Goal: Information Seeking & Learning: Compare options

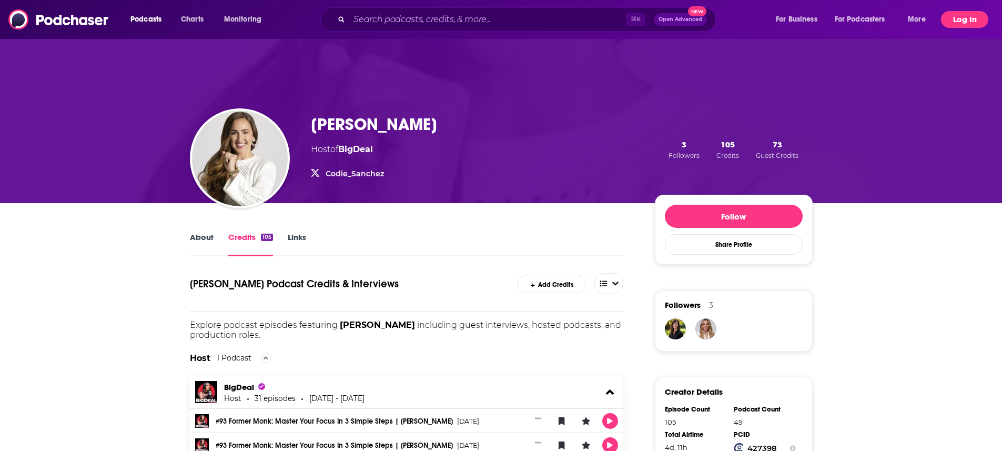
click at [960, 25] on button "Log In" at bounding box center [964, 19] width 47 height 17
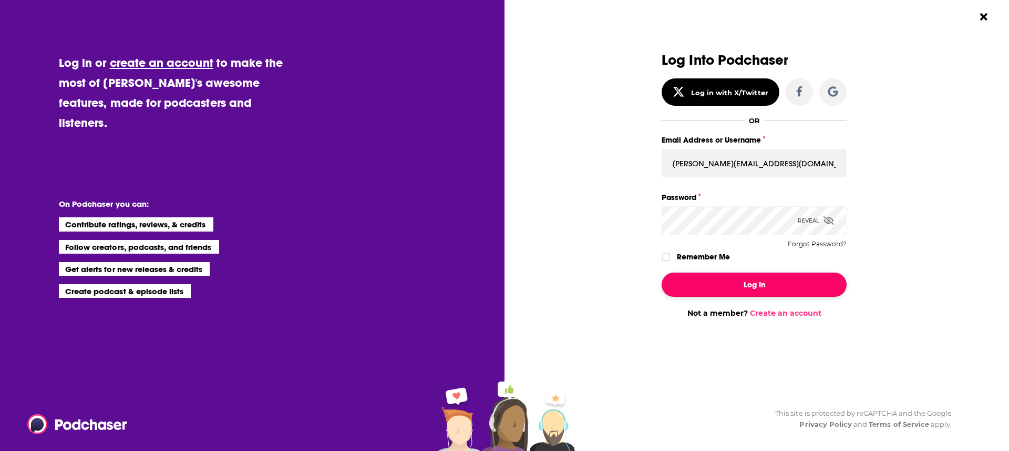
click at [739, 281] on button "Log In" at bounding box center [754, 284] width 185 height 24
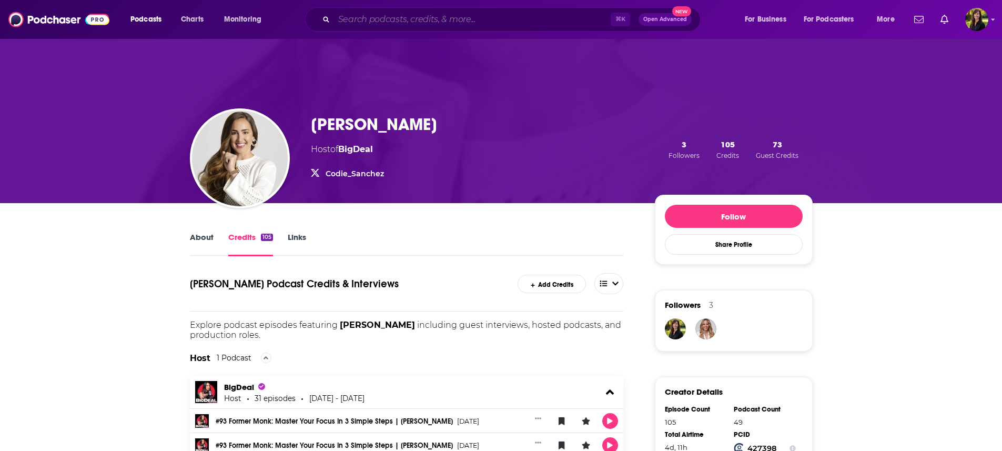
click at [448, 12] on input "Search podcasts, credits, & more..." at bounding box center [472, 19] width 277 height 17
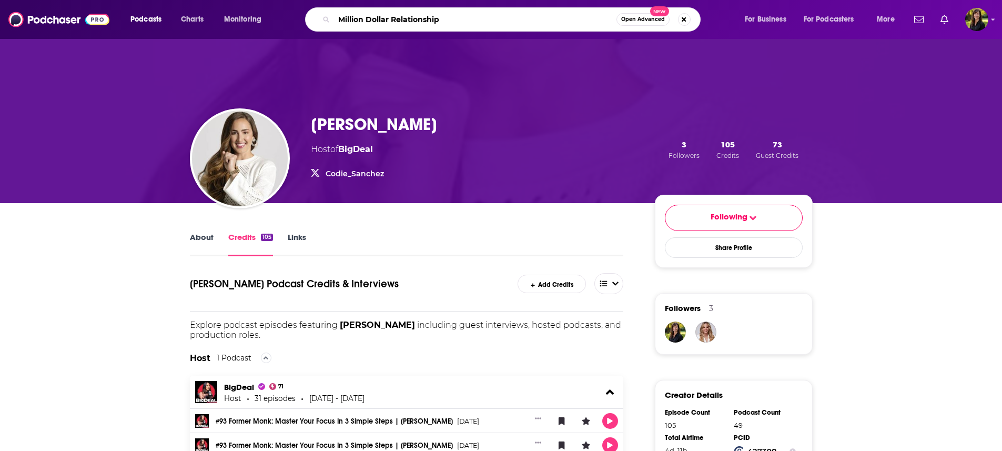
type input "Million Dollar Relationships"
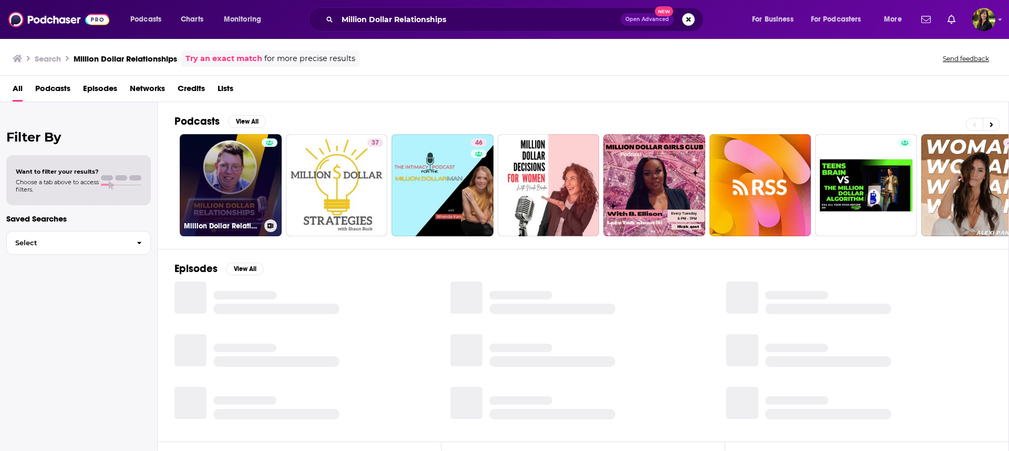
click at [240, 185] on link "Million Dollar Relationships" at bounding box center [231, 185] width 102 height 102
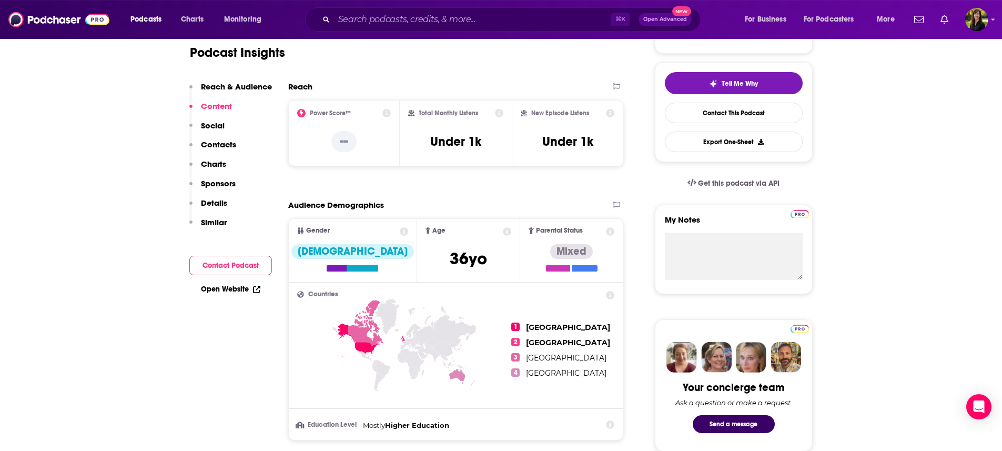
scroll to position [185, 0]
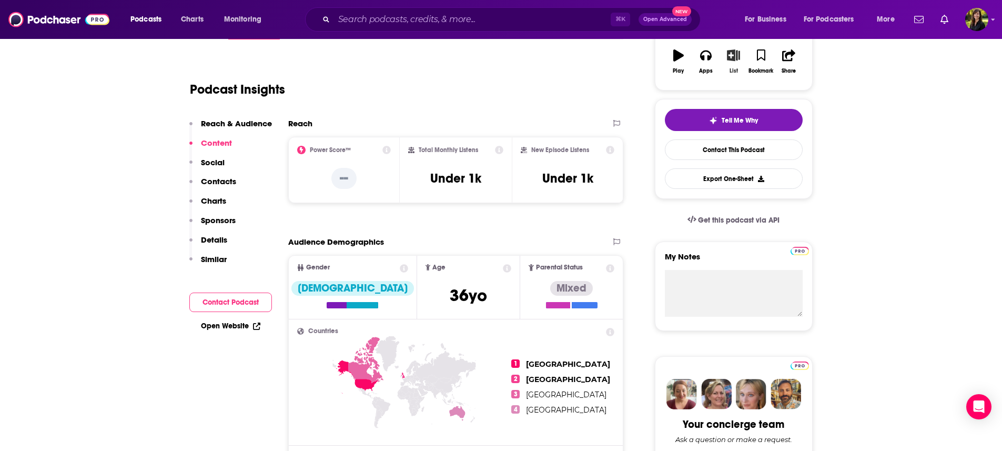
click at [734, 57] on icon "button" at bounding box center [733, 55] width 13 height 12
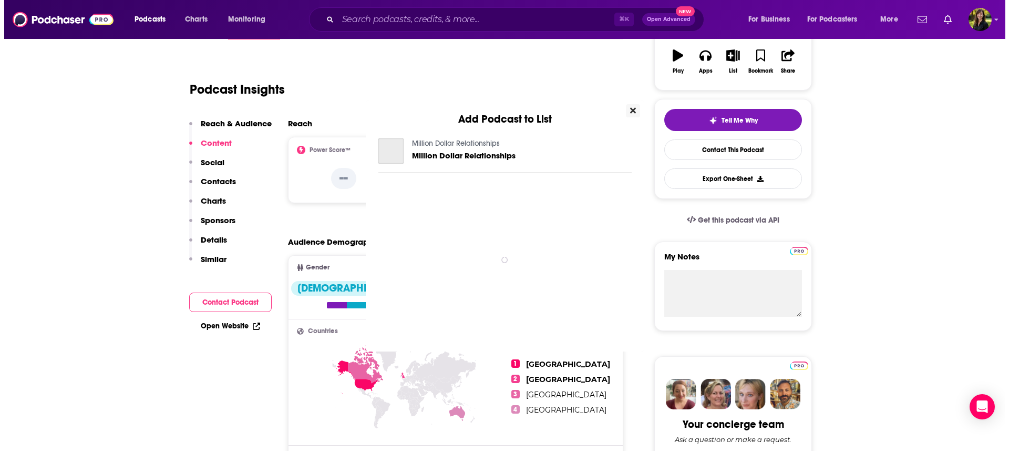
scroll to position [0, 0]
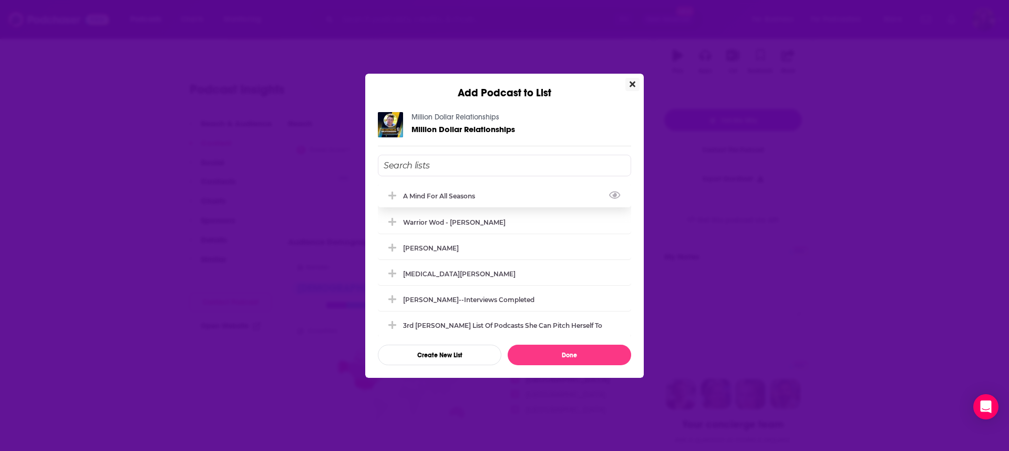
click at [469, 194] on div "A Mind For All Seasons" at bounding box center [442, 196] width 78 height 8
click at [444, 218] on div "Warrior Wod - [PERSON_NAME]" at bounding box center [457, 222] width 109 height 8
click at [451, 245] on div "[PERSON_NAME]" at bounding box center [434, 247] width 62 height 8
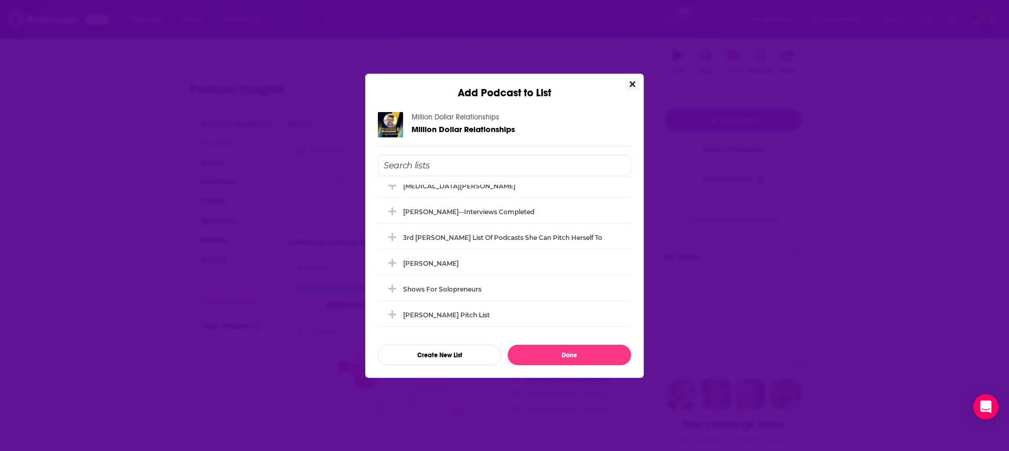
scroll to position [88, 0]
click at [437, 263] on div "[PERSON_NAME]" at bounding box center [434, 262] width 62 height 8
click at [438, 313] on div "[PERSON_NAME] Pitch List" at bounding box center [449, 314] width 93 height 8
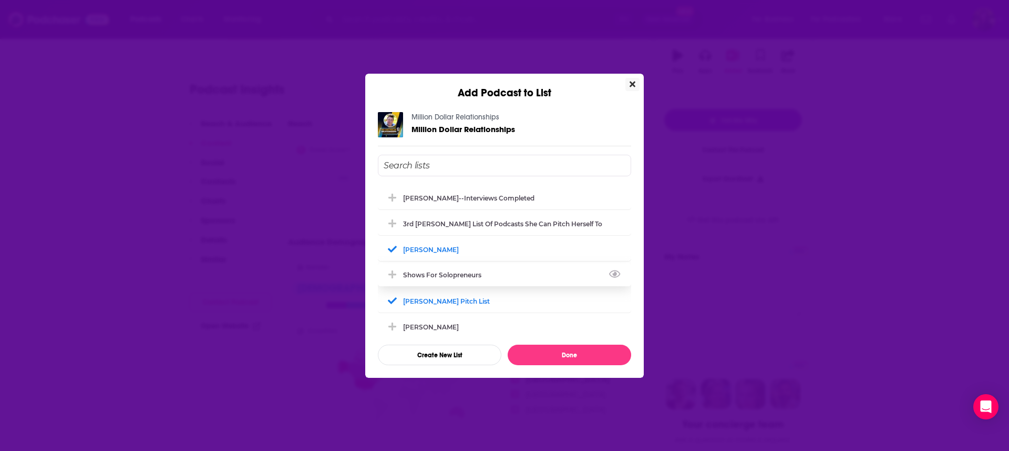
scroll to position [144, 0]
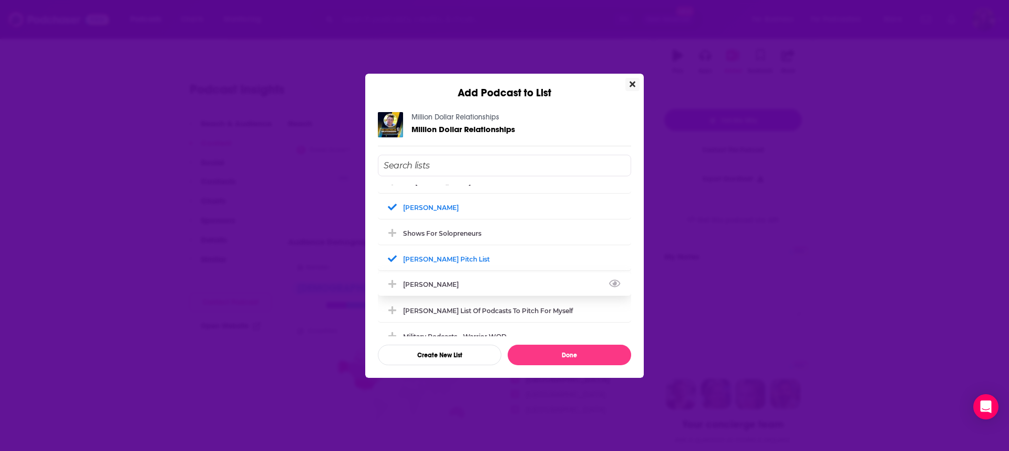
click at [440, 283] on div "[PERSON_NAME]" at bounding box center [504, 283] width 253 height 23
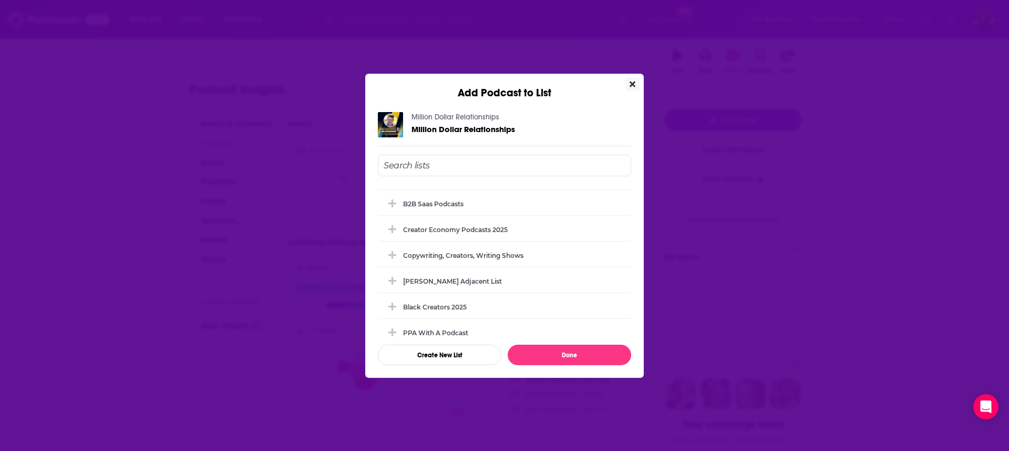
scroll to position [441, 0]
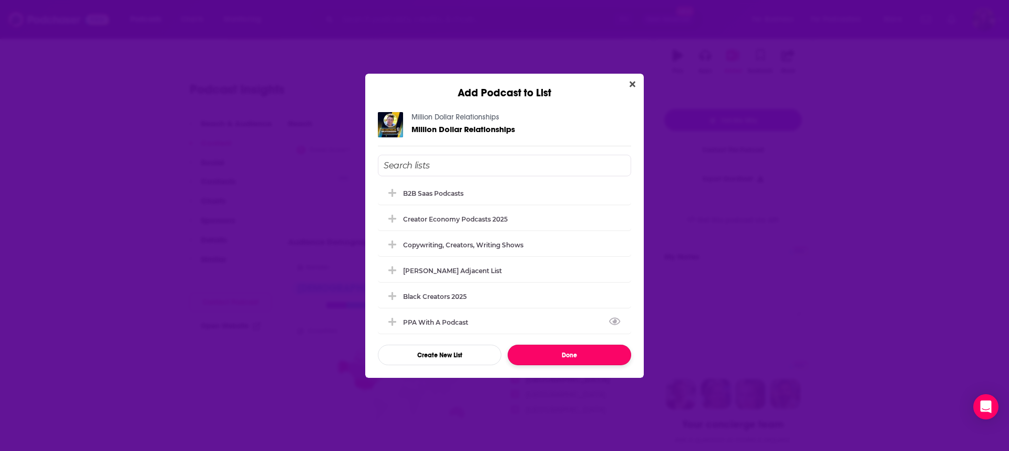
click at [561, 354] on button "Done" at bounding box center [570, 354] width 124 height 21
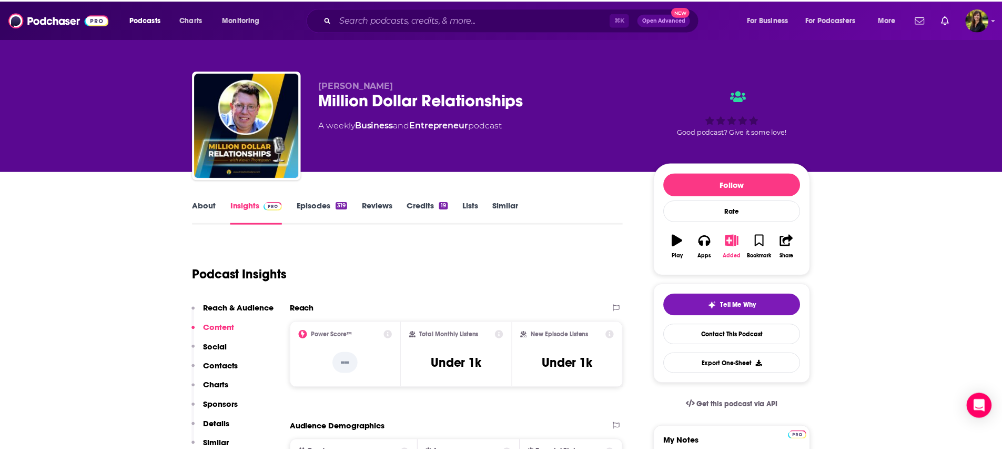
scroll to position [185, 0]
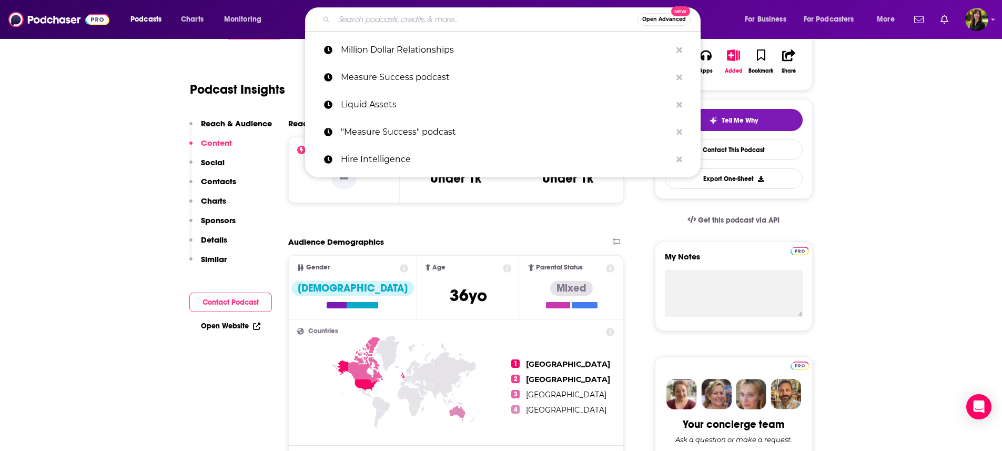
click at [523, 15] on input "Search podcasts, credits, & more..." at bounding box center [485, 19] width 303 height 17
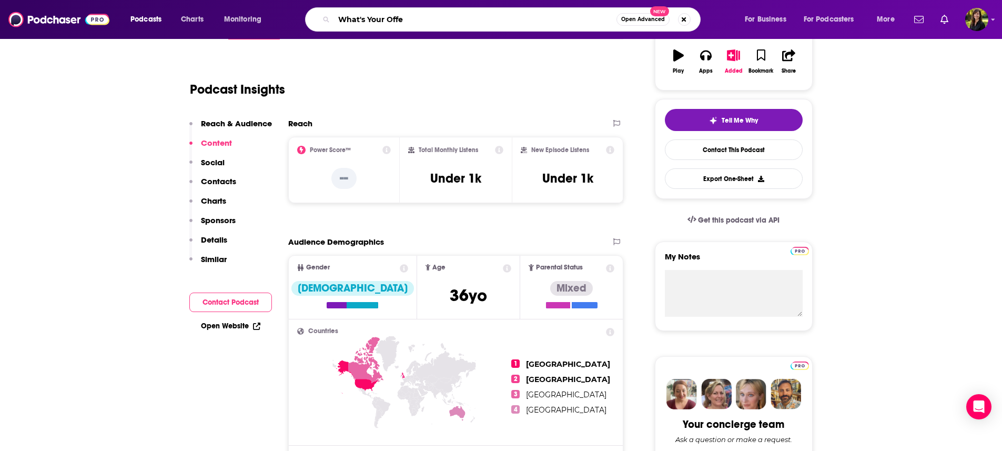
type input "What's Your Offer"
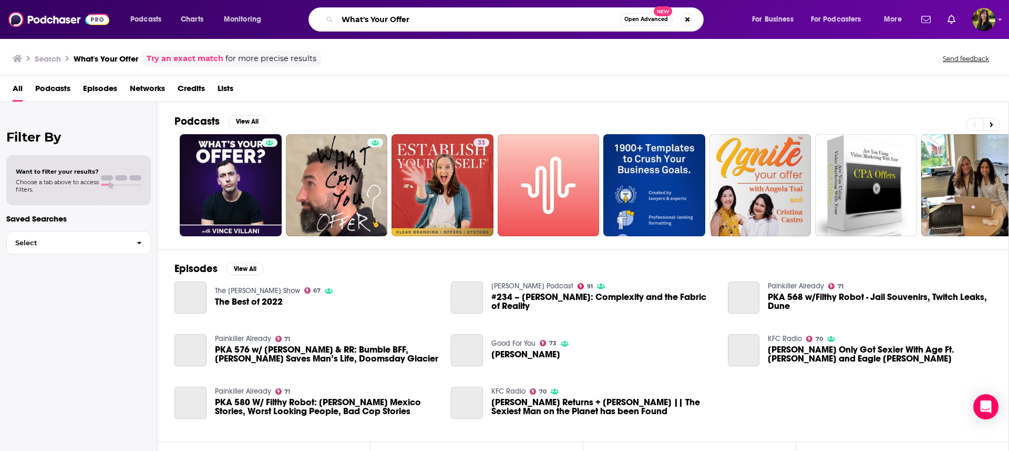
click at [446, 19] on input "What's Your Offer" at bounding box center [479, 19] width 282 height 17
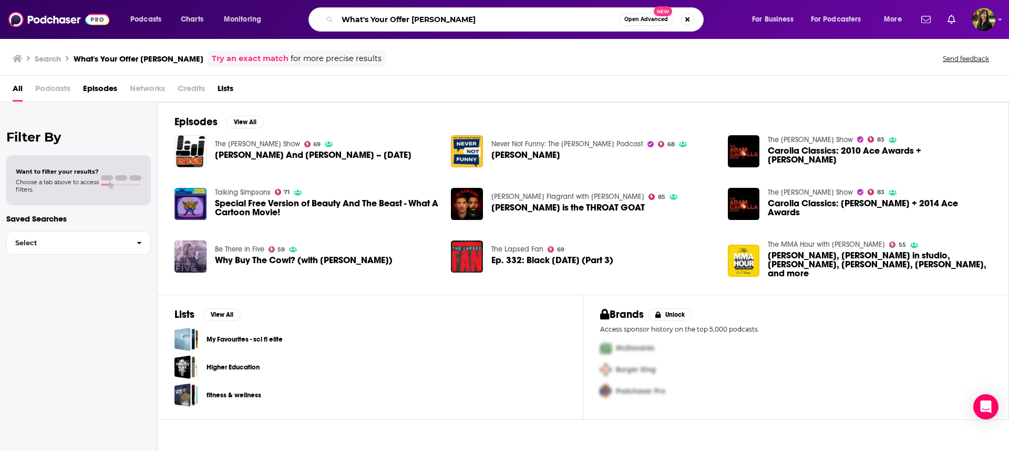
click at [362, 19] on input "What's Your Offer [PERSON_NAME]" at bounding box center [479, 19] width 282 height 17
click at [369, 18] on input "What's Your Offer [PERSON_NAME]" at bounding box center [479, 19] width 282 height 17
click at [449, 17] on input "It's Your Offer [PERSON_NAME]" at bounding box center [479, 19] width 282 height 17
type input "It's Your Offer [PERSON_NAME]"
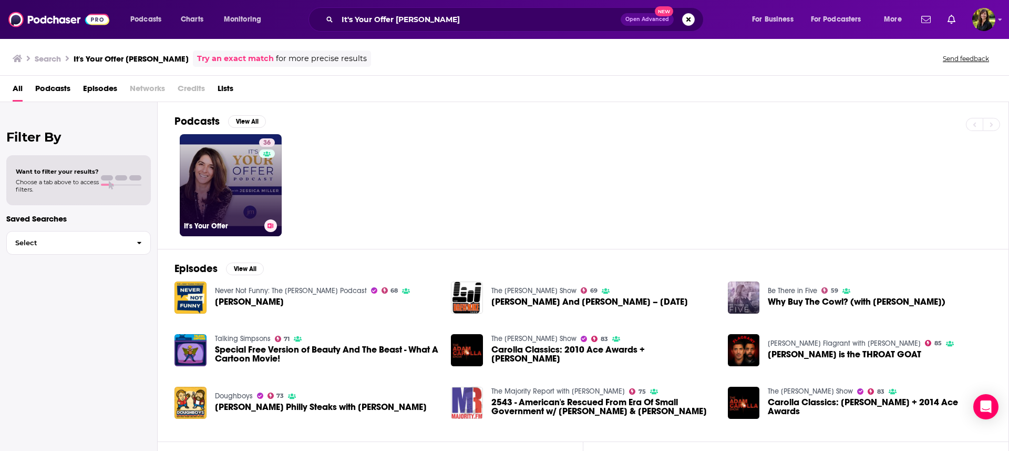
click at [237, 169] on link "36 It's Your Offer" at bounding box center [231, 185] width 102 height 102
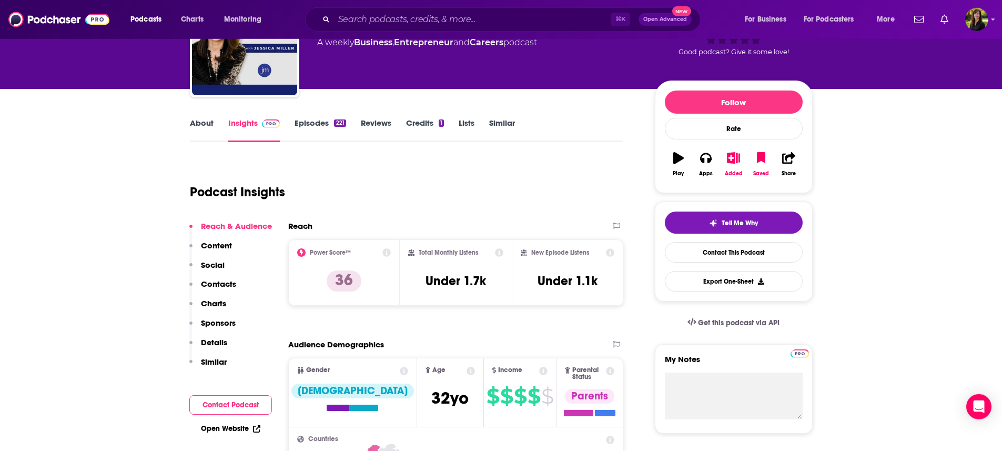
scroll to position [84, 0]
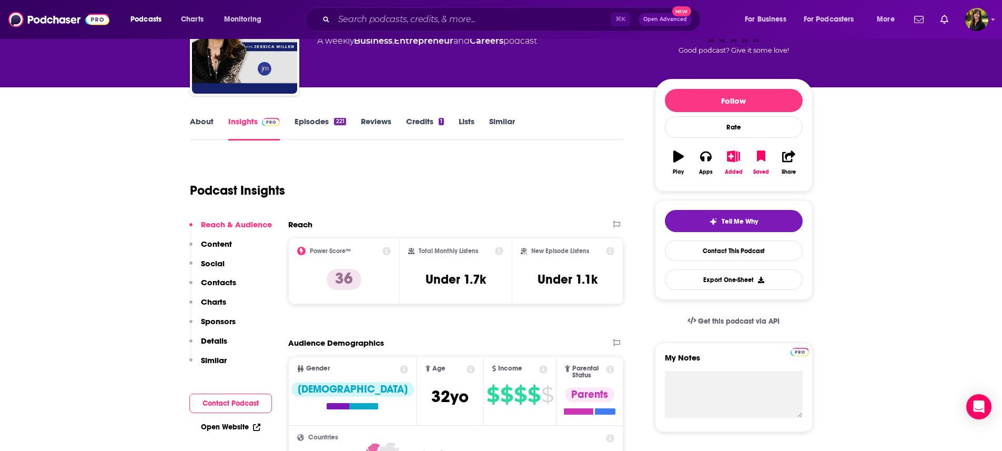
click at [471, 122] on link "Lists" at bounding box center [466, 128] width 16 height 24
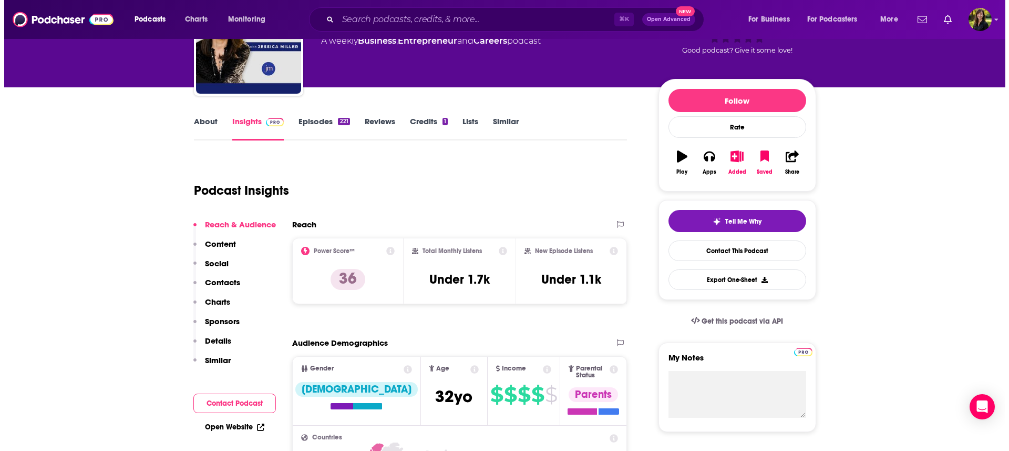
scroll to position [0, 0]
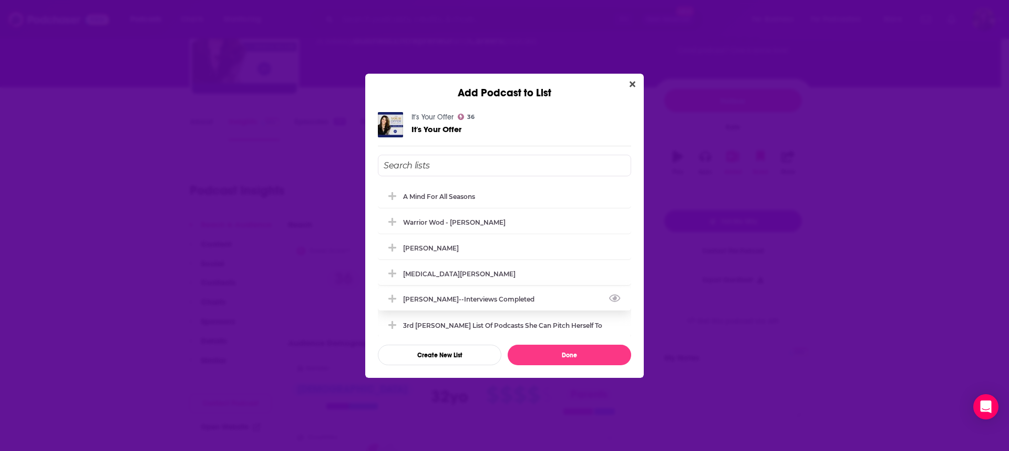
click at [490, 290] on div "[PERSON_NAME]--Interviews Completed" at bounding box center [504, 298] width 253 height 23
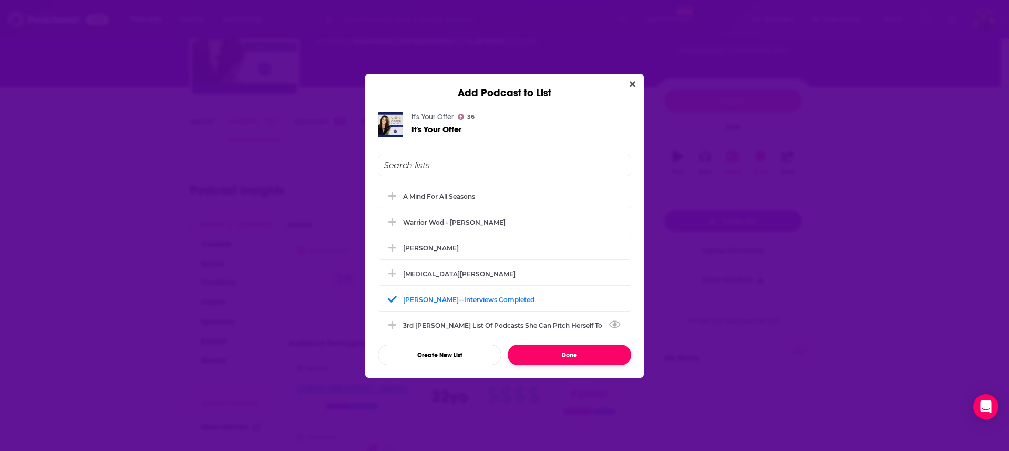
click at [581, 352] on button "Done" at bounding box center [570, 354] width 124 height 21
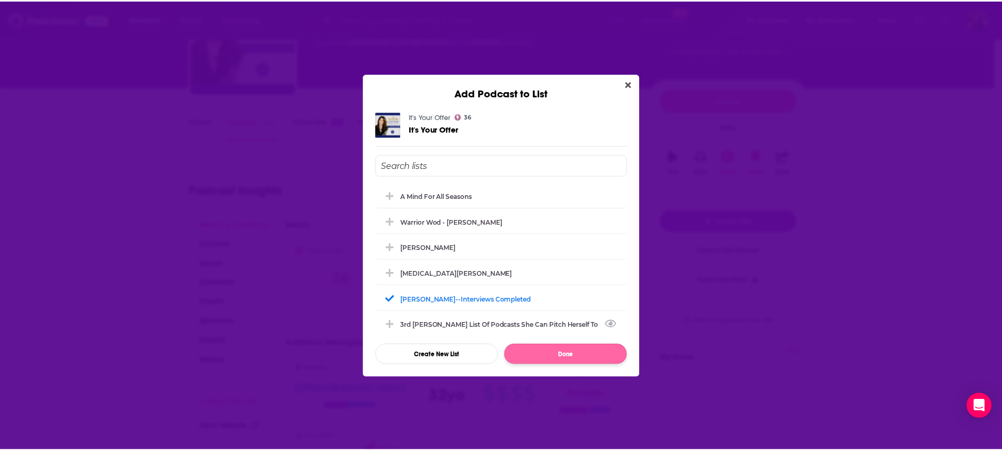
scroll to position [84, 0]
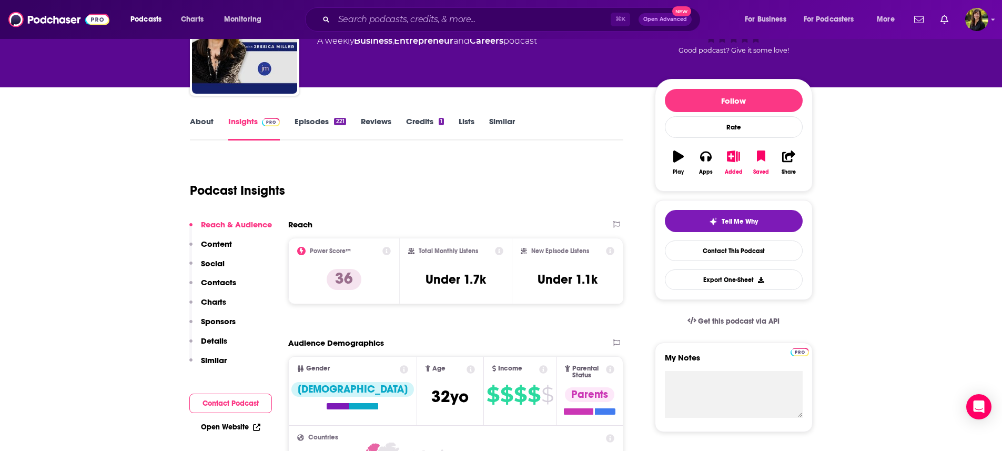
click at [499, 120] on link "Similar" at bounding box center [502, 128] width 26 height 24
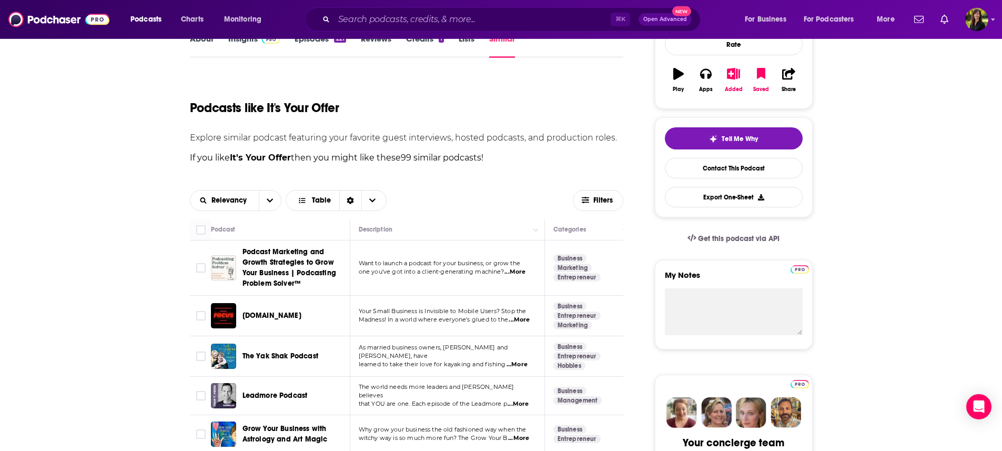
scroll to position [168, 0]
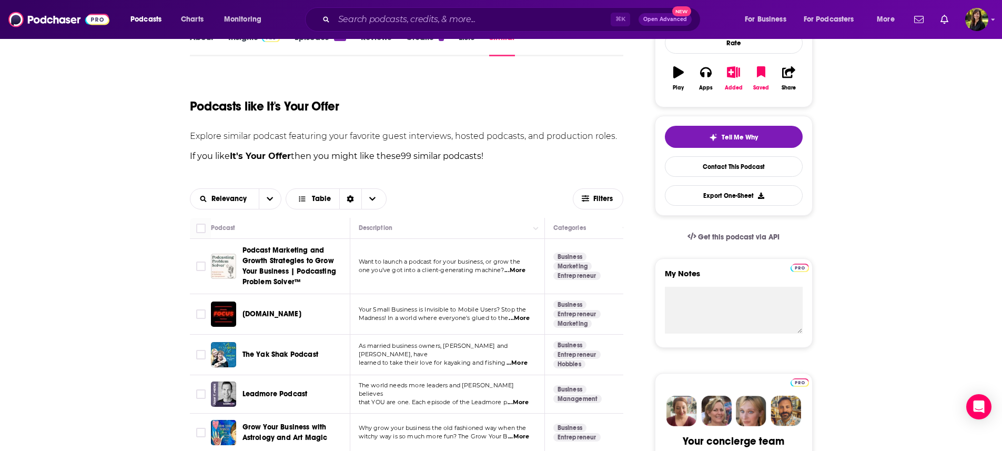
click at [524, 273] on span "...More" at bounding box center [514, 270] width 21 height 8
click at [523, 321] on span "...More" at bounding box center [518, 318] width 21 height 8
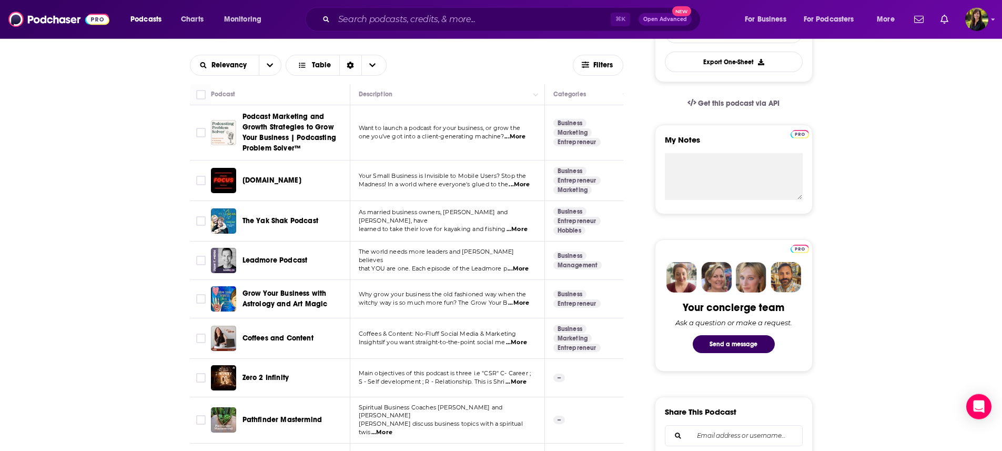
scroll to position [303, 0]
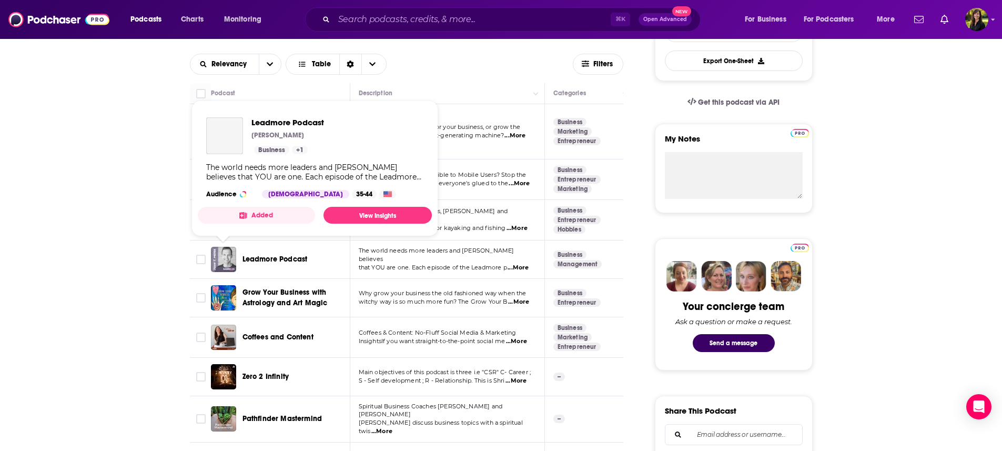
click at [233, 259] on img "Leadmore Podcast" at bounding box center [223, 259] width 25 height 25
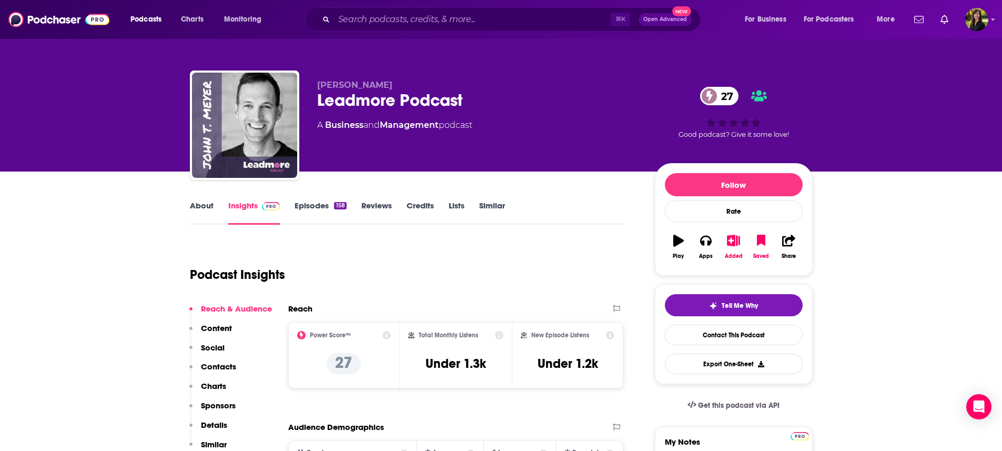
click at [196, 204] on link "About" at bounding box center [202, 212] width 24 height 24
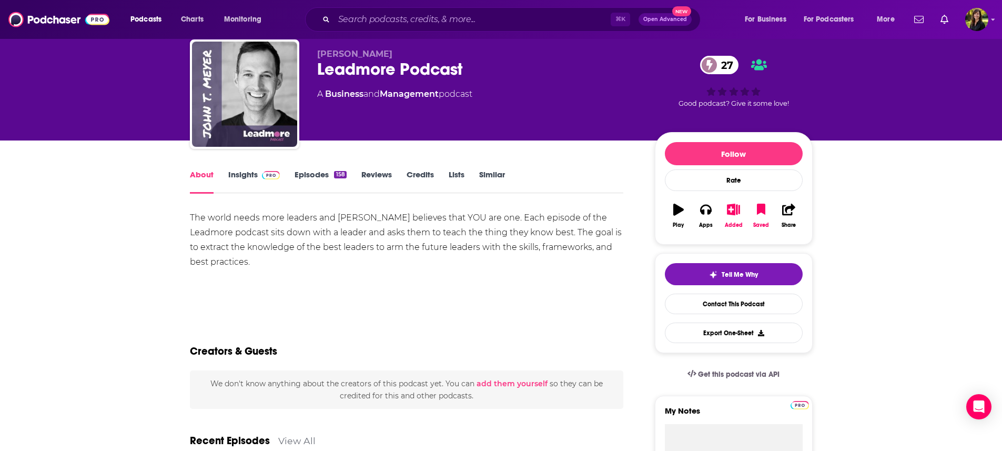
scroll to position [25, 0]
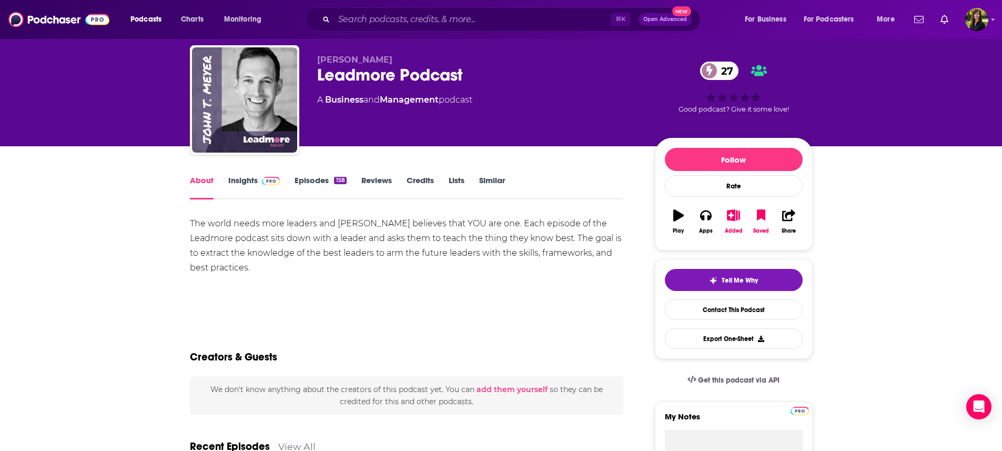
click at [460, 178] on link "Lists" at bounding box center [456, 187] width 16 height 24
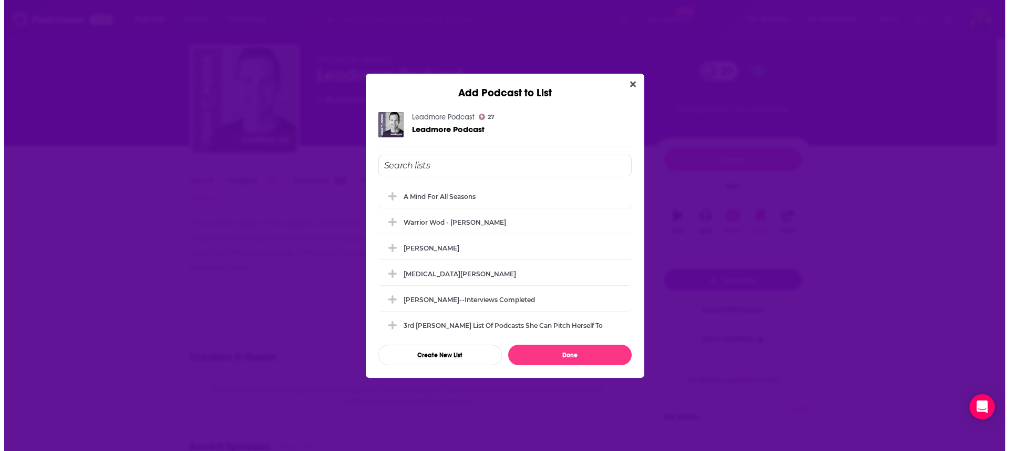
scroll to position [0, 0]
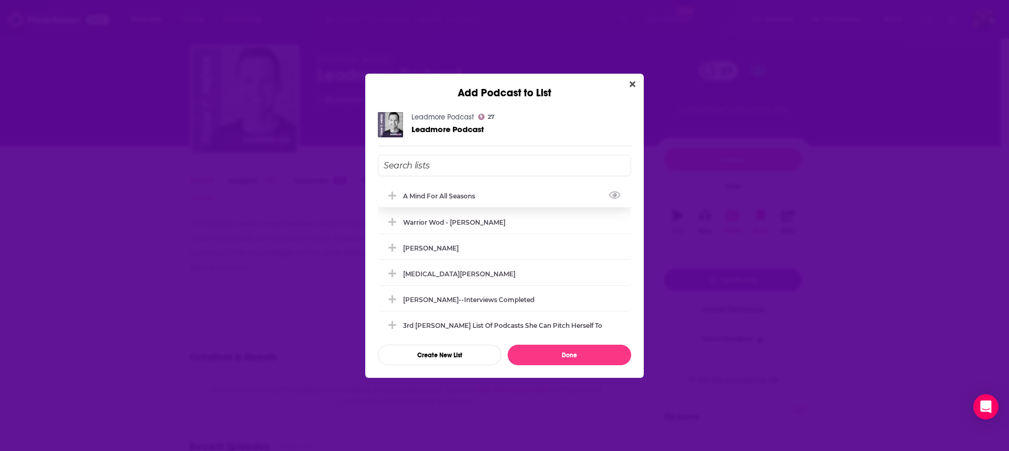
click at [461, 197] on div "A Mind For All Seasons" at bounding box center [442, 196] width 78 height 8
click at [450, 247] on div "[PERSON_NAME]" at bounding box center [434, 247] width 62 height 8
click at [455, 219] on div "Warrior Wod - [PERSON_NAME]" at bounding box center [457, 222] width 109 height 8
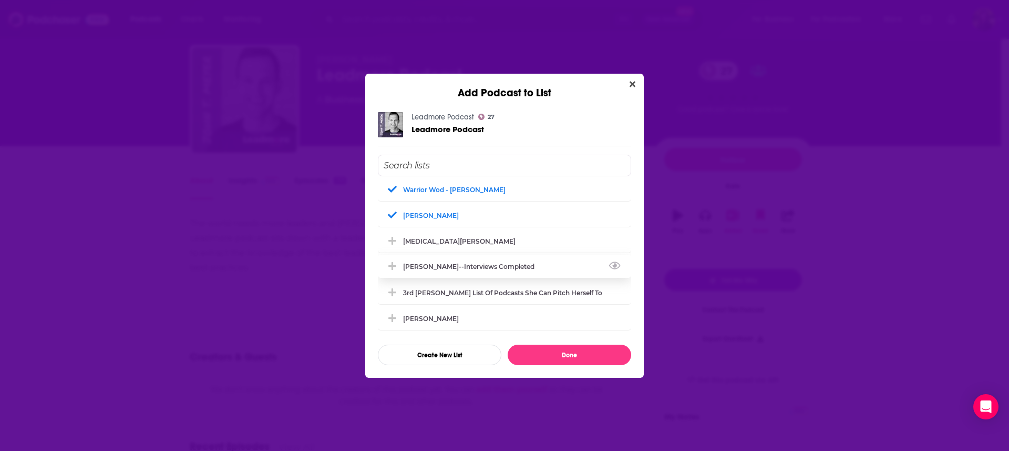
scroll to position [44, 0]
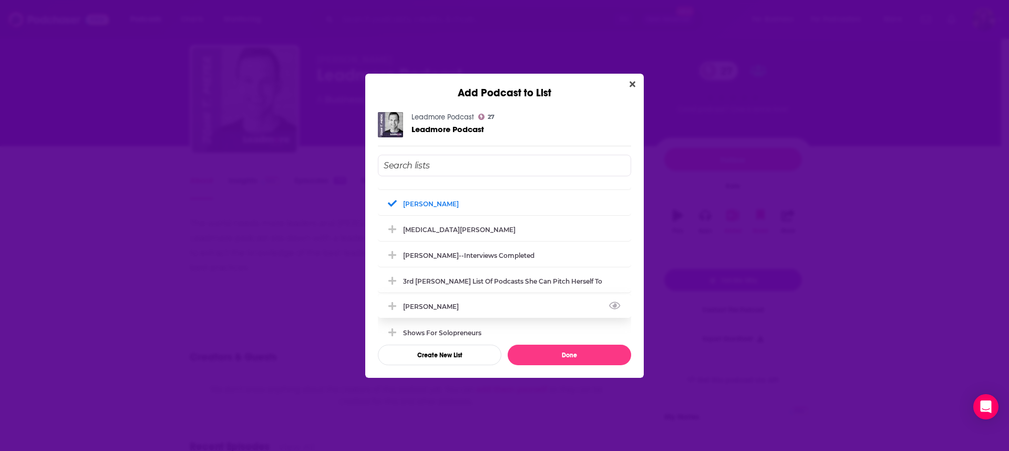
click at [442, 305] on div "[PERSON_NAME]" at bounding box center [434, 306] width 62 height 8
drag, startPoint x: 443, startPoint y: 334, endPoint x: 456, endPoint y: 324, distance: 16.6
click at [443, 334] on div "Shows for Solopreneurs" at bounding box center [445, 332] width 85 height 8
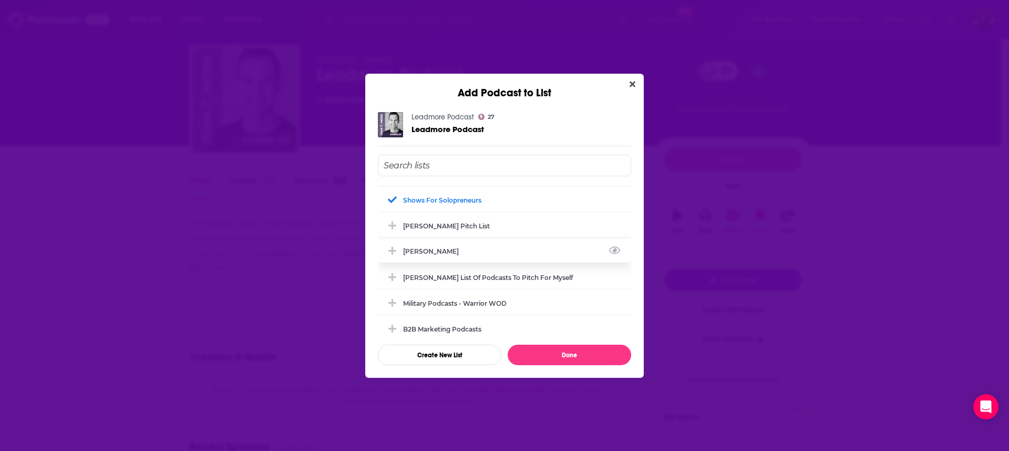
click at [486, 245] on div "[PERSON_NAME]" at bounding box center [504, 250] width 253 height 23
click at [481, 277] on div "[PERSON_NAME] List of Podcasts to pitch for myself" at bounding box center [491, 277] width 176 height 8
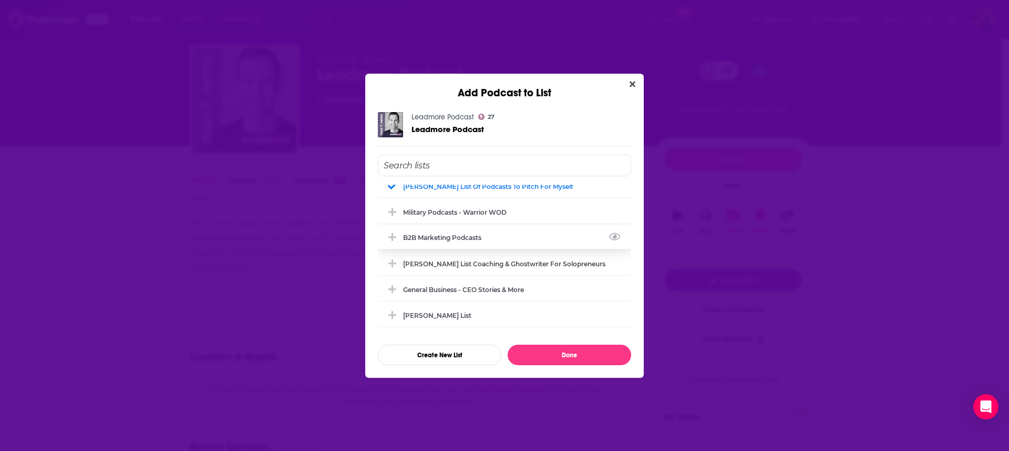
scroll to position [276, 0]
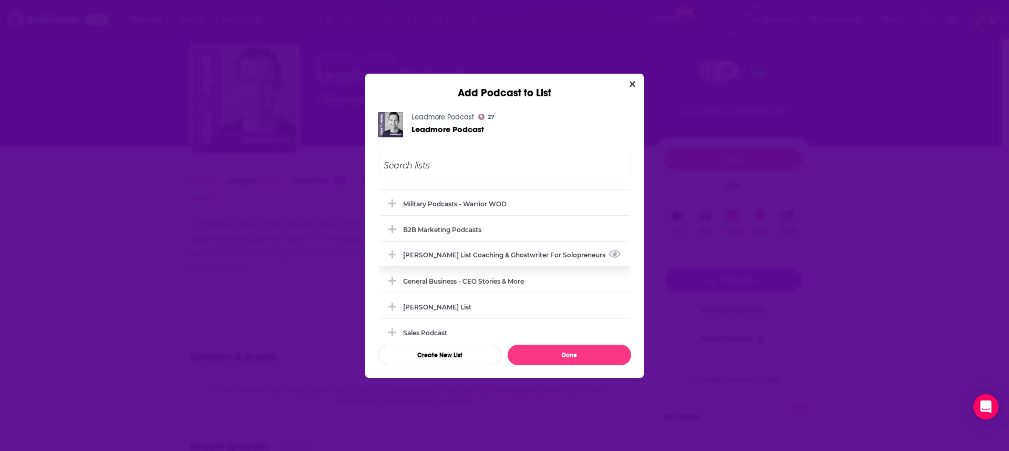
click at [483, 254] on div "[PERSON_NAME] List Coaching & Ghostwriter for Solopreneurs" at bounding box center [507, 255] width 209 height 8
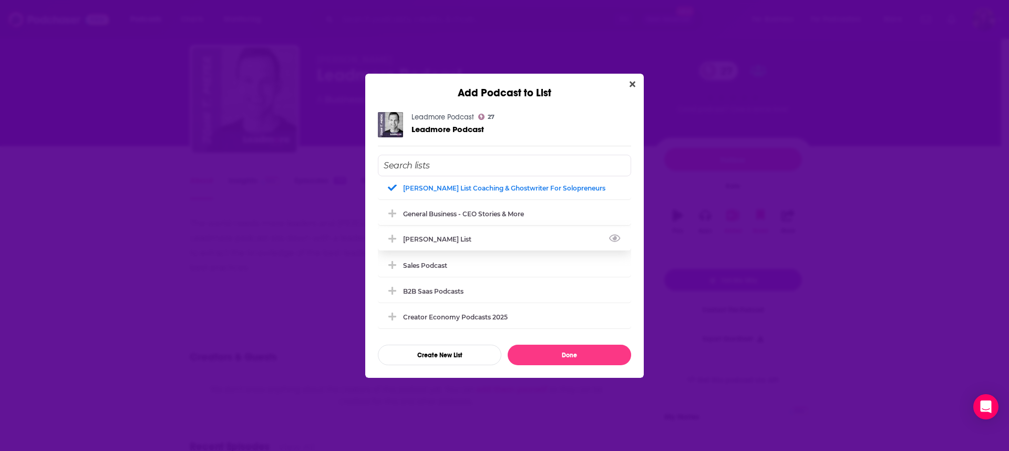
scroll to position [441, 0]
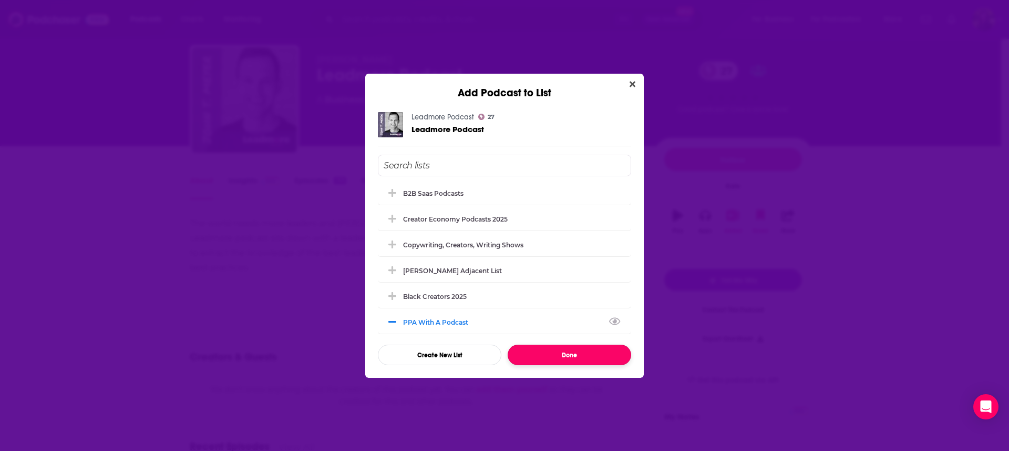
click at [561, 355] on button "Done" at bounding box center [570, 354] width 124 height 21
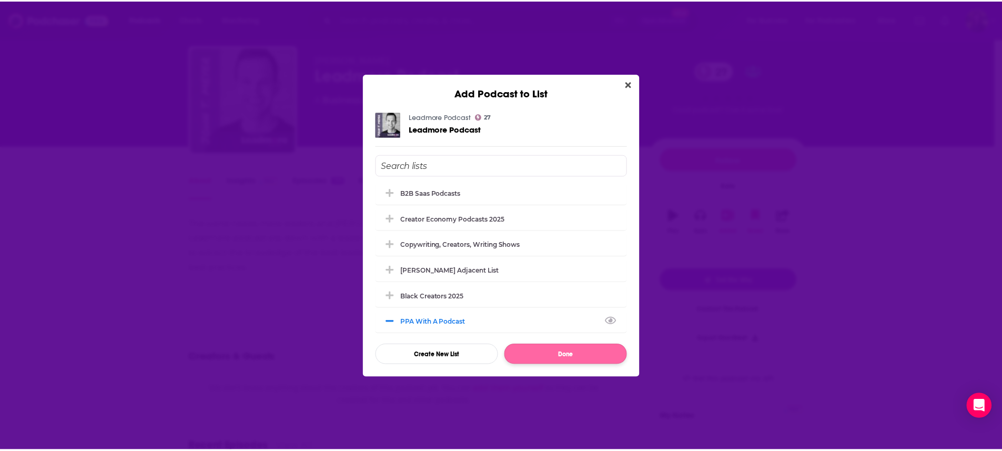
scroll to position [25, 0]
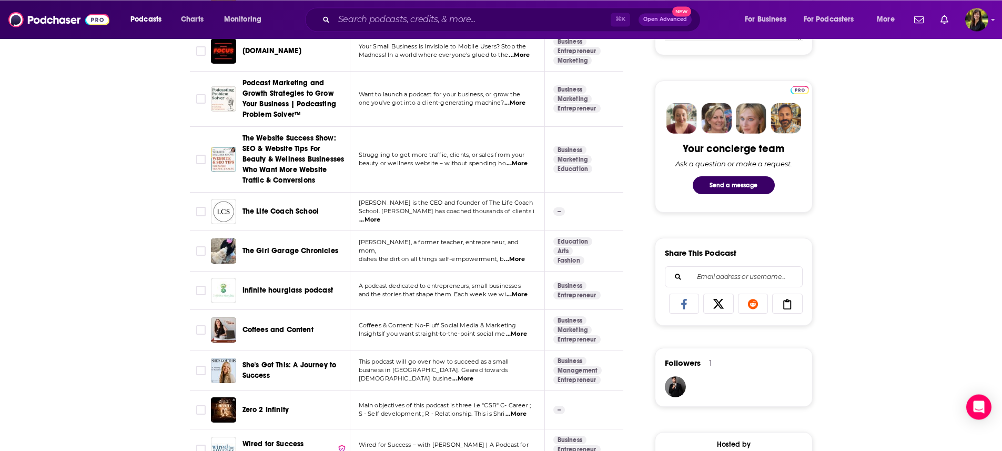
scroll to position [471, 0]
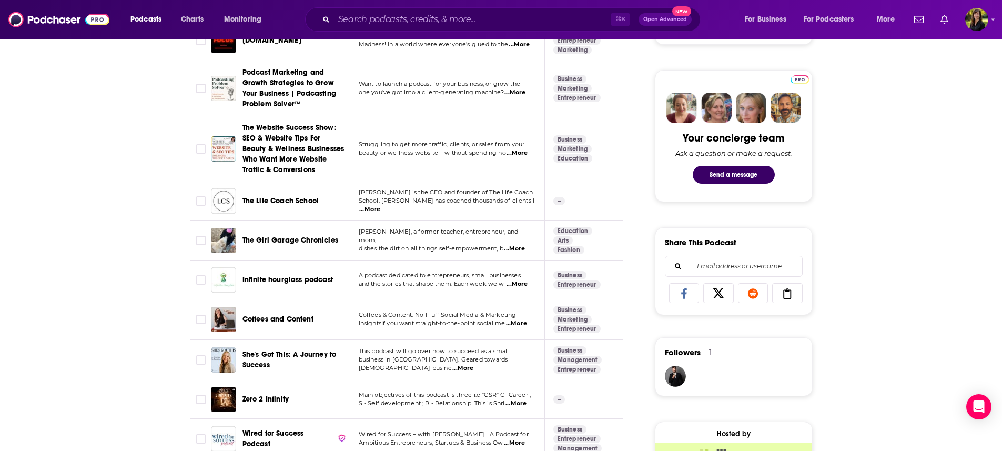
click at [291, 198] on span "The Life Coach School" at bounding box center [280, 200] width 77 height 9
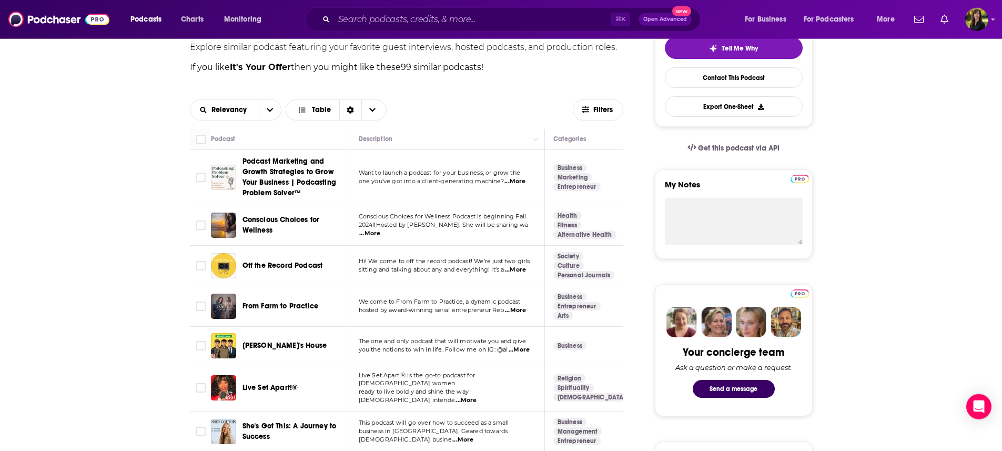
scroll to position [286, 0]
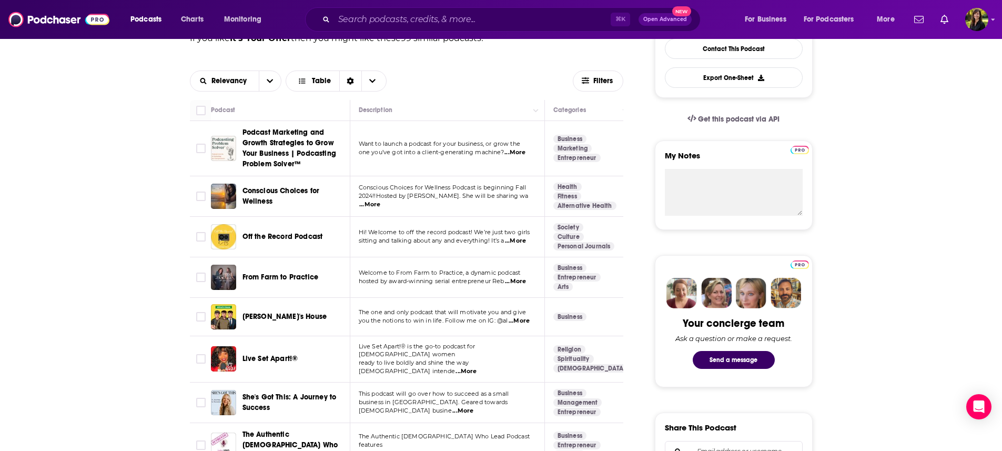
click at [515, 285] on span "...More" at bounding box center [515, 281] width 21 height 8
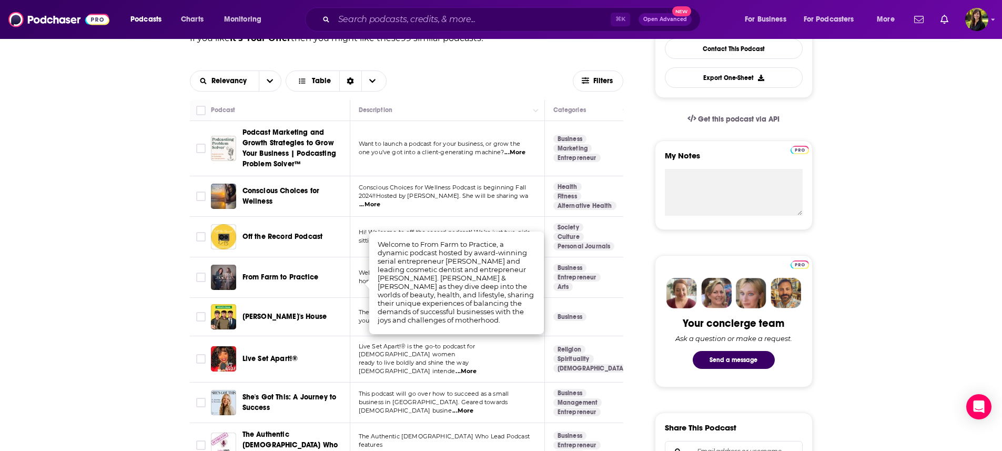
click at [290, 280] on span "From Farm to Practice" at bounding box center [280, 276] width 76 height 9
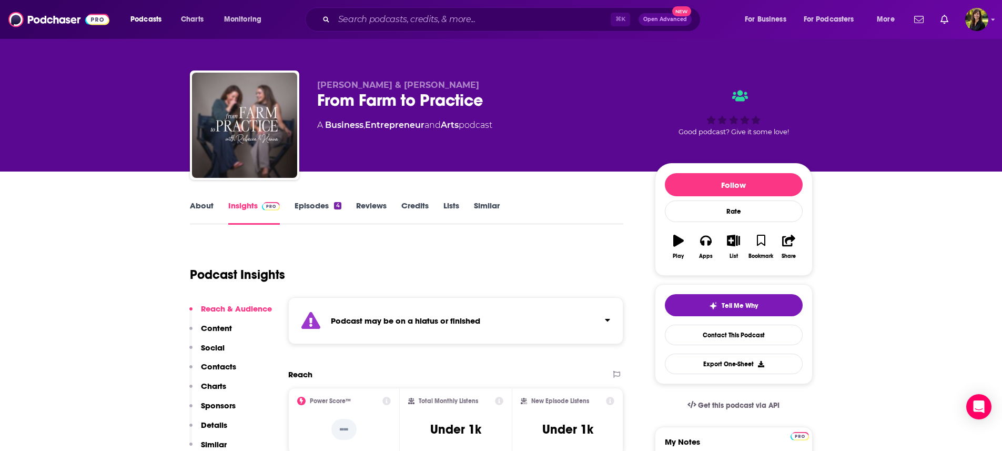
click at [313, 205] on link "Episodes 4" at bounding box center [317, 212] width 46 height 24
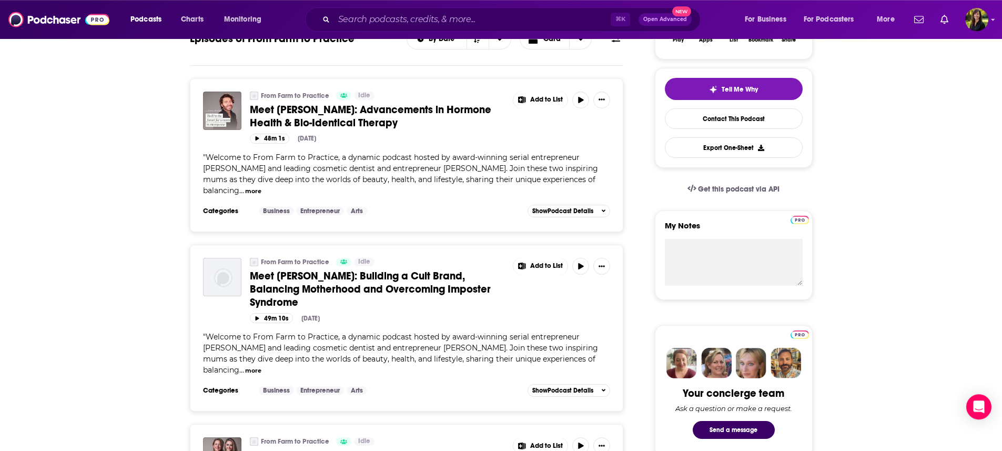
scroll to position [227, 0]
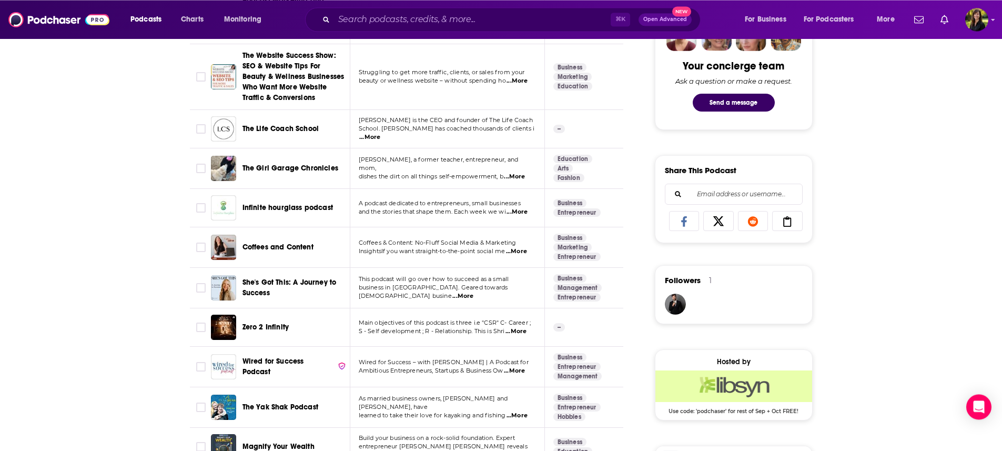
scroll to position [547, 0]
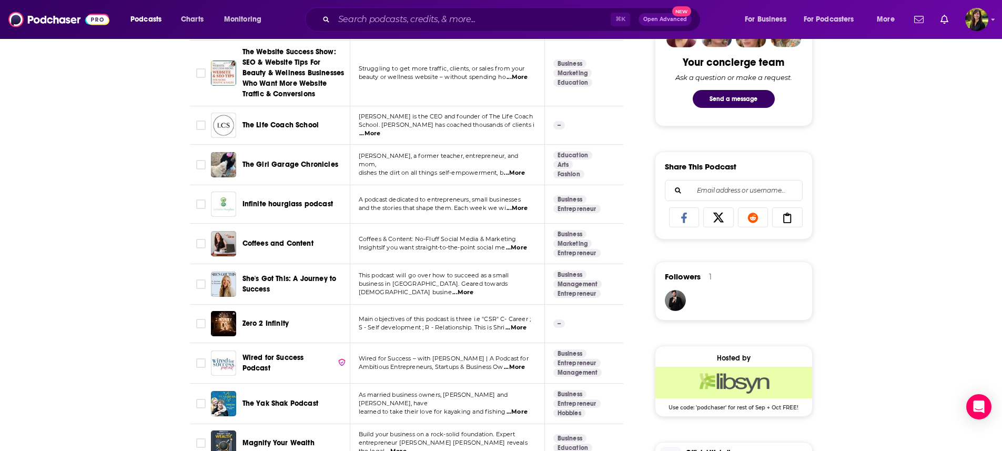
click at [524, 205] on span "...More" at bounding box center [516, 208] width 21 height 8
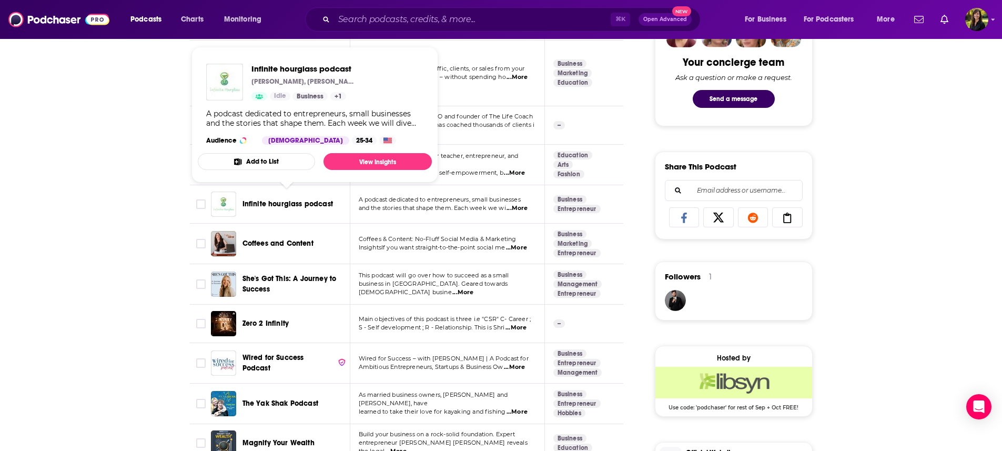
click at [322, 200] on span "Infinite hourglass podcast" at bounding box center [287, 203] width 90 height 9
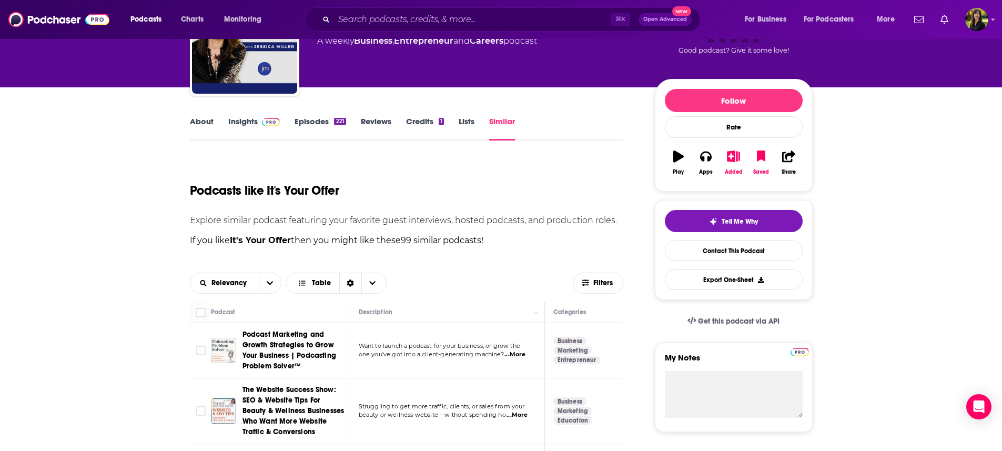
scroll to position [185, 0]
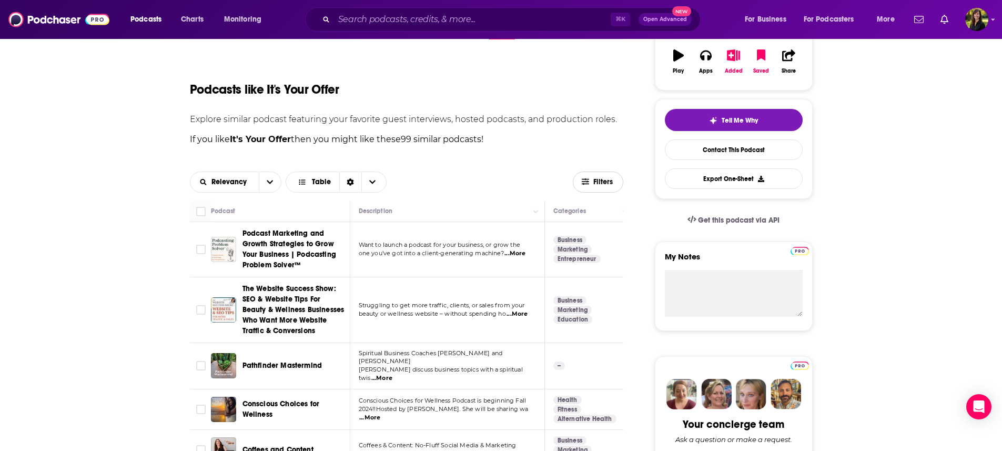
click at [592, 182] on span "Filters" at bounding box center [597, 182] width 49 height 8
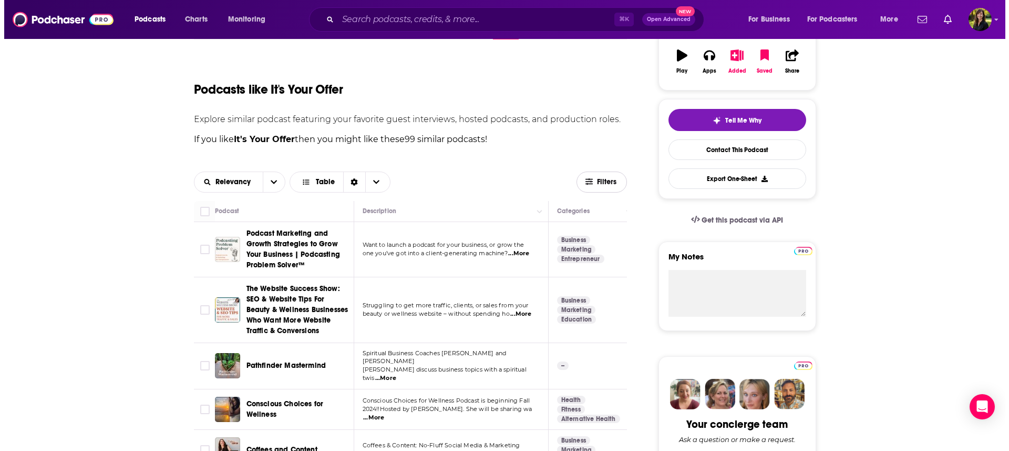
scroll to position [0, 0]
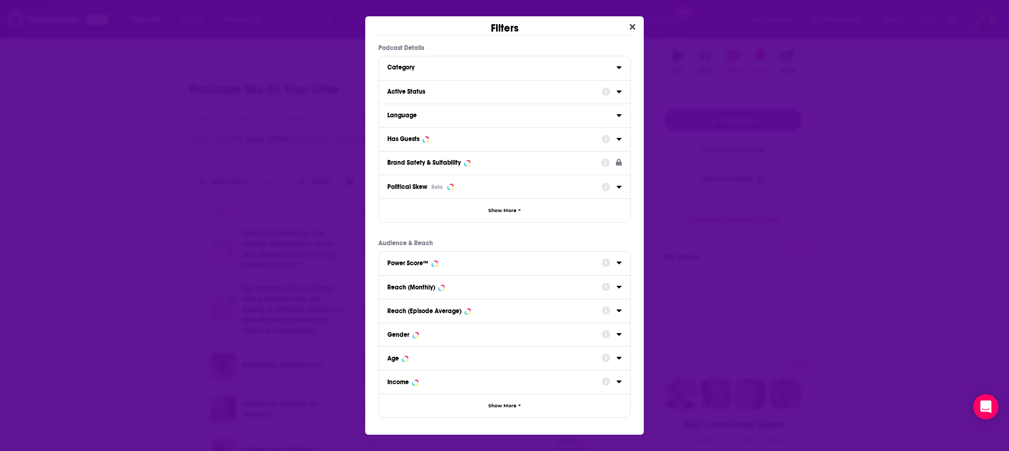
click at [618, 91] on icon "Dialog" at bounding box center [619, 91] width 5 height 3
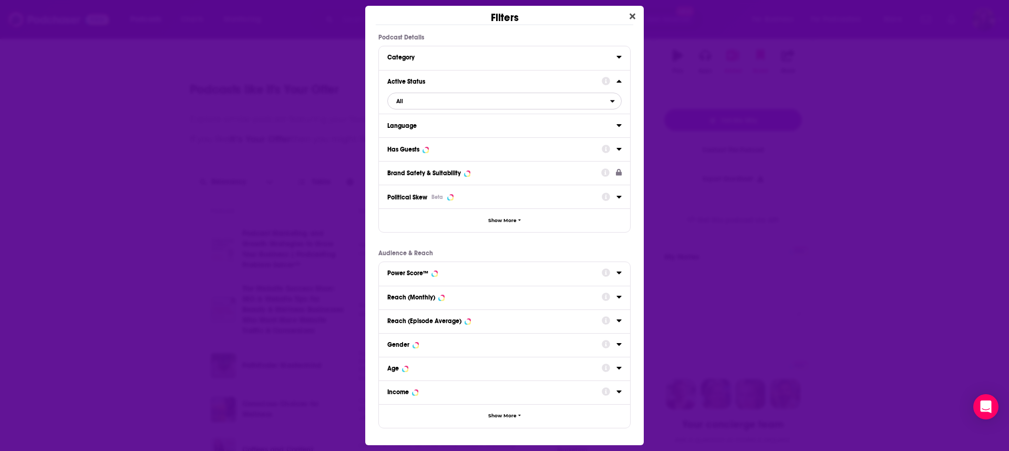
click at [617, 101] on div "open menu" at bounding box center [615, 100] width 11 height 7
click at [489, 137] on span "Active" at bounding box center [450, 135] width 115 height 6
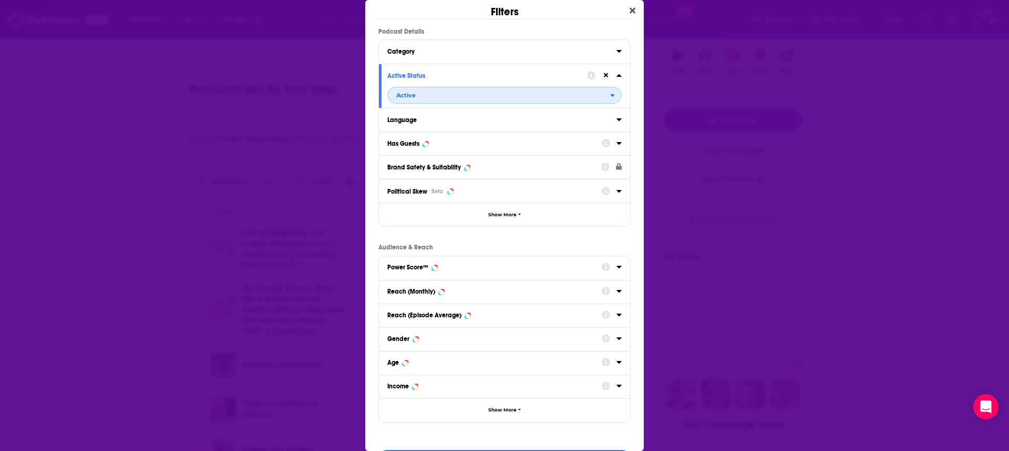
click at [610, 98] on icon "open menu" at bounding box center [612, 94] width 5 height 7
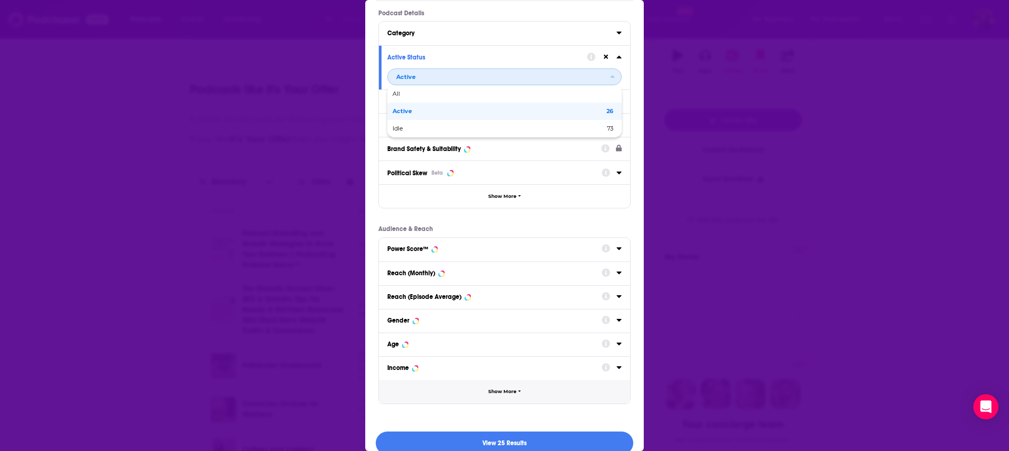
scroll to position [34, 0]
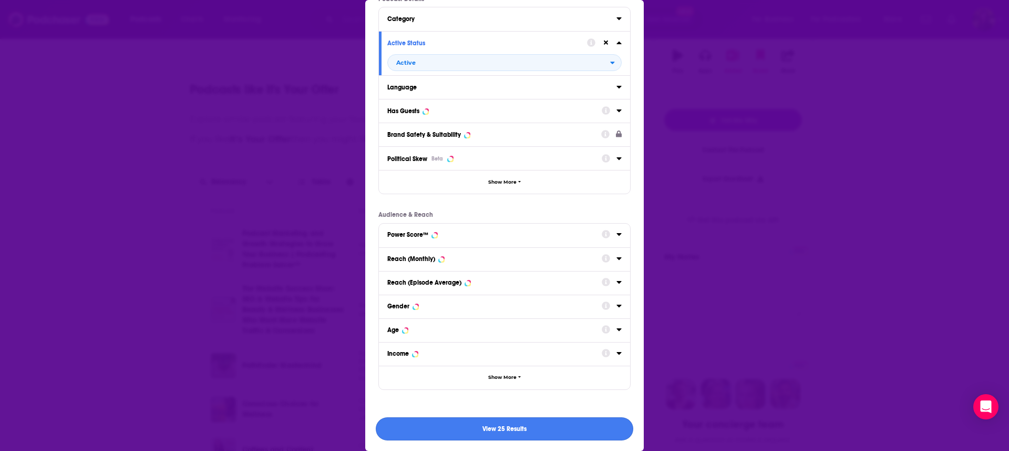
click at [494, 425] on button "View 25 Results" at bounding box center [505, 429] width 258 height 24
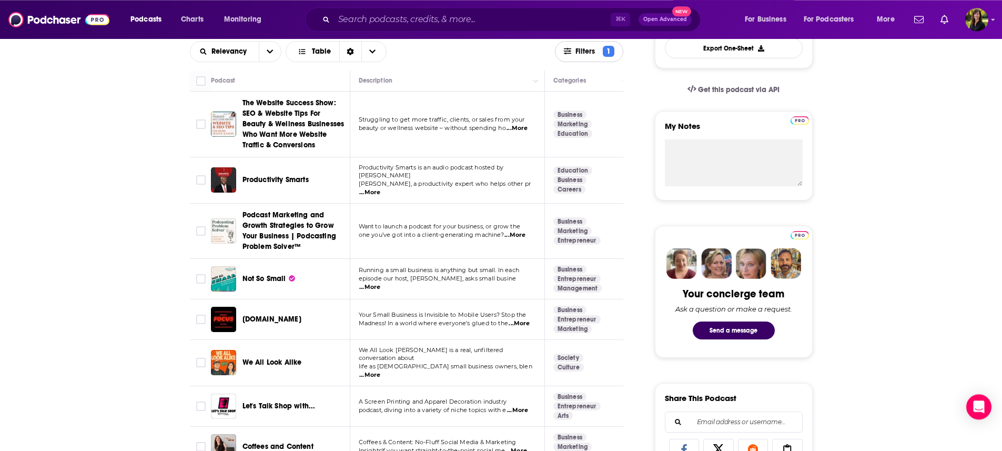
scroll to position [320, 0]
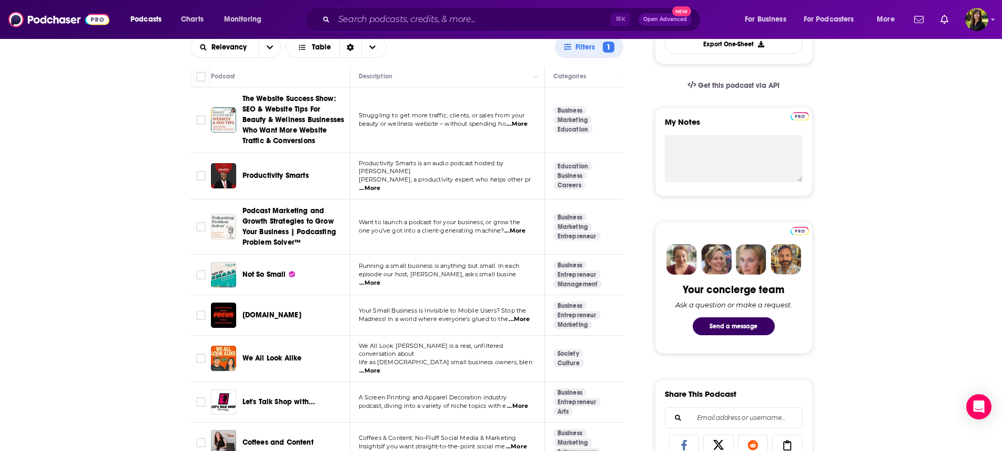
click at [380, 279] on span "...More" at bounding box center [369, 283] width 21 height 8
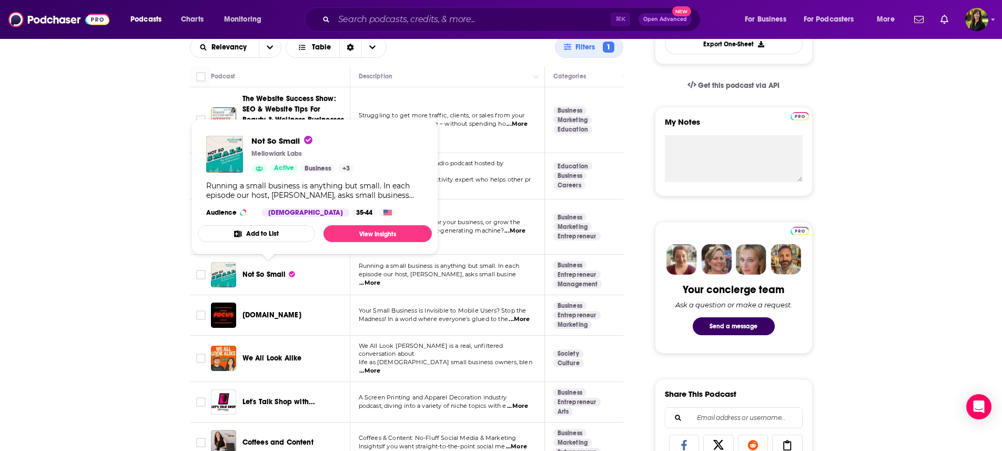
click at [276, 273] on span "Not So Small" at bounding box center [264, 274] width 44 height 9
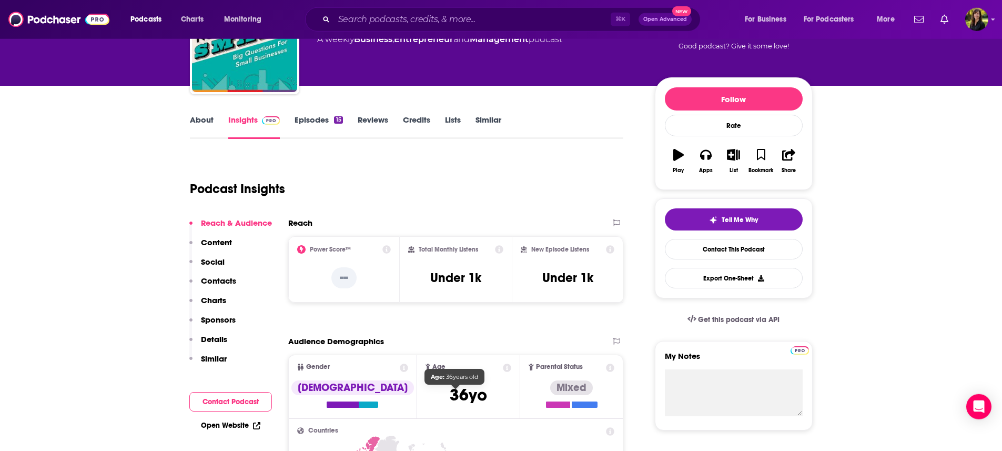
scroll to position [84, 0]
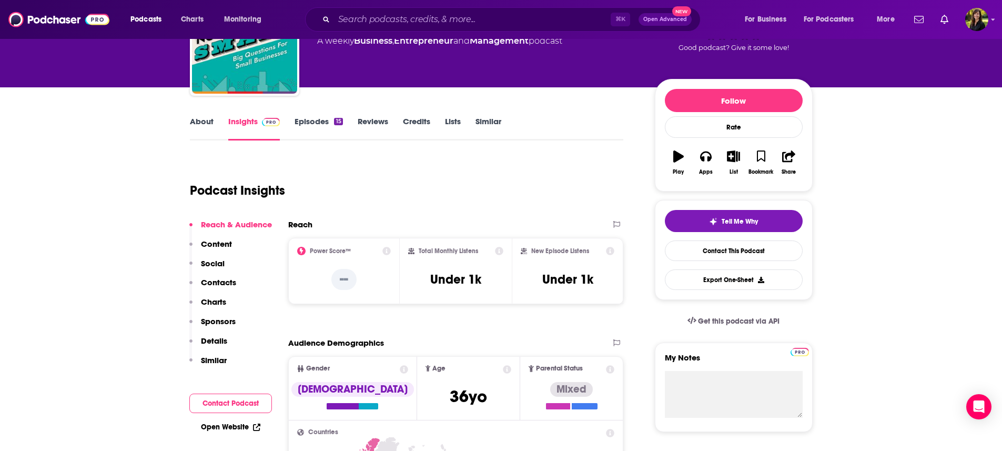
click at [298, 121] on link "Episodes 15" at bounding box center [318, 128] width 48 height 24
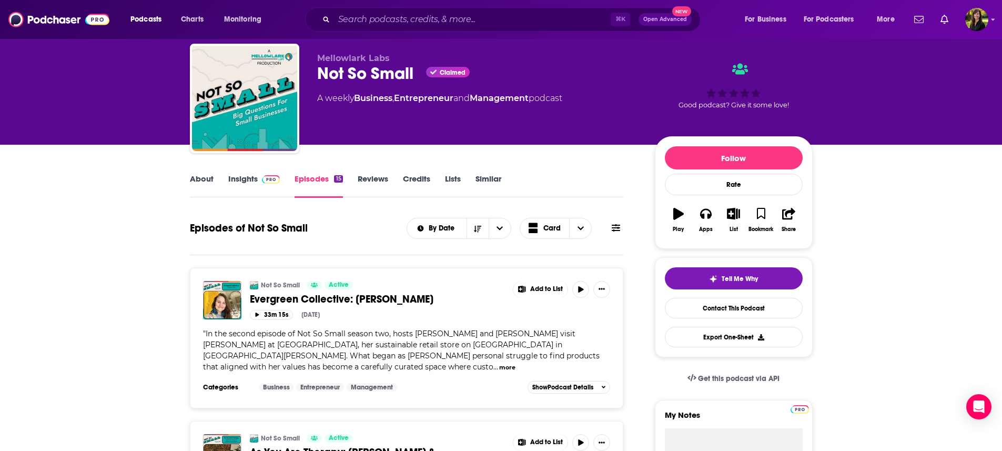
scroll to position [34, 0]
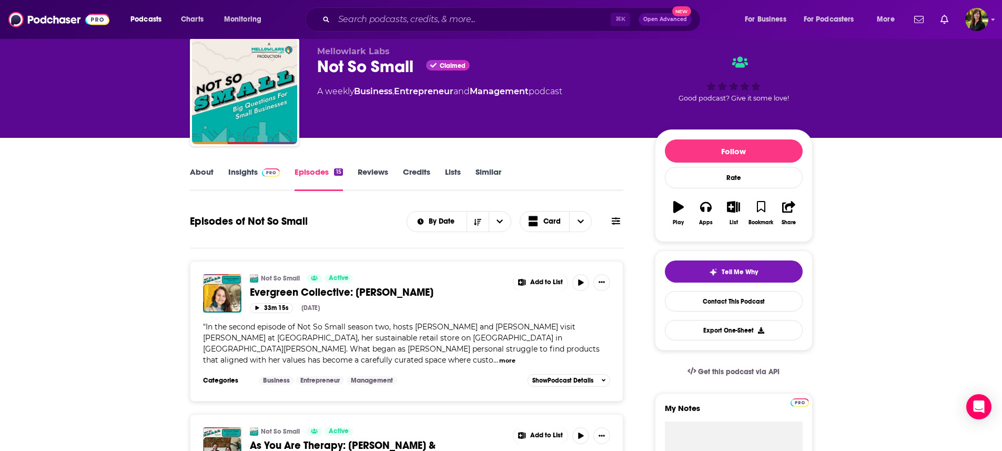
click at [515, 356] on button "more" at bounding box center [507, 360] width 16 height 9
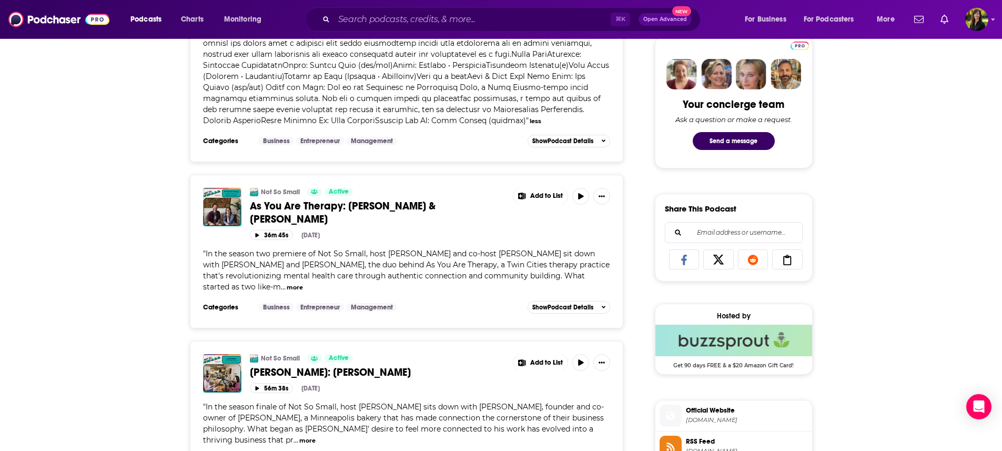
scroll to position [513, 0]
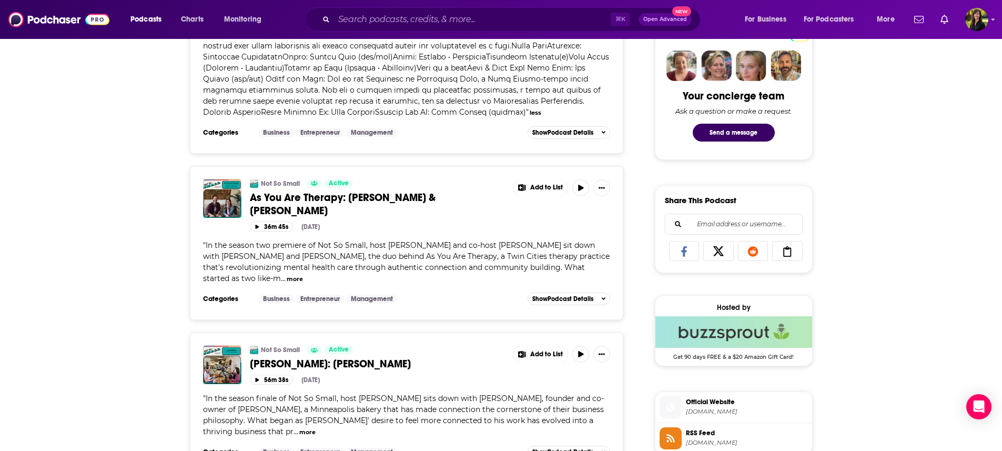
click at [264, 284] on div "" In the season two premiere of Not So Small, host [PERSON_NAME] and co-host [P…" at bounding box center [406, 262] width 407 height 44
click at [287, 282] on button "more" at bounding box center [295, 278] width 16 height 9
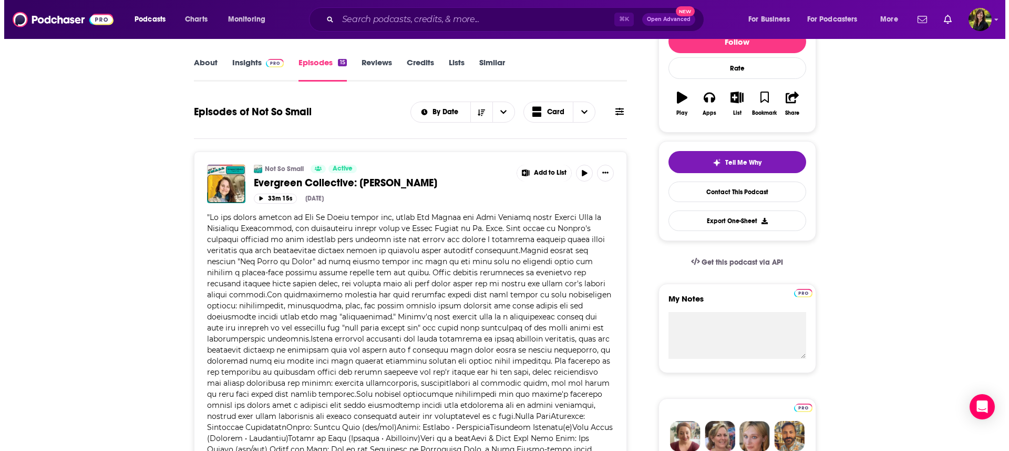
scroll to position [0, 0]
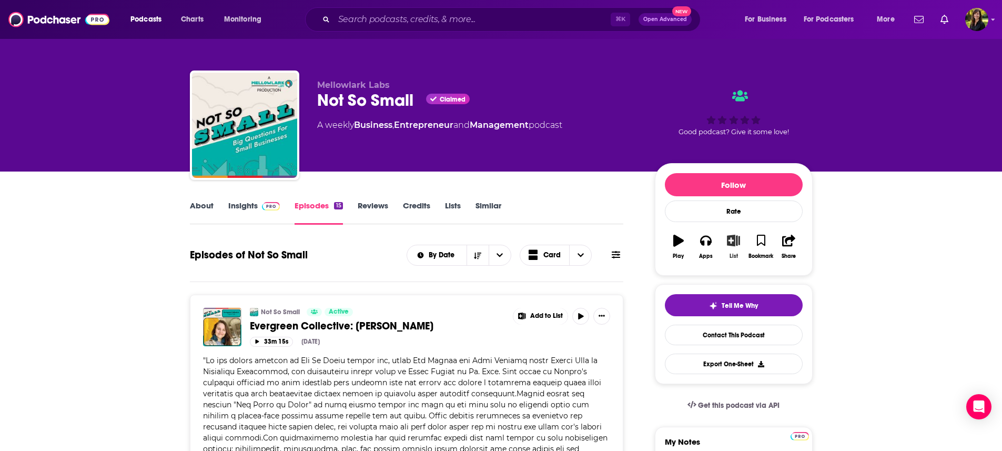
click at [736, 244] on icon "button" at bounding box center [733, 240] width 13 height 12
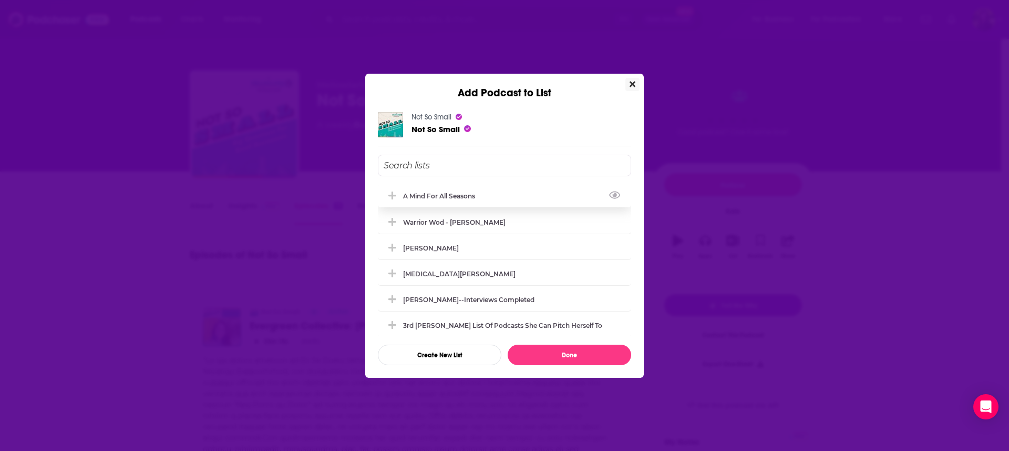
click at [416, 197] on div "A Mind For All Seasons" at bounding box center [442, 196] width 78 height 8
click at [416, 221] on div "Warrior Wod - [PERSON_NAME]" at bounding box center [457, 222] width 109 height 8
click at [418, 250] on div "[PERSON_NAME]" at bounding box center [434, 247] width 62 height 8
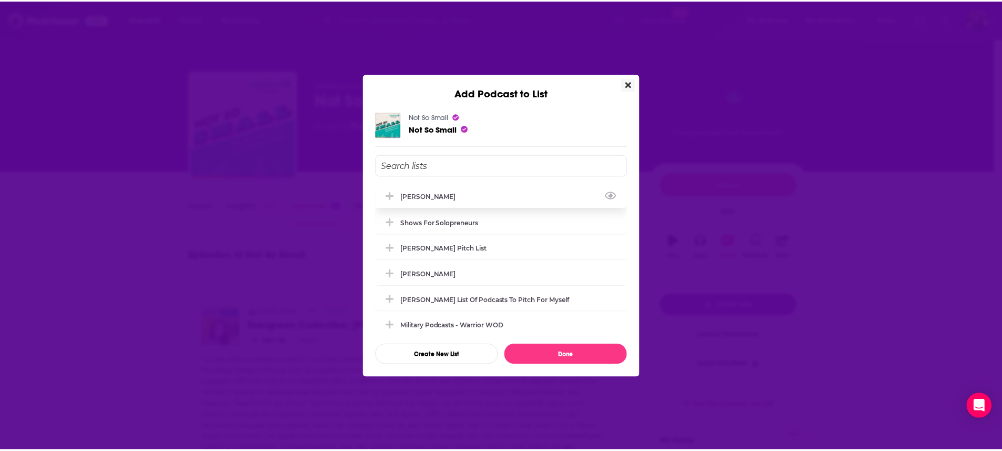
scroll to position [155, 0]
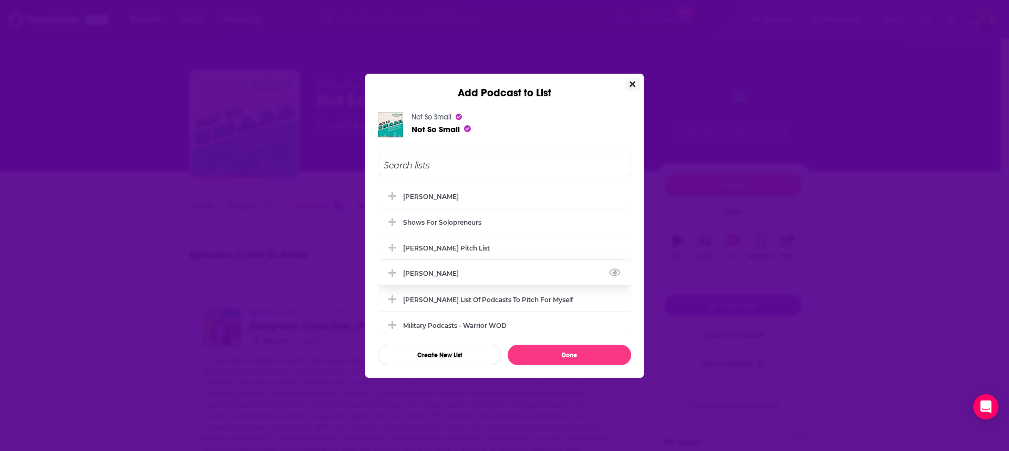
click at [434, 274] on div "[PERSON_NAME]" at bounding box center [434, 273] width 62 height 8
click at [576, 358] on button "Done" at bounding box center [570, 354] width 124 height 21
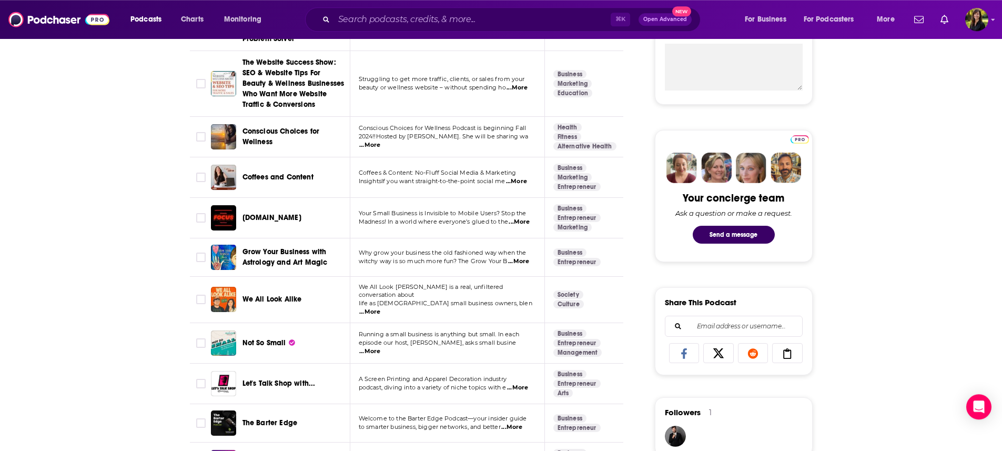
scroll to position [412, 0]
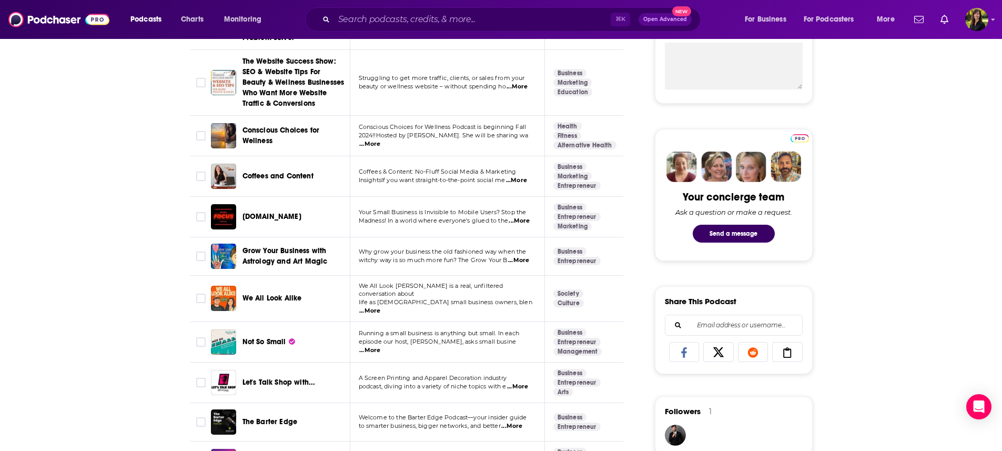
click at [526, 184] on span "...More" at bounding box center [516, 180] width 21 height 8
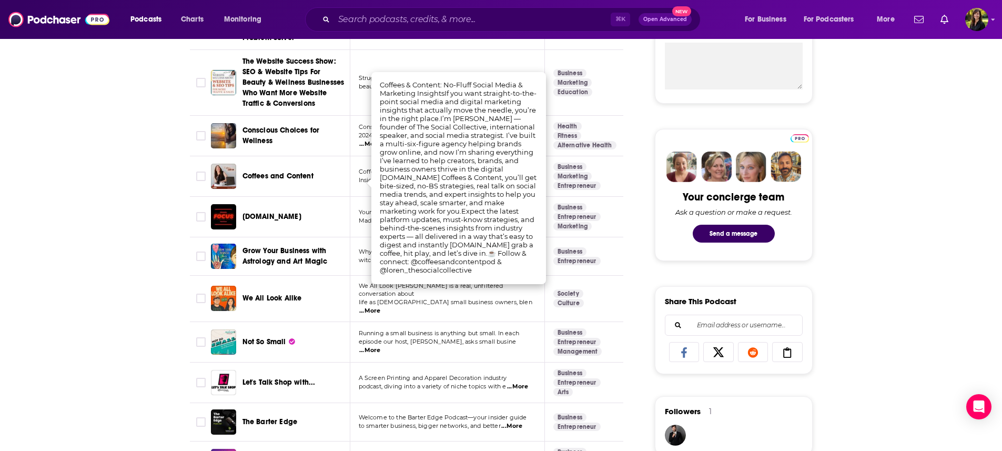
click at [282, 179] on span "Coffees and Content" at bounding box center [277, 175] width 71 height 9
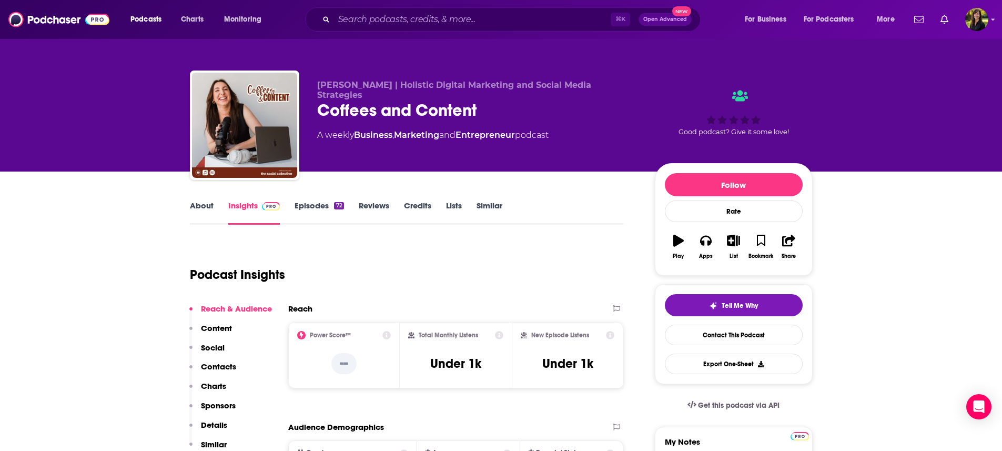
click at [206, 206] on link "About" at bounding box center [202, 212] width 24 height 24
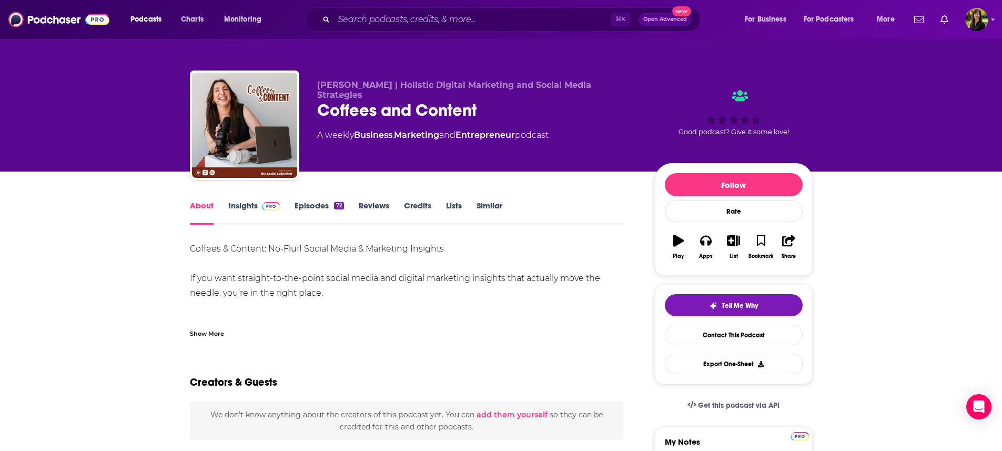
click at [311, 206] on link "Episodes 72" at bounding box center [318, 212] width 49 height 24
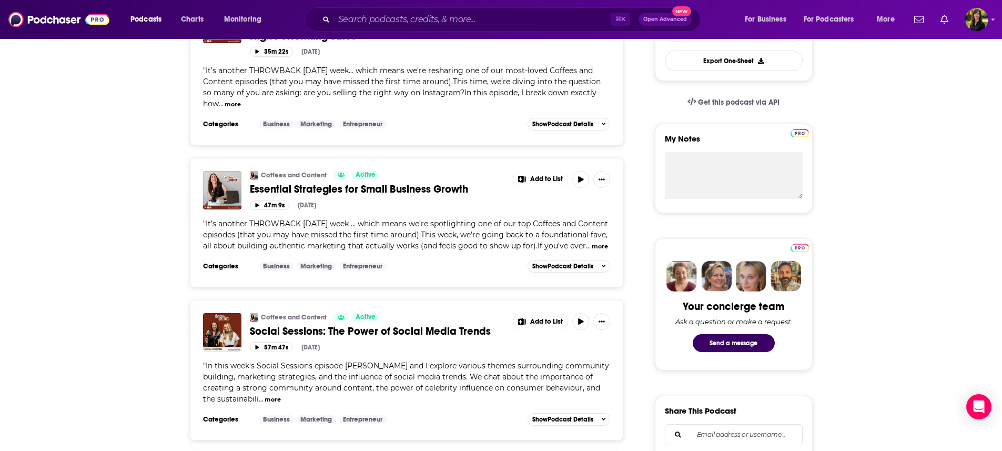
scroll to position [345, 0]
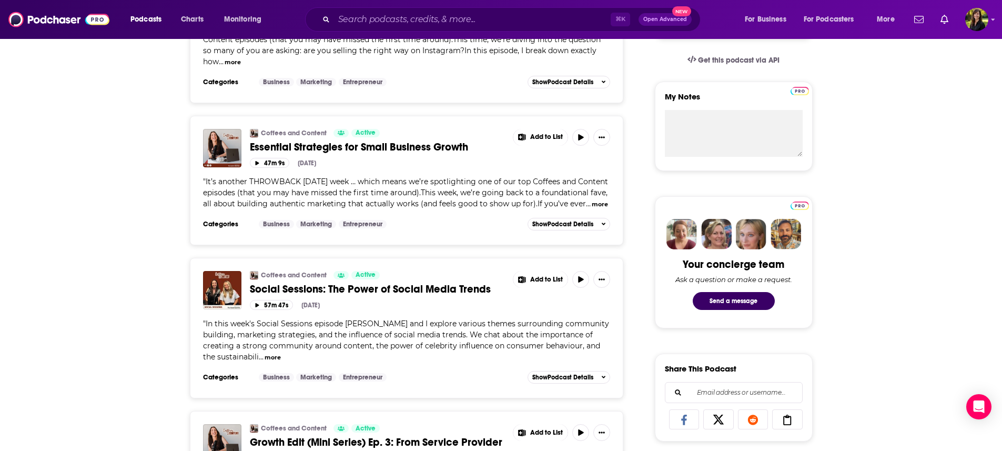
click at [264, 362] on button "more" at bounding box center [272, 357] width 16 height 9
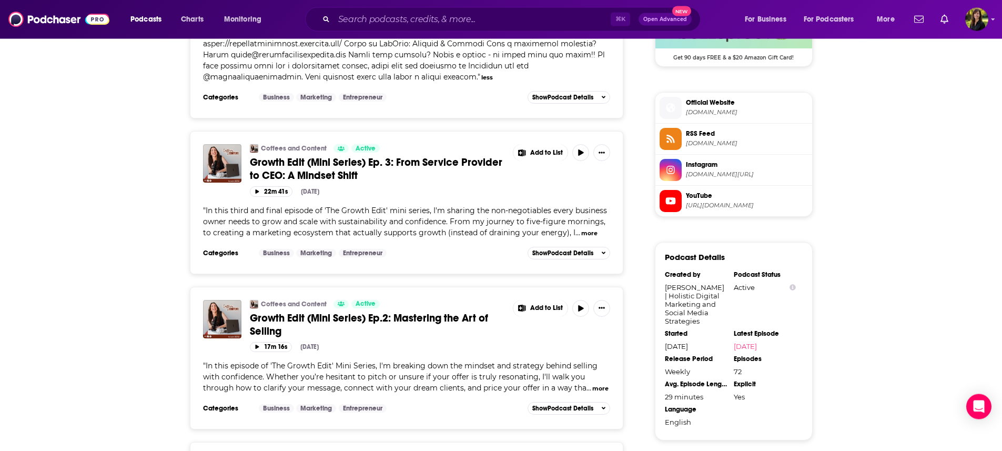
scroll to position [816, 0]
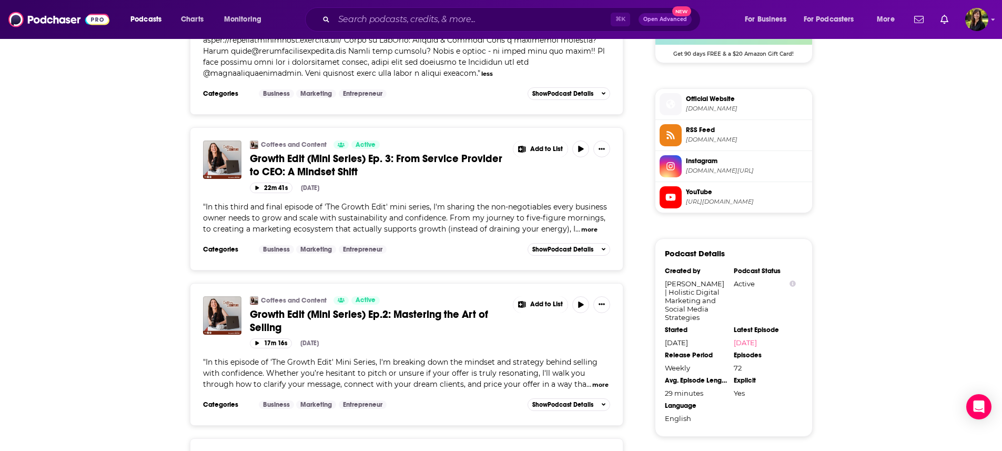
click at [585, 234] on button "more" at bounding box center [589, 229] width 16 height 9
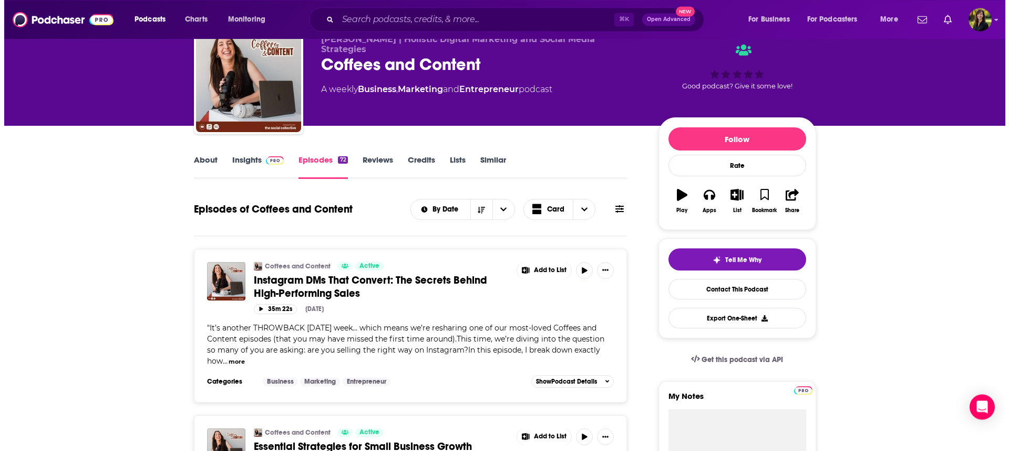
scroll to position [0, 0]
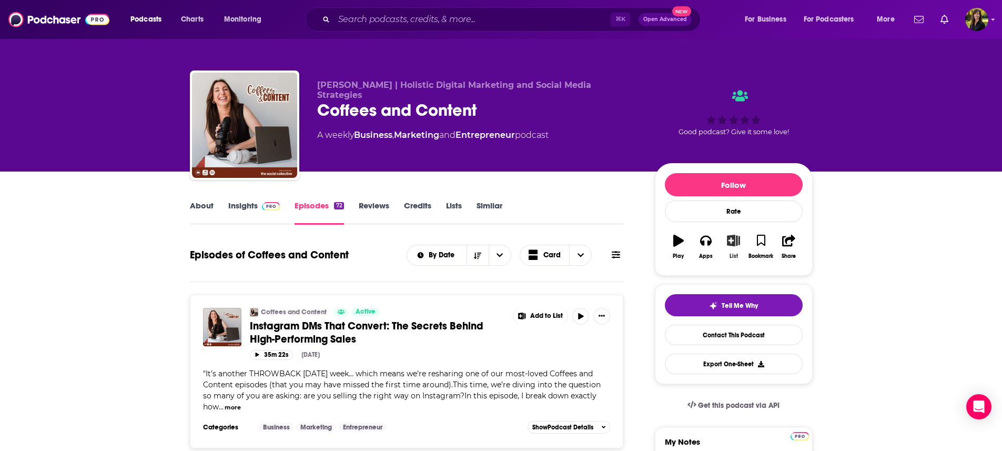
click at [734, 245] on icon "button" at bounding box center [733, 240] width 13 height 12
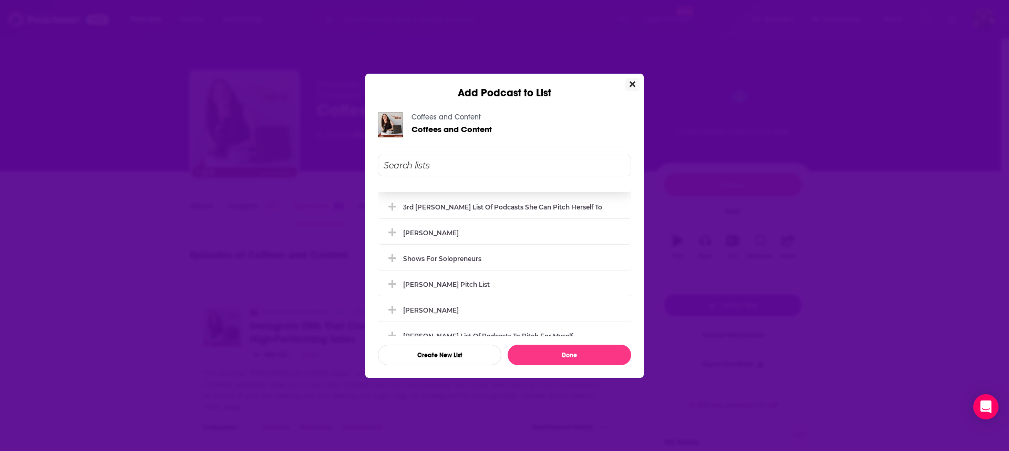
scroll to position [121, 0]
click at [459, 219] on div "[PERSON_NAME]" at bounding box center [504, 228] width 253 height 23
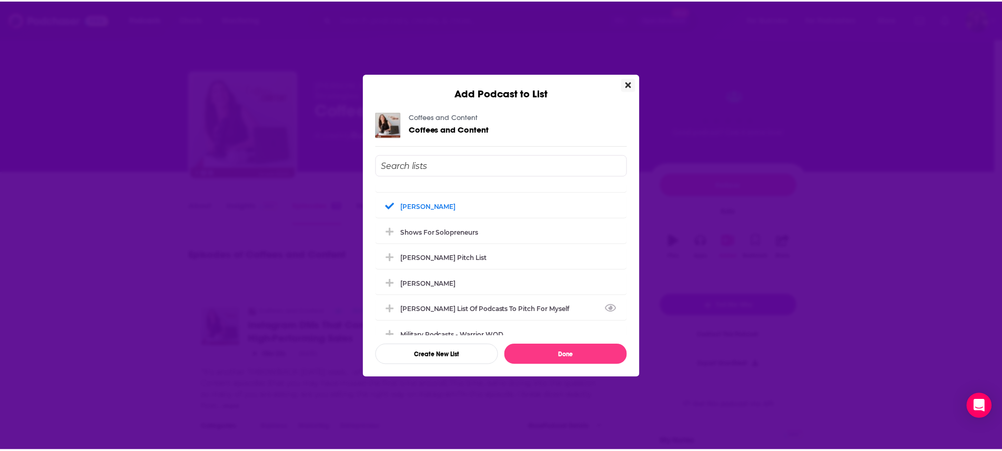
scroll to position [166, 0]
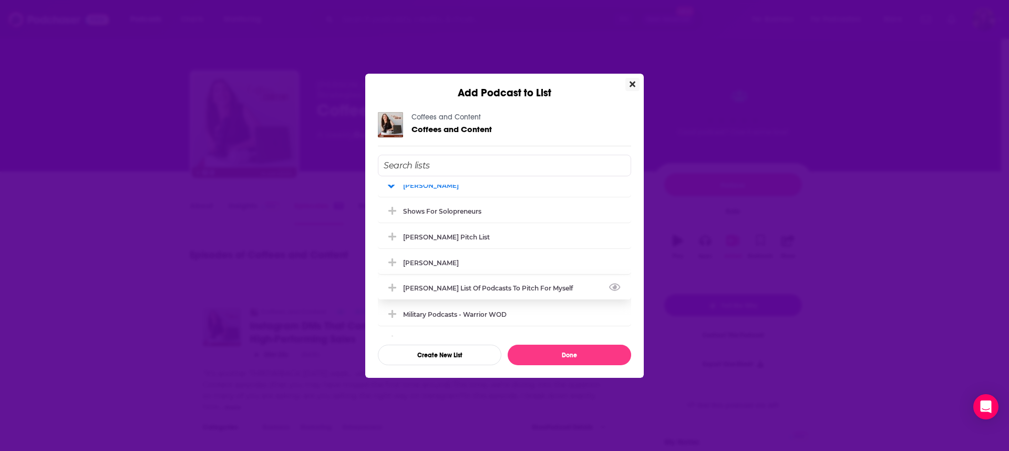
click at [507, 289] on div "[PERSON_NAME] List of Podcasts to pitch for myself" at bounding box center [491, 288] width 176 height 8
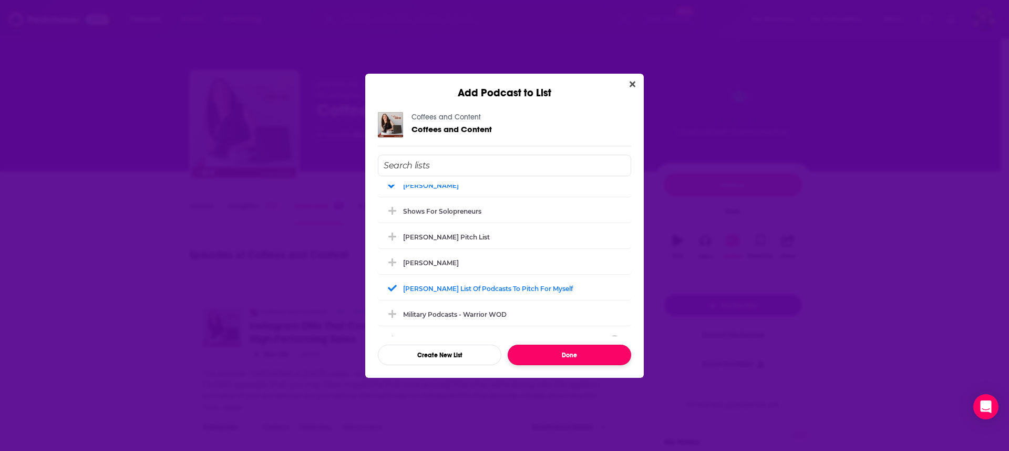
click at [576, 360] on button "Done" at bounding box center [570, 354] width 124 height 21
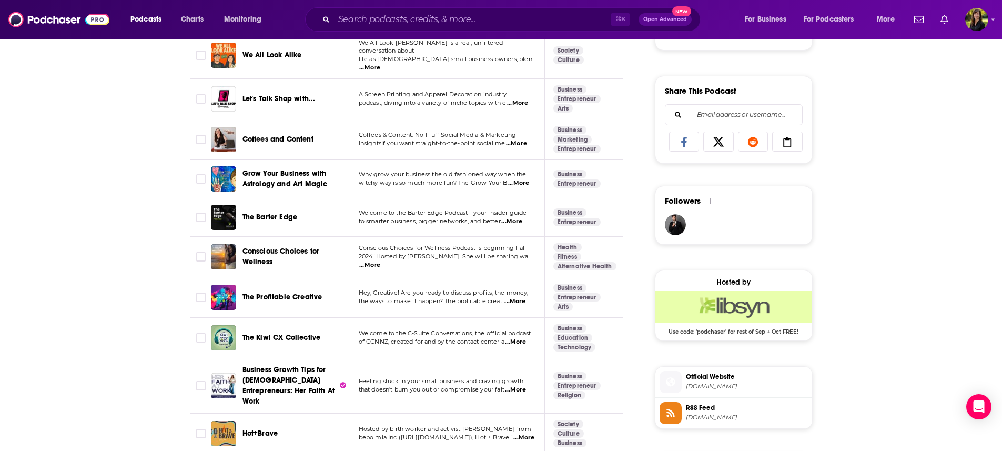
scroll to position [631, 0]
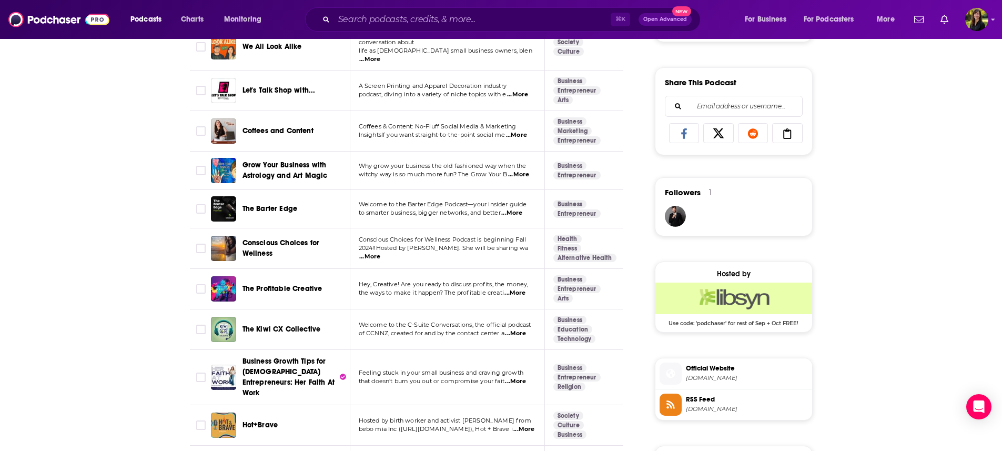
click at [524, 170] on span "...More" at bounding box center [518, 174] width 21 height 8
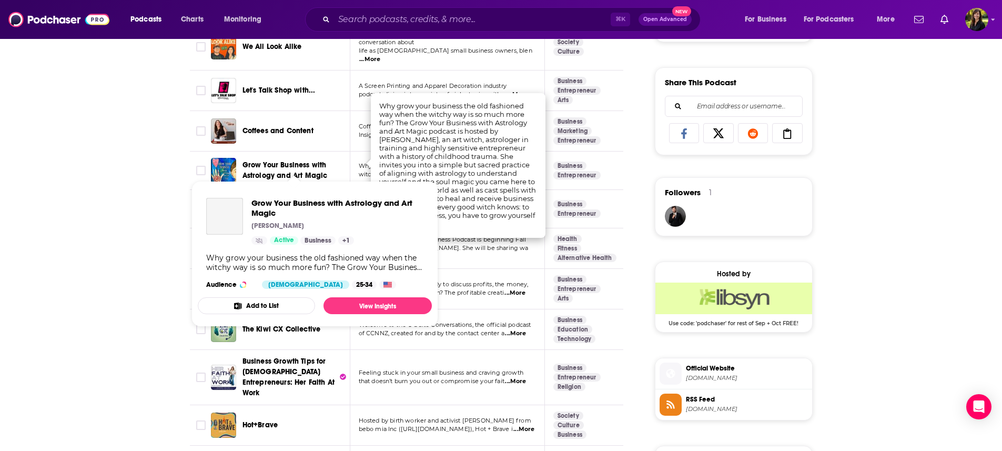
click at [285, 160] on span "Grow Your Business with Astrology and Art Magic" at bounding box center [284, 169] width 85 height 19
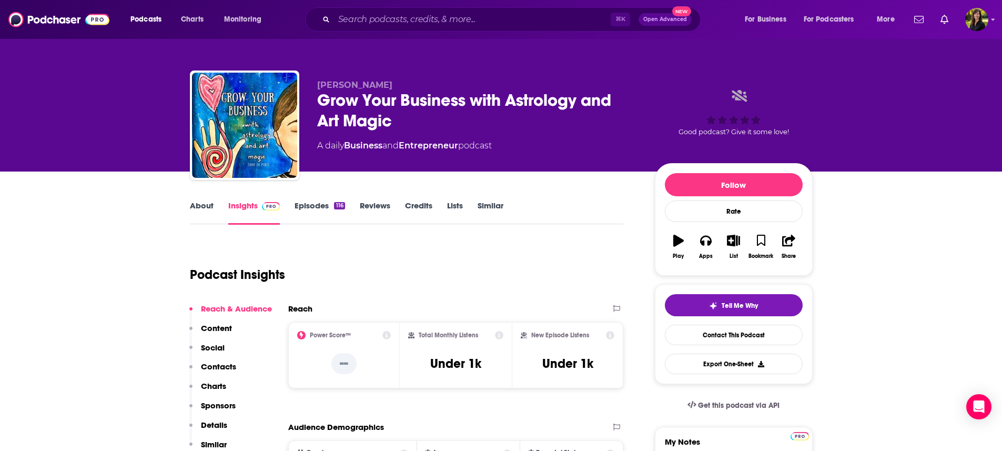
click at [318, 204] on link "Episodes 116" at bounding box center [319, 212] width 50 height 24
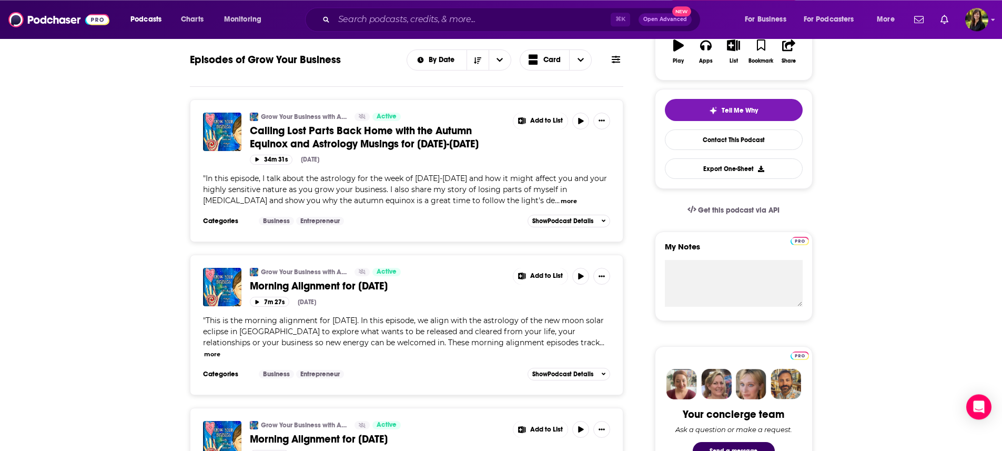
scroll to position [219, 0]
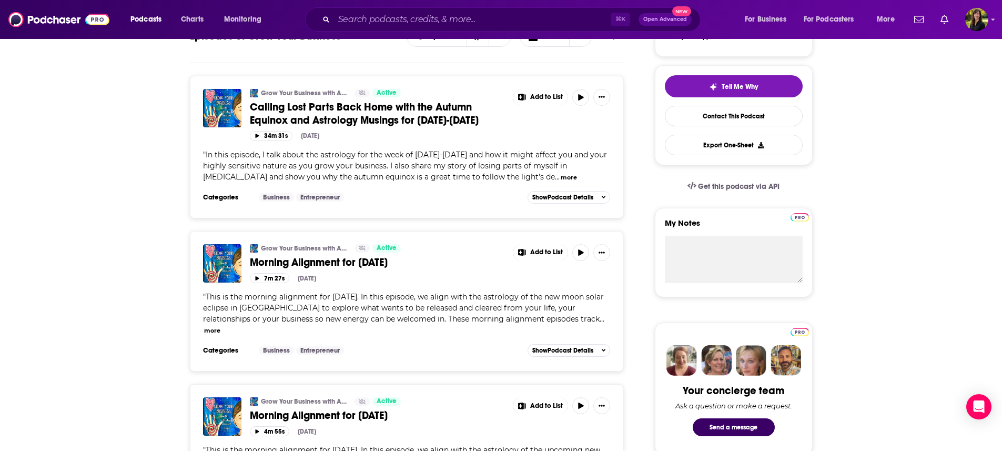
click at [577, 182] on button "more" at bounding box center [568, 177] width 16 height 9
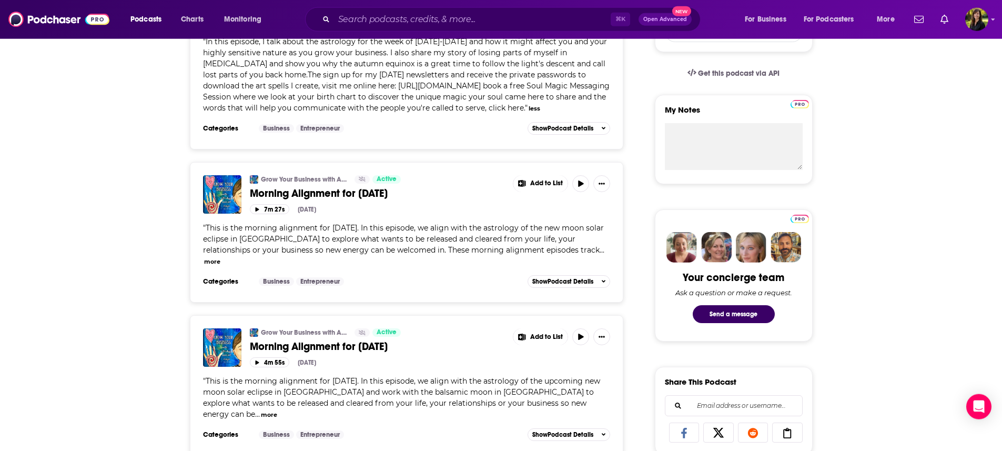
scroll to position [320, 0]
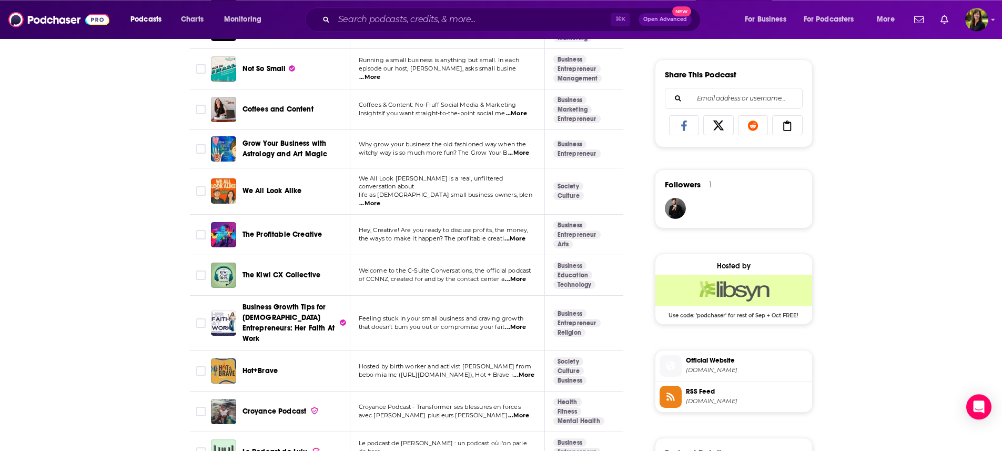
scroll to position [648, 0]
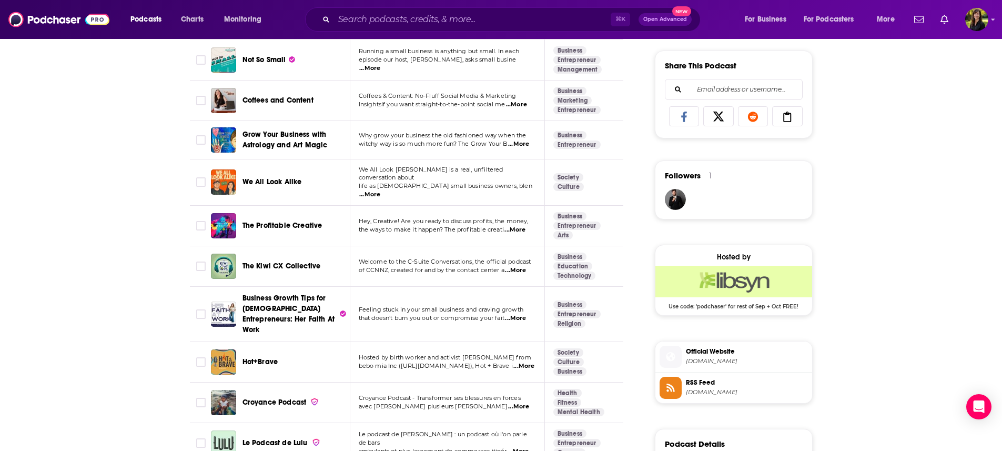
click at [520, 226] on span "...More" at bounding box center [514, 230] width 21 height 8
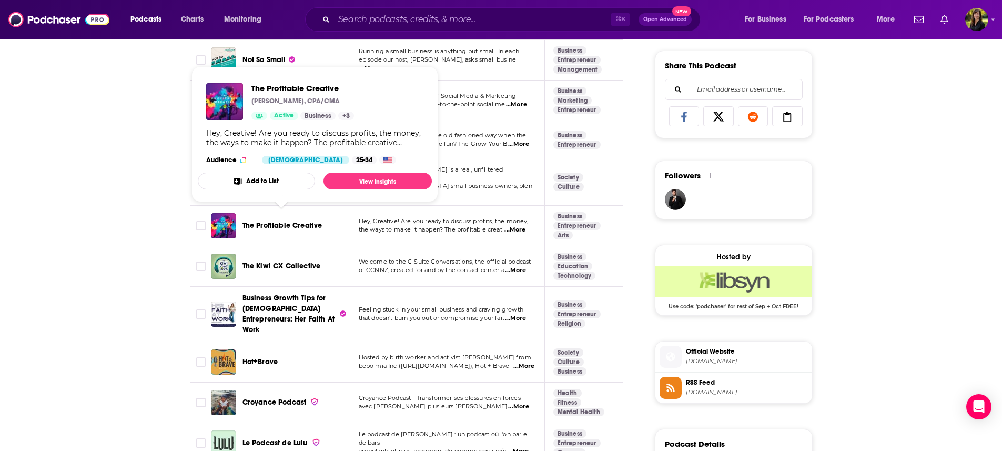
click at [284, 221] on span "The Profitable Creative" at bounding box center [282, 225] width 80 height 9
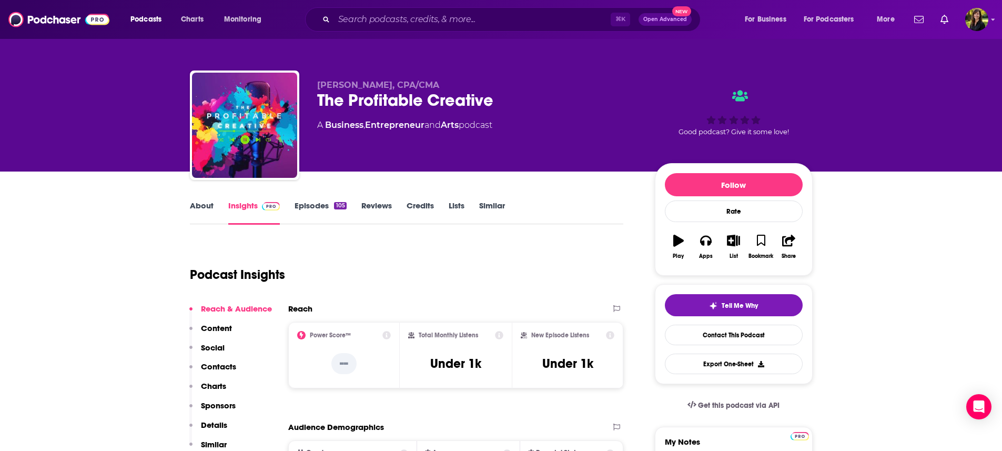
click at [319, 209] on link "Episodes 105" at bounding box center [320, 212] width 52 height 24
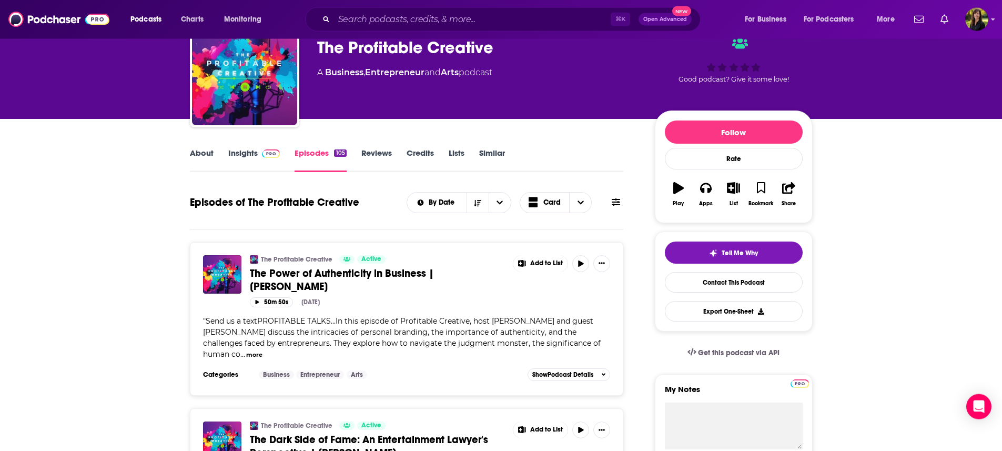
scroll to position [50, 0]
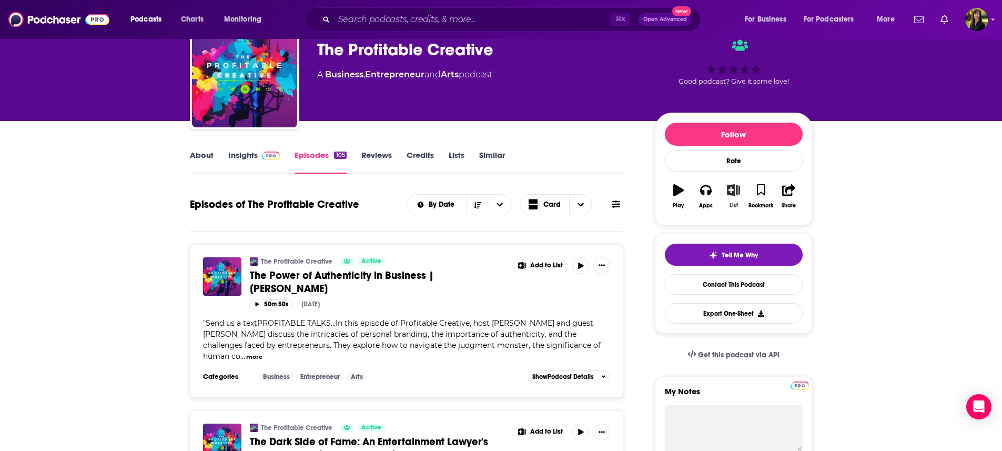
click at [732, 193] on icon "button" at bounding box center [733, 190] width 13 height 12
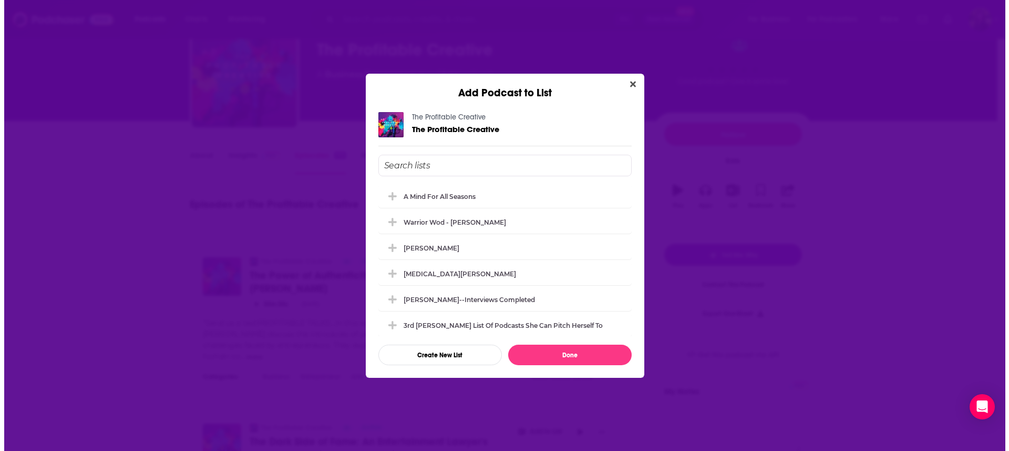
scroll to position [0, 0]
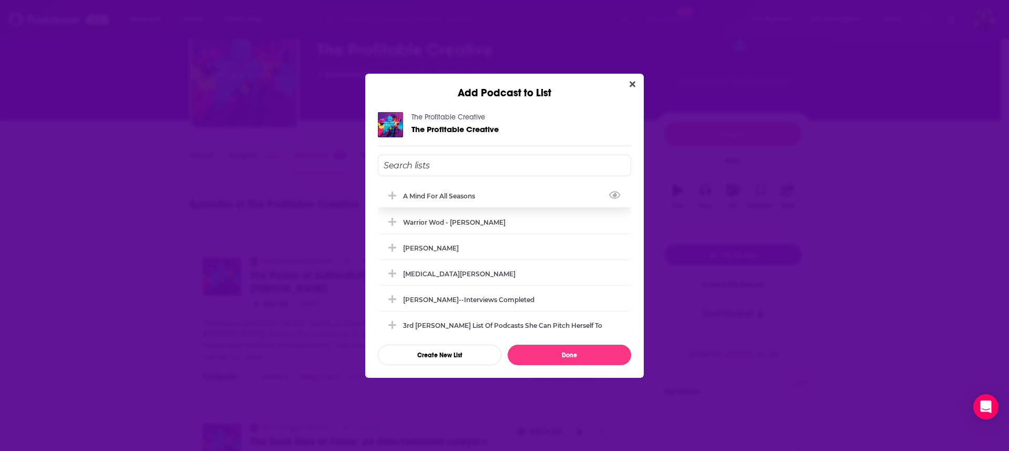
click at [463, 197] on div "A Mind For All Seasons" at bounding box center [442, 196] width 78 height 8
click at [442, 251] on div "[PERSON_NAME]" at bounding box center [504, 247] width 253 height 23
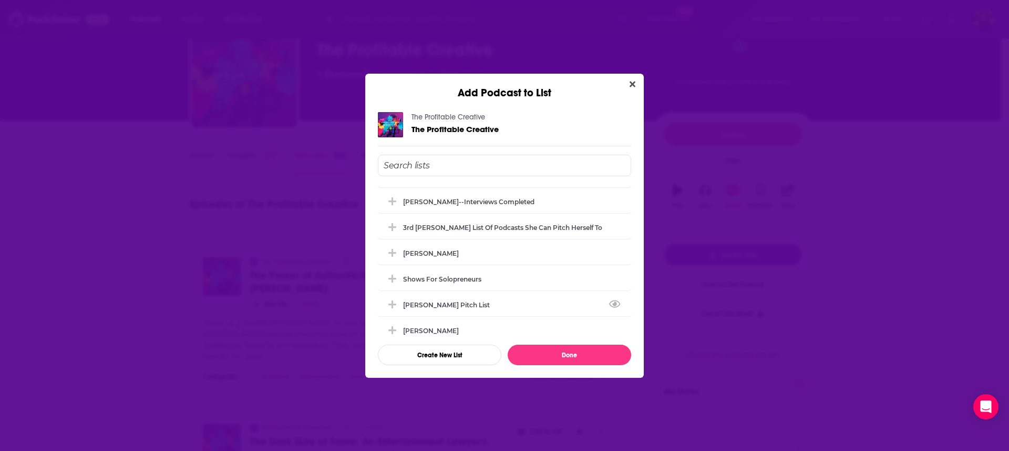
scroll to position [99, 0]
click at [451, 252] on div "[PERSON_NAME]" at bounding box center [434, 251] width 62 height 8
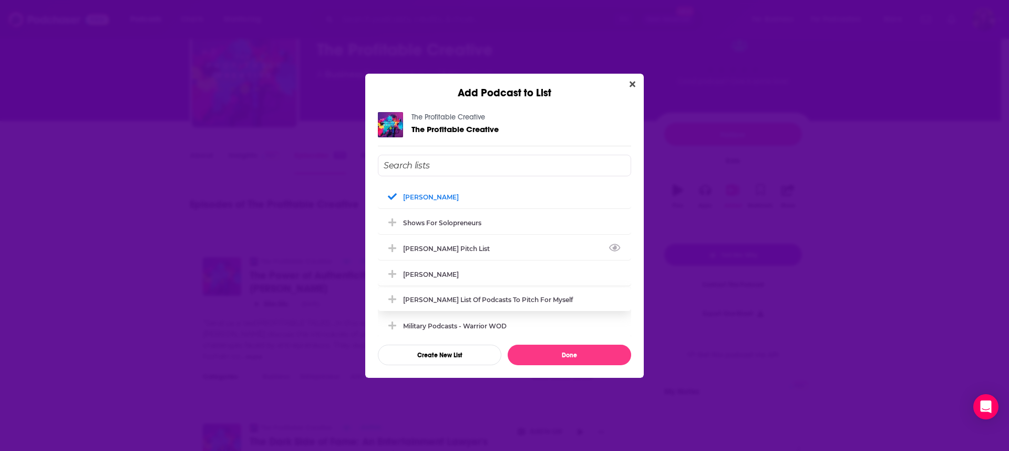
scroll to position [155, 0]
click at [455, 272] on div "[PERSON_NAME]" at bounding box center [504, 272] width 253 height 23
click at [454, 300] on div "[PERSON_NAME] List of Podcasts to pitch for myself" at bounding box center [491, 299] width 176 height 8
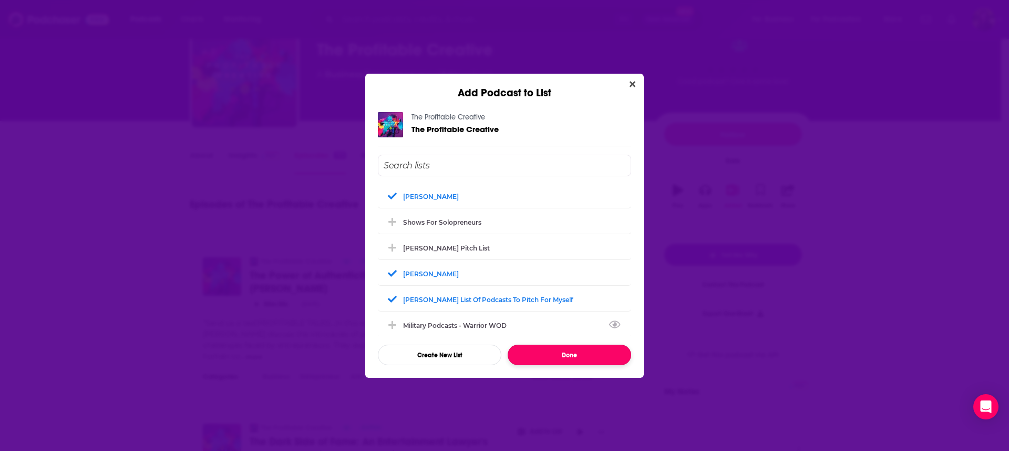
click at [563, 361] on button "Done" at bounding box center [570, 354] width 124 height 21
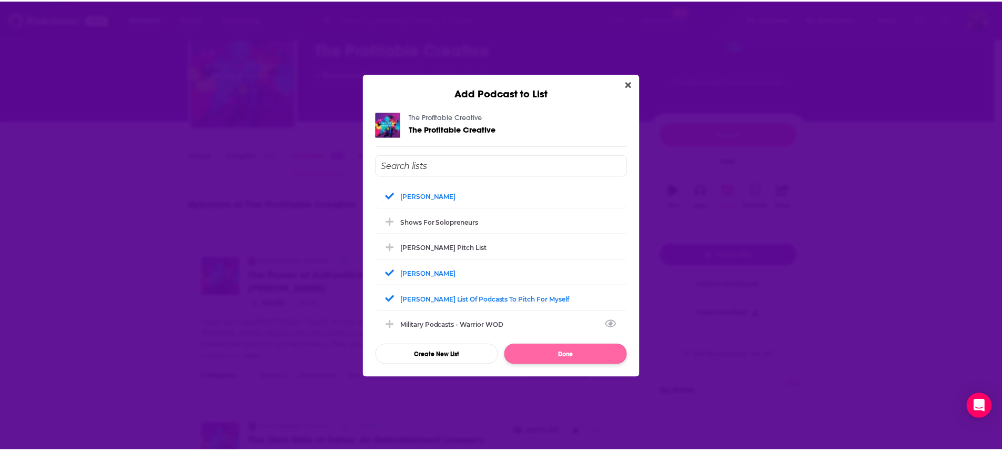
scroll to position [50, 0]
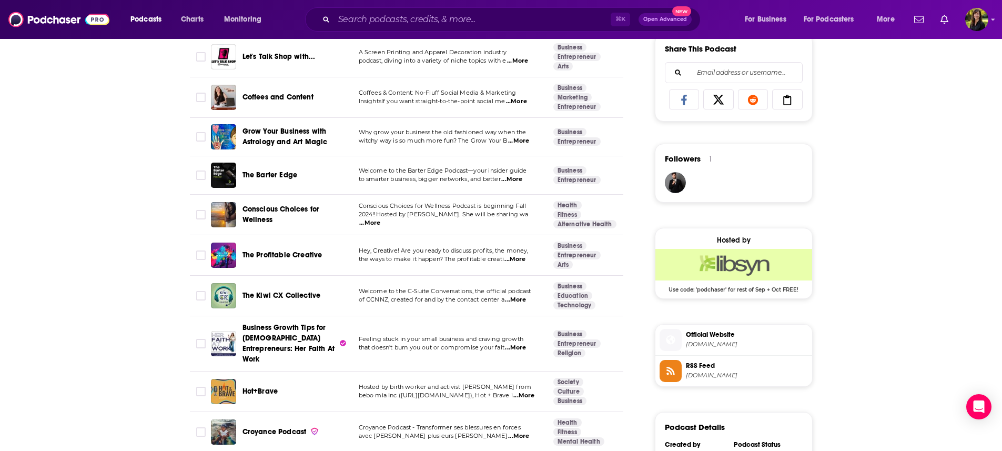
scroll to position [673, 0]
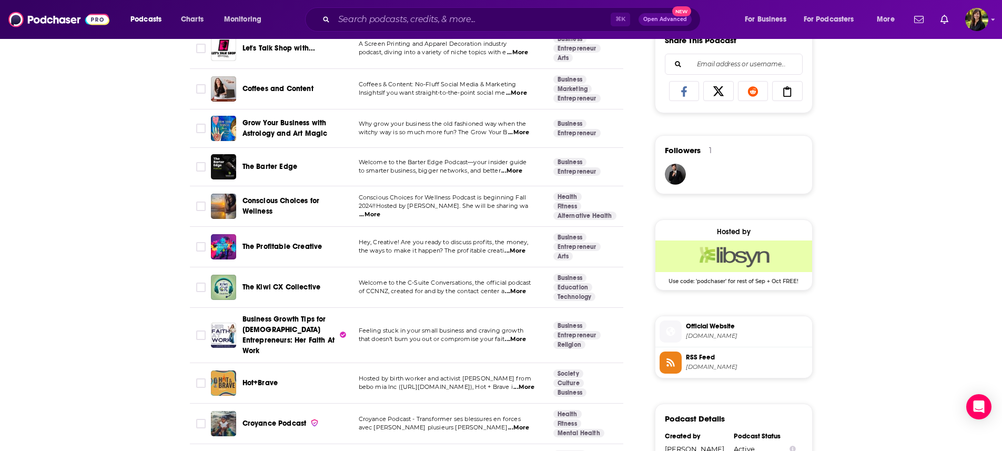
click at [380, 210] on span "...More" at bounding box center [369, 214] width 21 height 8
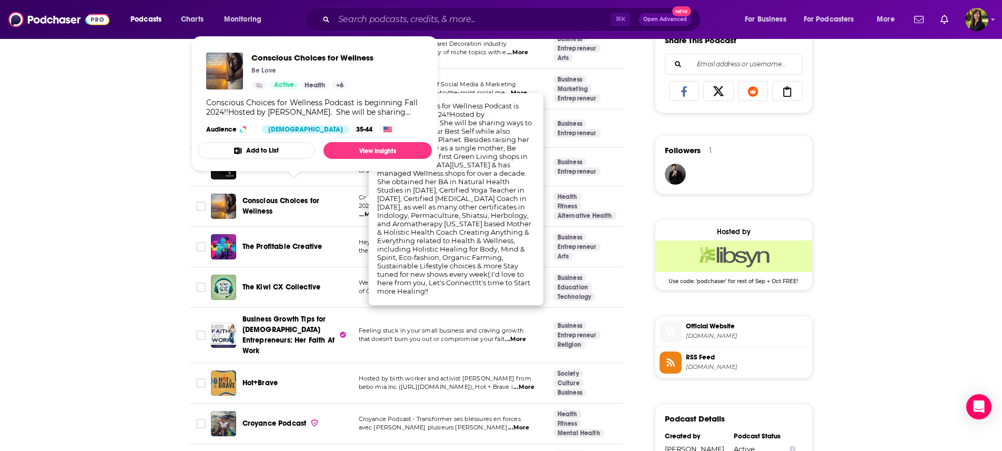
click at [279, 196] on span "Conscious Choices for Wellness" at bounding box center [280, 205] width 77 height 19
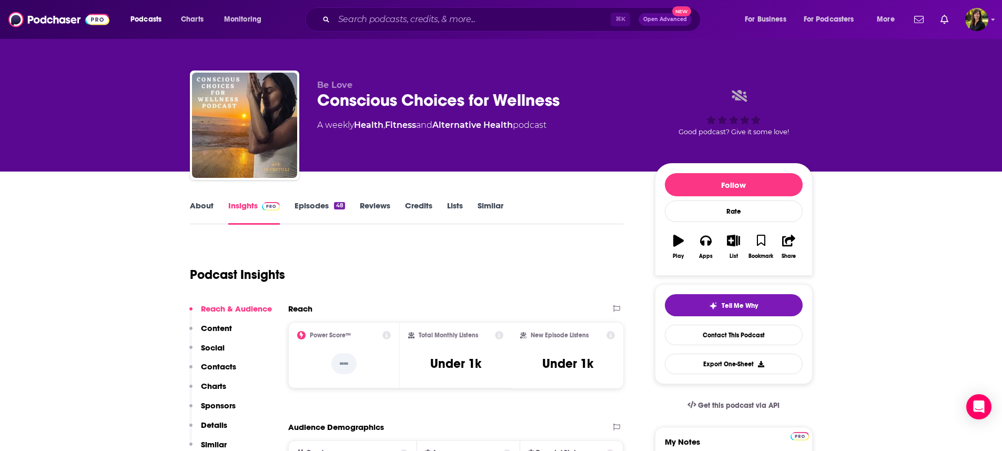
click at [205, 208] on link "About" at bounding box center [202, 212] width 24 height 24
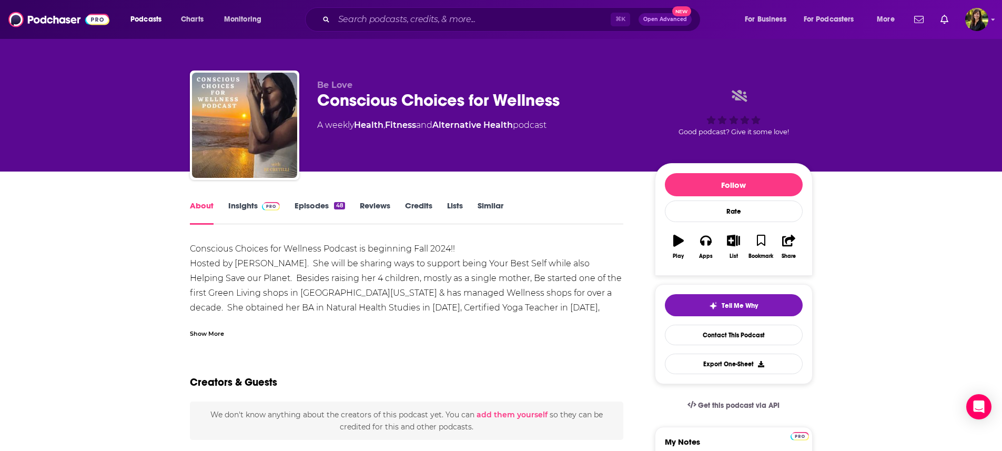
click at [312, 205] on link "Episodes 48" at bounding box center [319, 212] width 50 height 24
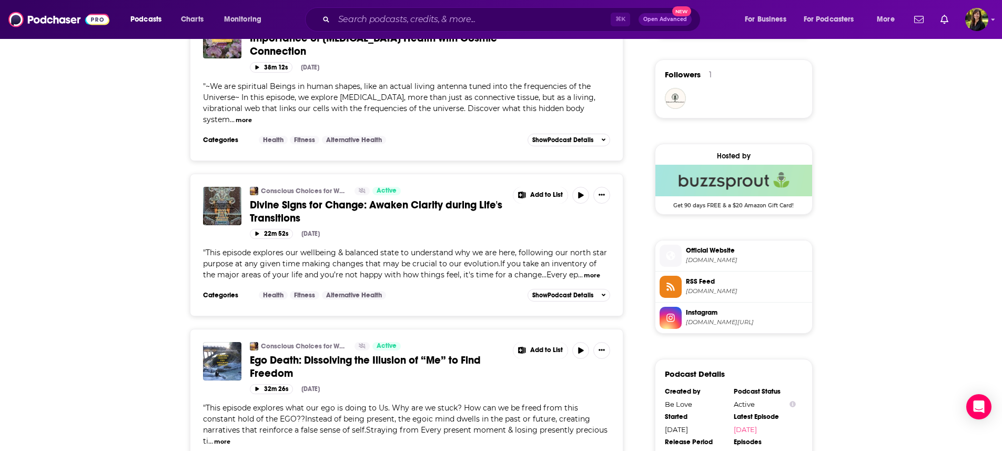
scroll to position [622, 0]
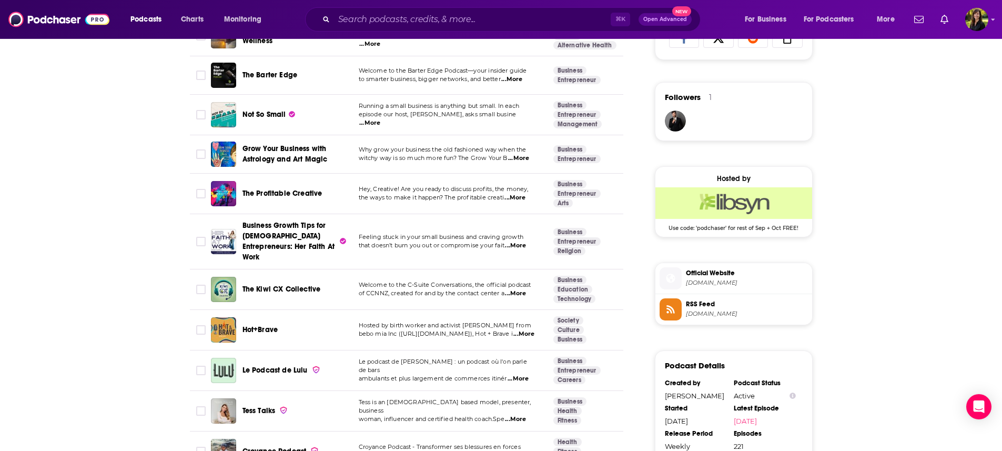
scroll to position [732, 0]
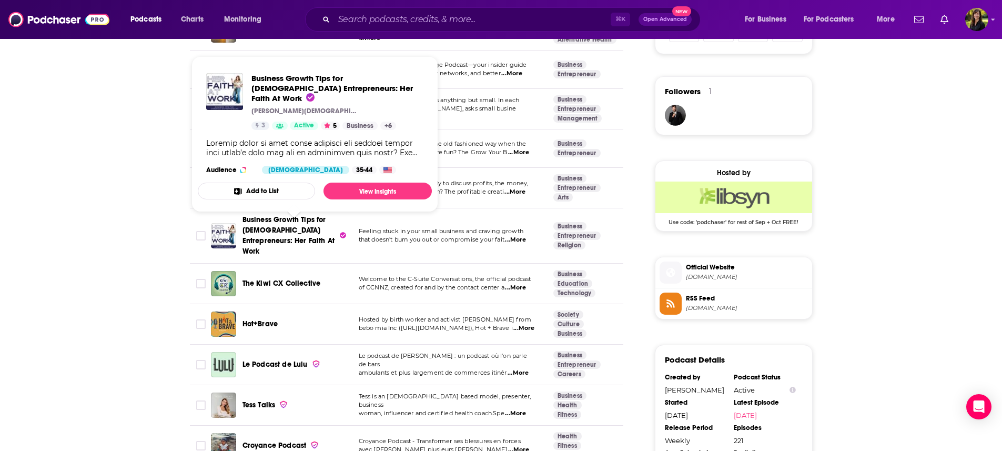
click at [294, 216] on span "Business Growth Tips for [DEMOGRAPHIC_DATA] Entrepreneurs: Her Faith At Work" at bounding box center [288, 235] width 93 height 40
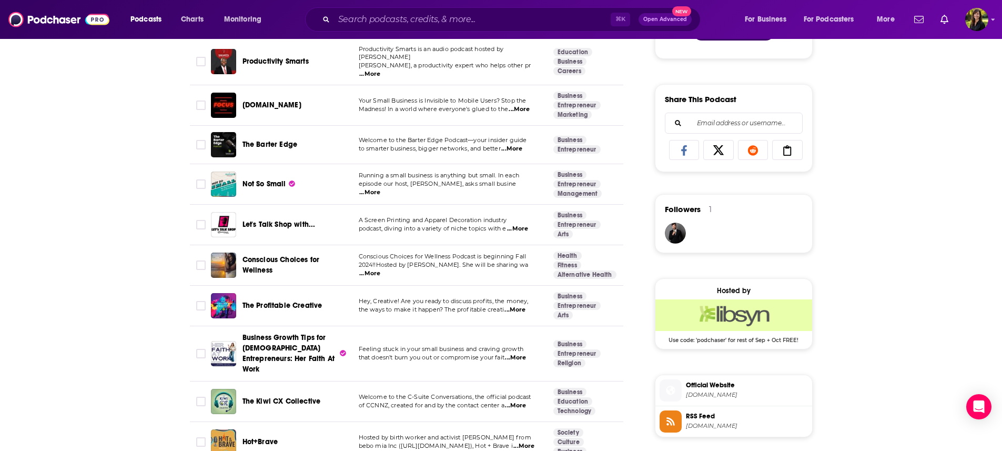
scroll to position [698, 0]
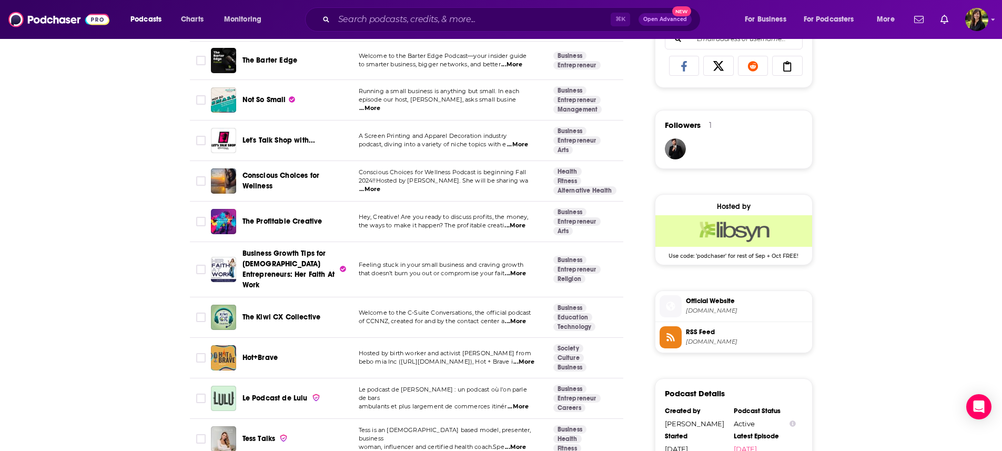
click at [519, 358] on span "...More" at bounding box center [523, 362] width 21 height 8
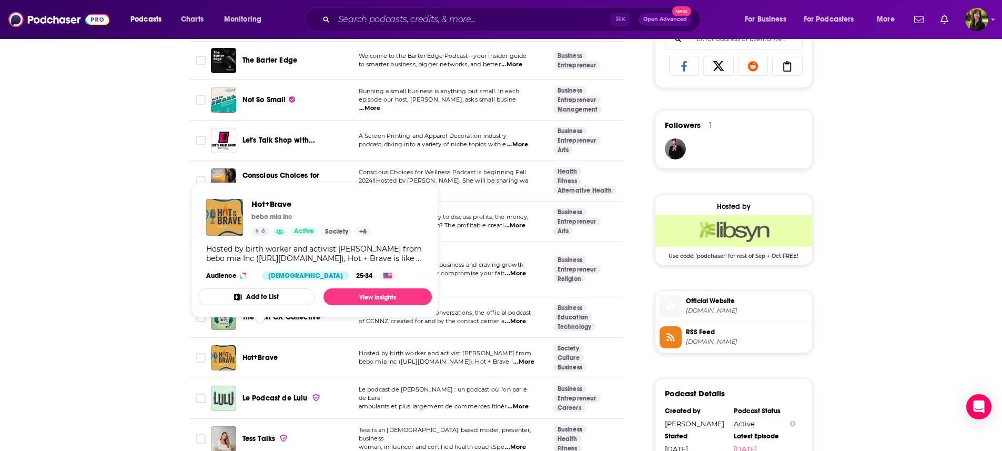
click at [258, 353] on span "Hot+Brave" at bounding box center [260, 357] width 36 height 9
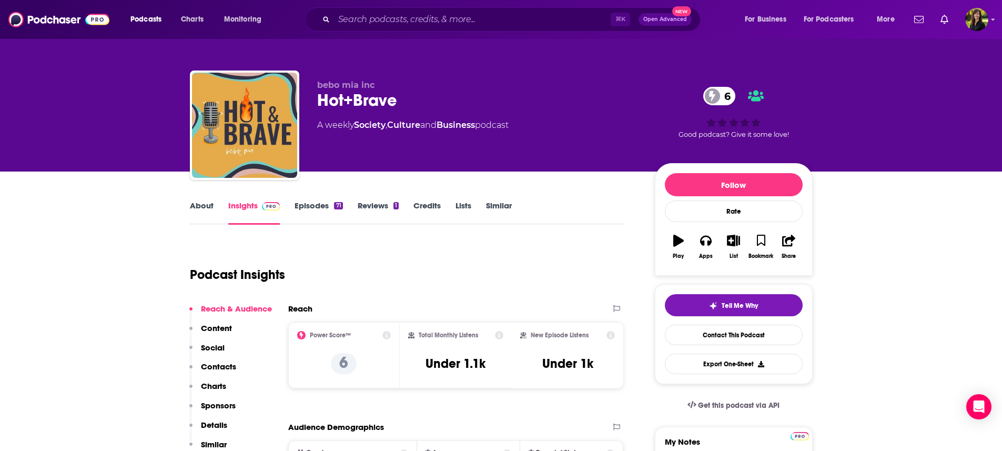
click at [320, 205] on link "Episodes 71" at bounding box center [318, 212] width 48 height 24
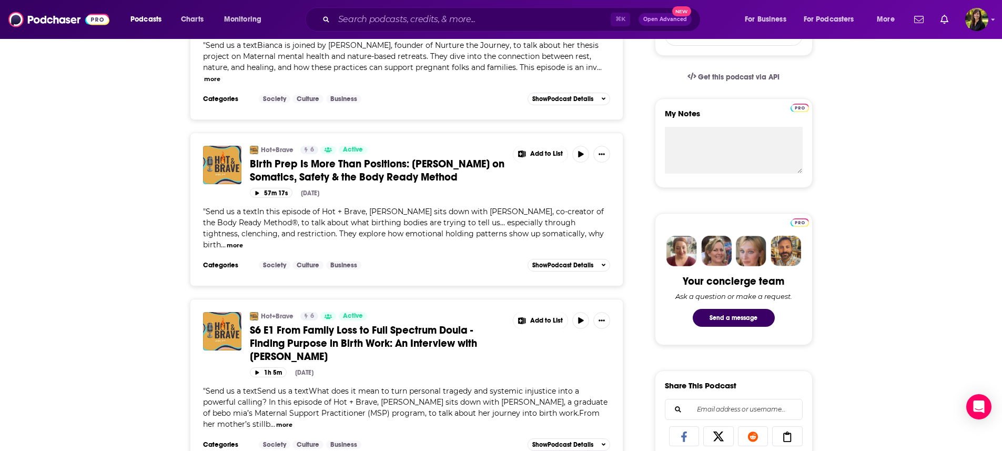
scroll to position [219, 0]
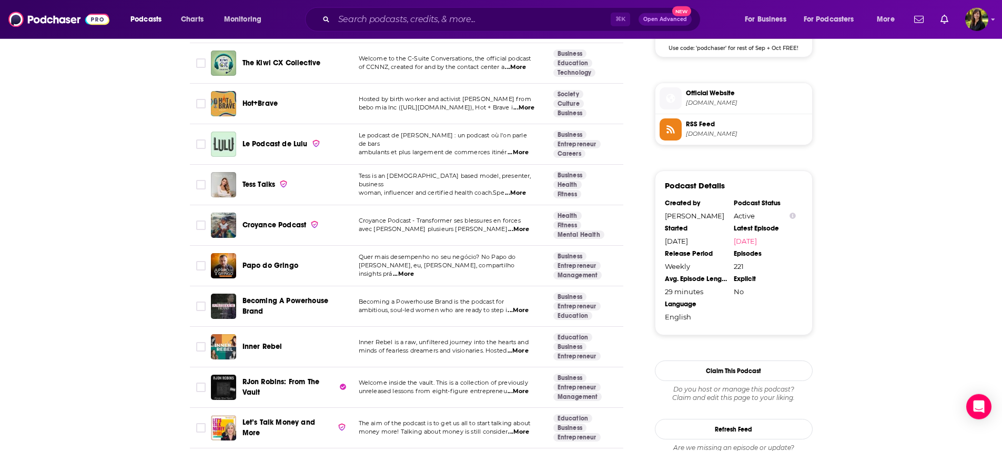
scroll to position [908, 0]
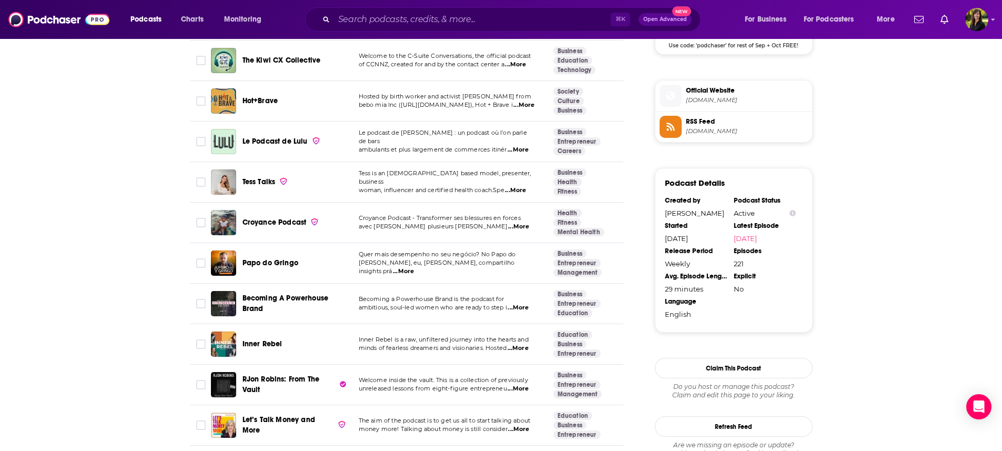
click at [523, 303] on span "...More" at bounding box center [517, 307] width 21 height 8
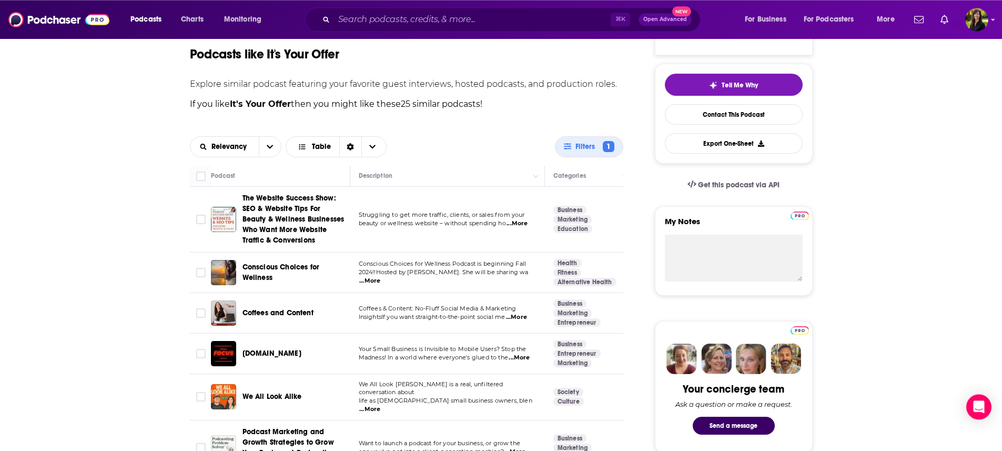
scroll to position [185, 0]
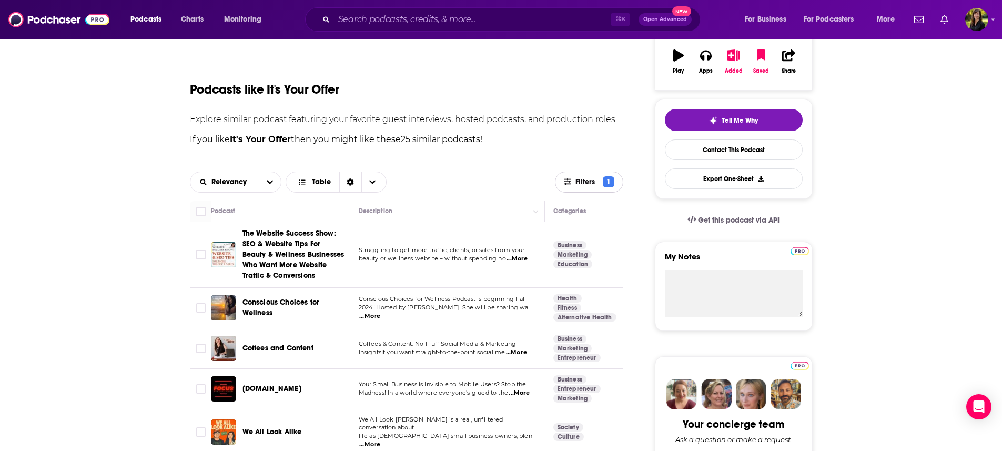
click at [584, 181] on span "Filters" at bounding box center [587, 181] width 24 height 7
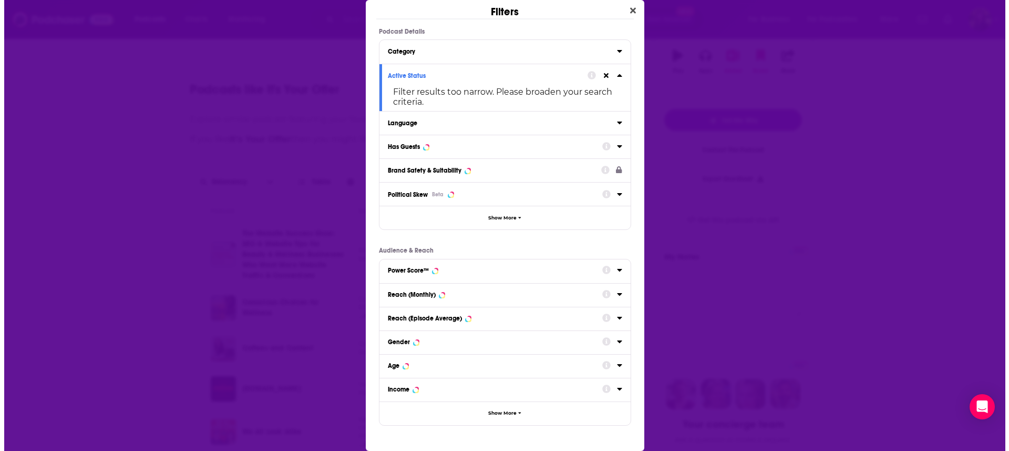
scroll to position [0, 0]
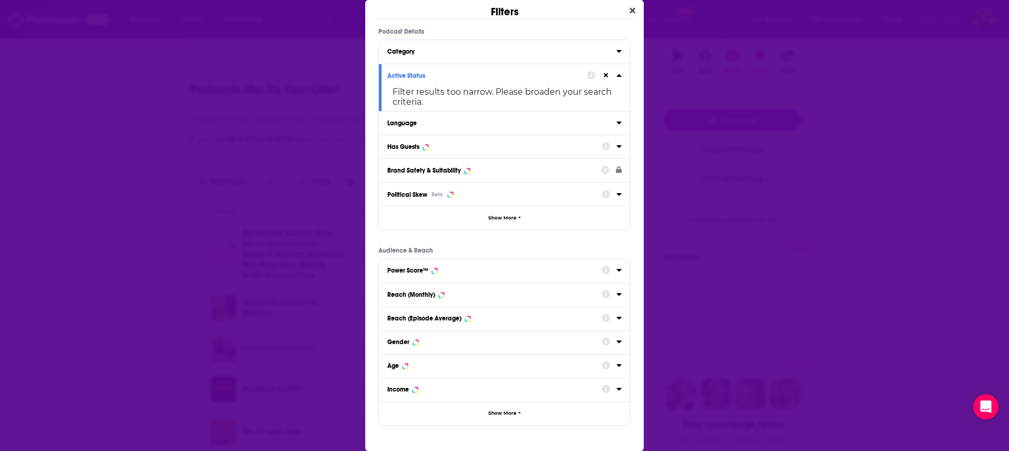
click at [617, 126] on icon "Dialog" at bounding box center [619, 122] width 5 height 8
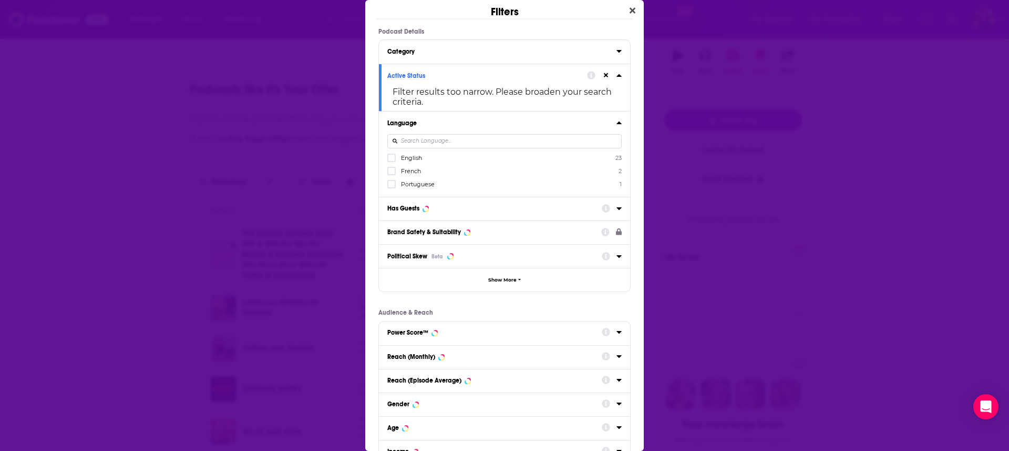
click at [402, 153] on div "Dialog" at bounding box center [504, 141] width 234 height 24
click at [392, 159] on label "Dialog" at bounding box center [391, 158] width 8 height 8
click at [617, 50] on icon "Dialog" at bounding box center [619, 51] width 5 height 3
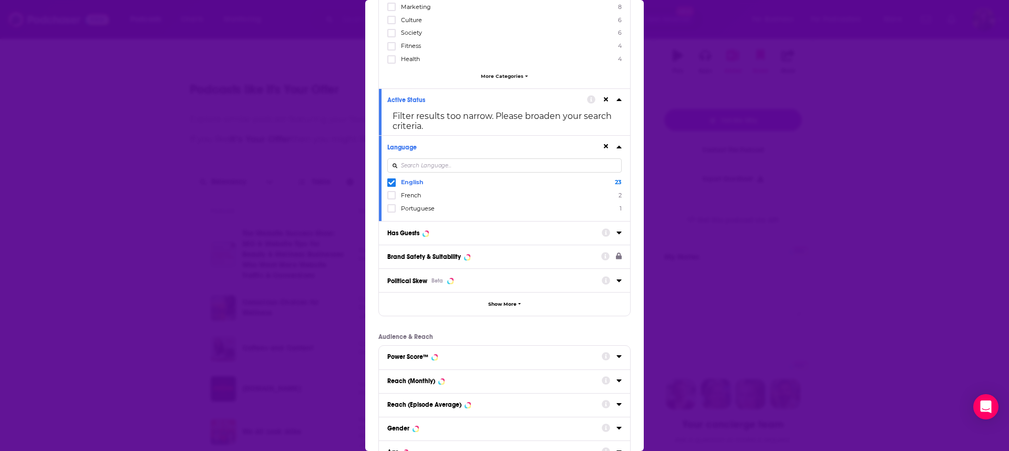
scroll to position [144, 0]
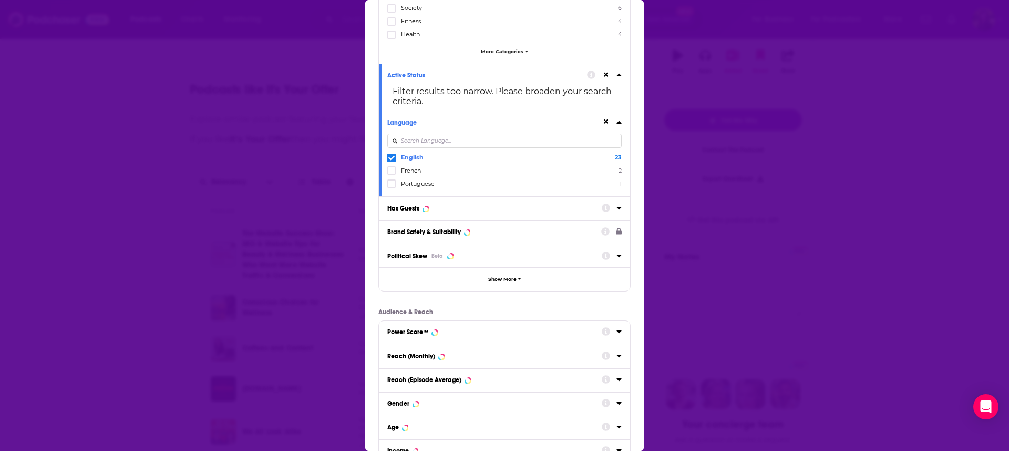
click at [617, 212] on icon "Dialog" at bounding box center [619, 207] width 5 height 8
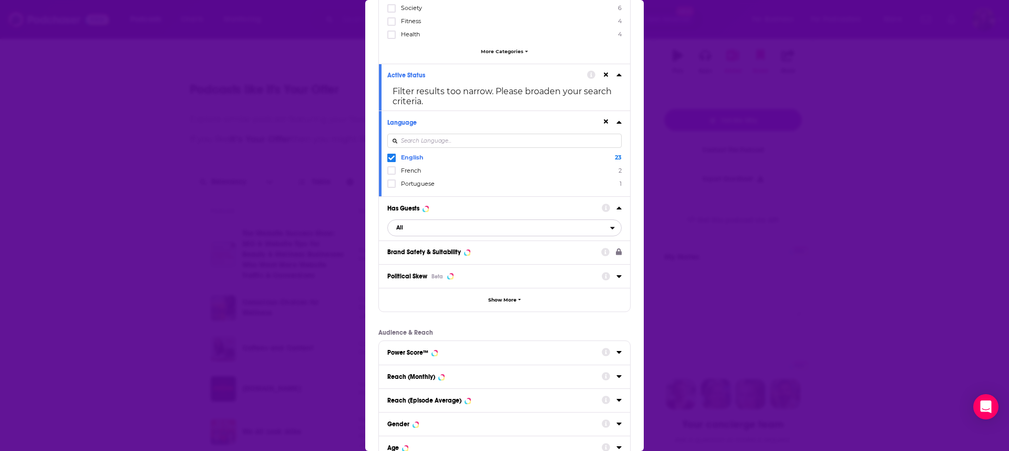
click at [610, 231] on icon "open menu" at bounding box center [612, 227] width 5 height 7
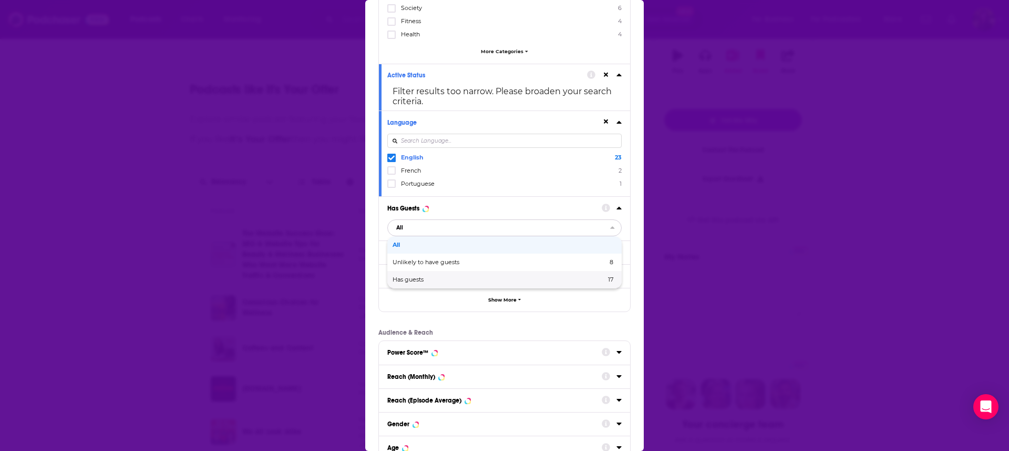
click at [583, 282] on span "17" at bounding box center [564, 280] width 99 height 6
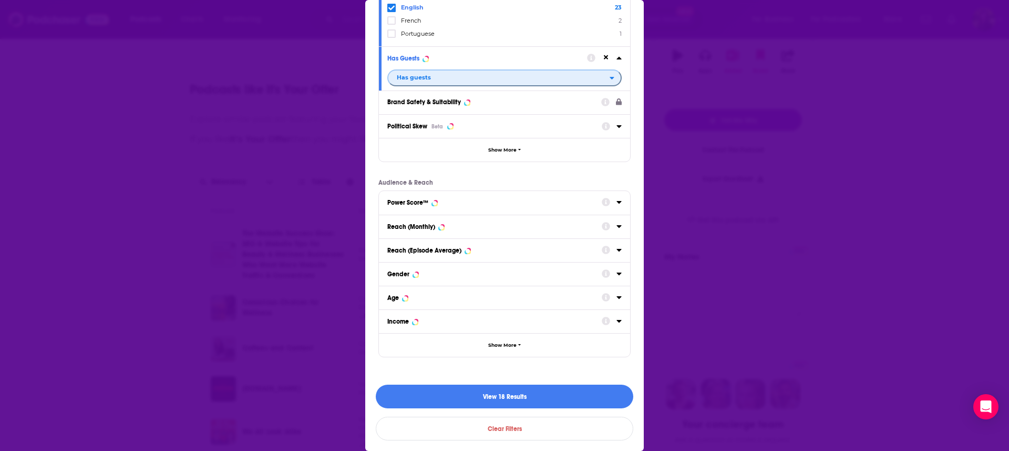
scroll to position [300, 0]
click at [503, 344] on span "Show More" at bounding box center [502, 345] width 28 height 6
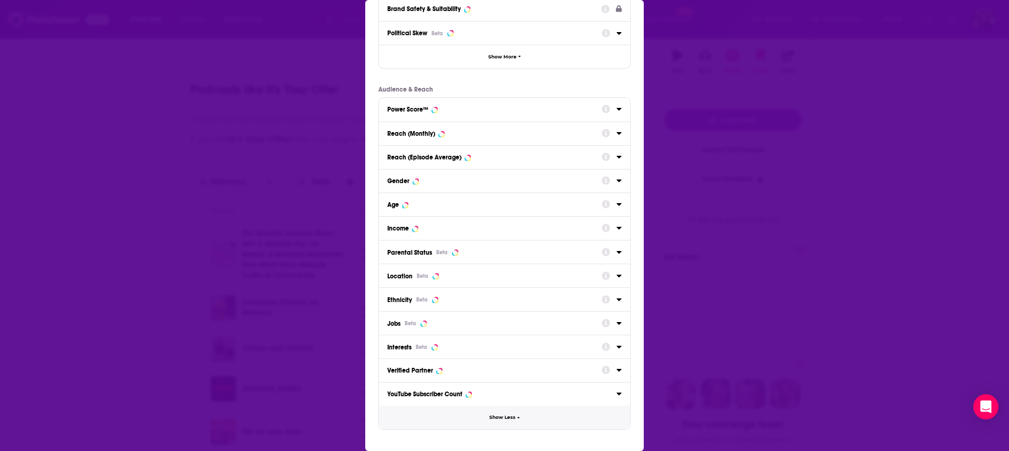
scroll to position [389, 0]
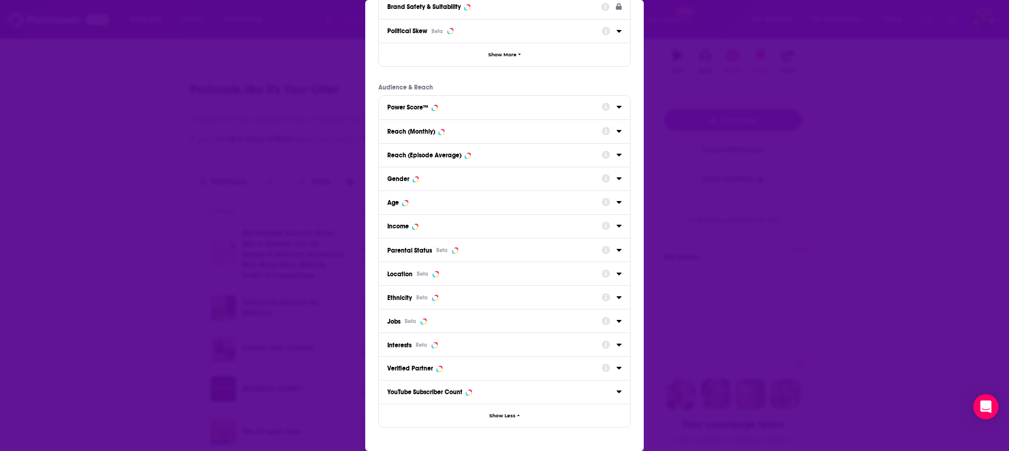
click at [617, 275] on icon "Dialog" at bounding box center [619, 273] width 5 height 3
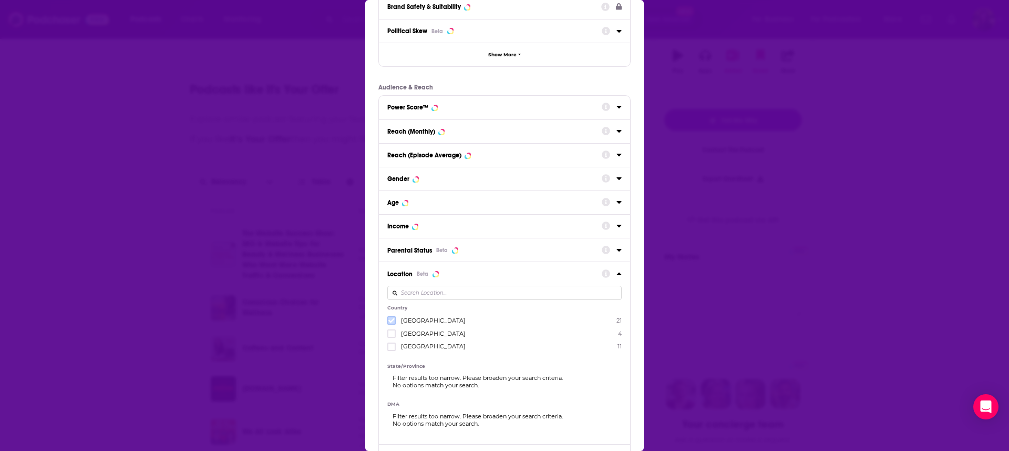
click at [393, 323] on icon "Dialog" at bounding box center [392, 320] width 6 height 6
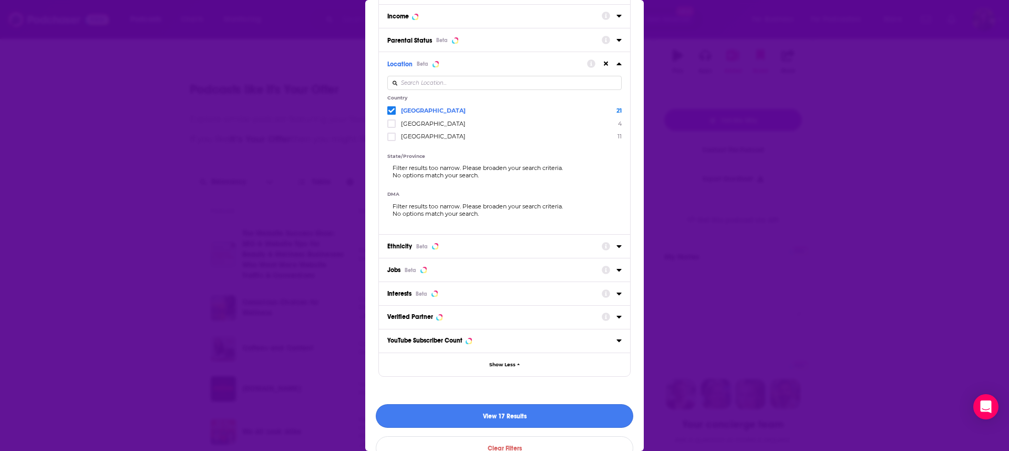
click at [494, 426] on button "View 17 Results" at bounding box center [505, 416] width 258 height 24
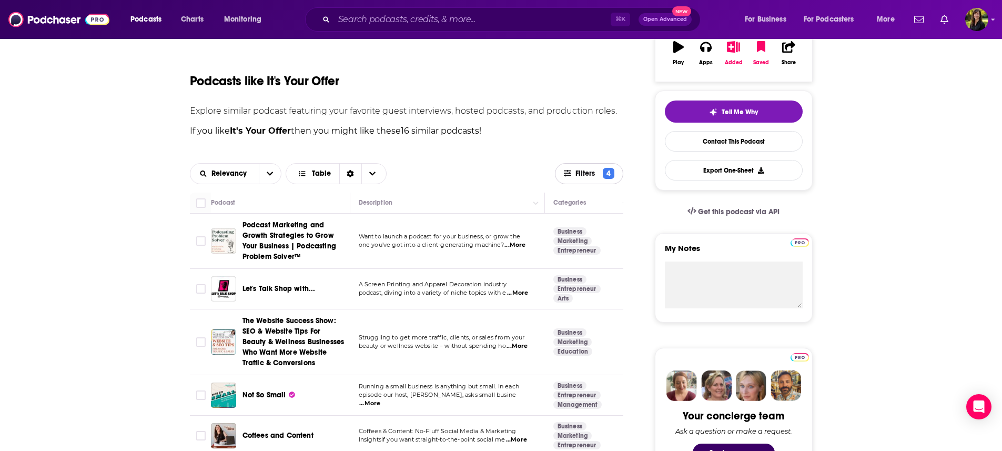
scroll to position [244, 0]
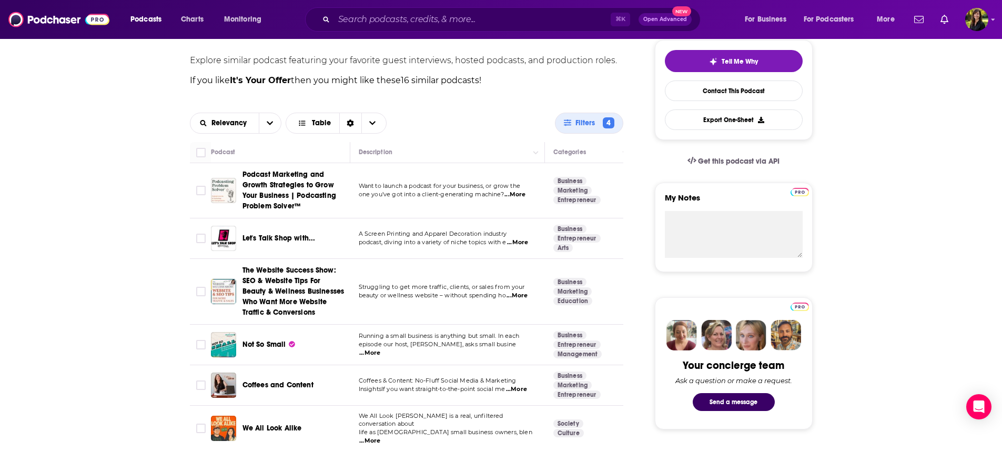
click at [524, 246] on span "...More" at bounding box center [517, 242] width 21 height 8
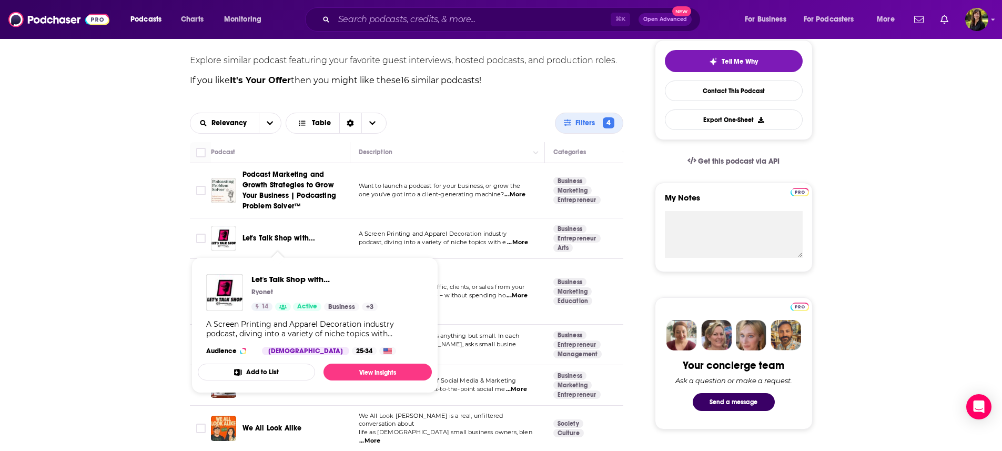
click at [279, 241] on span "Let's Talk Shop with..." at bounding box center [278, 237] width 73 height 9
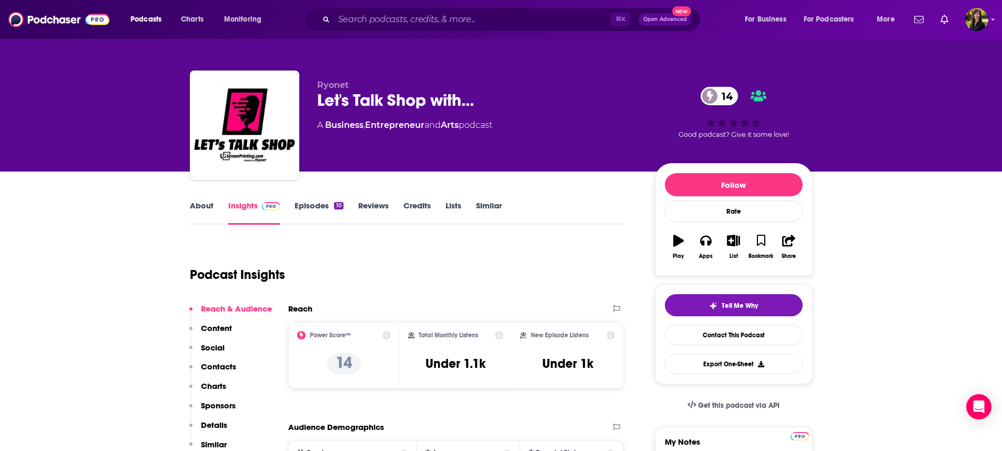
click at [322, 205] on link "Episodes 10" at bounding box center [318, 212] width 48 height 24
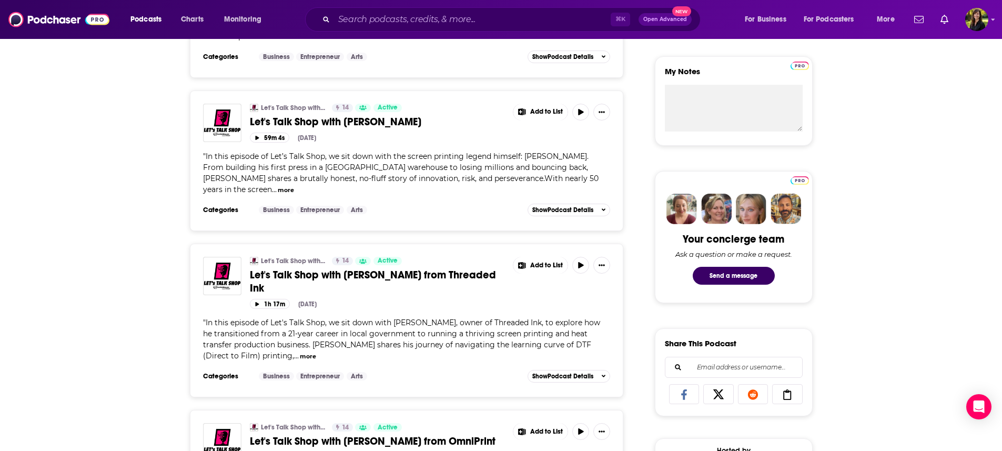
scroll to position [505, 0]
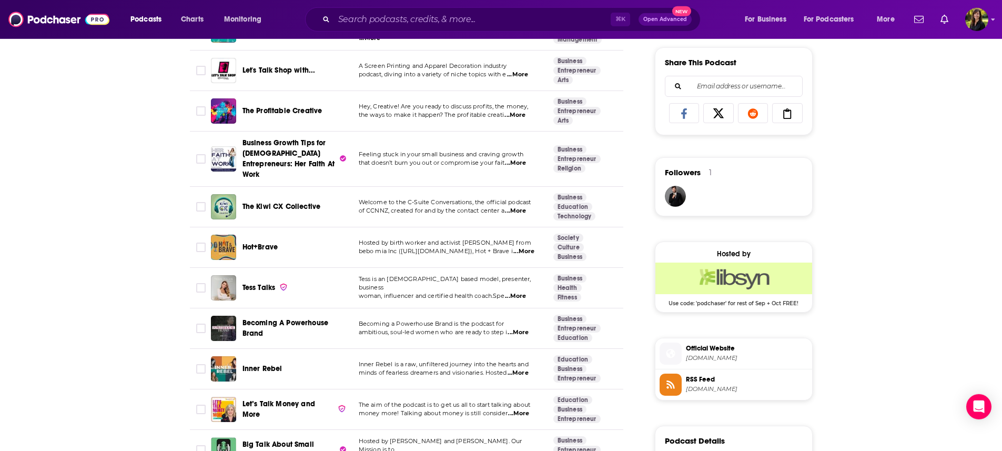
scroll to position [665, 0]
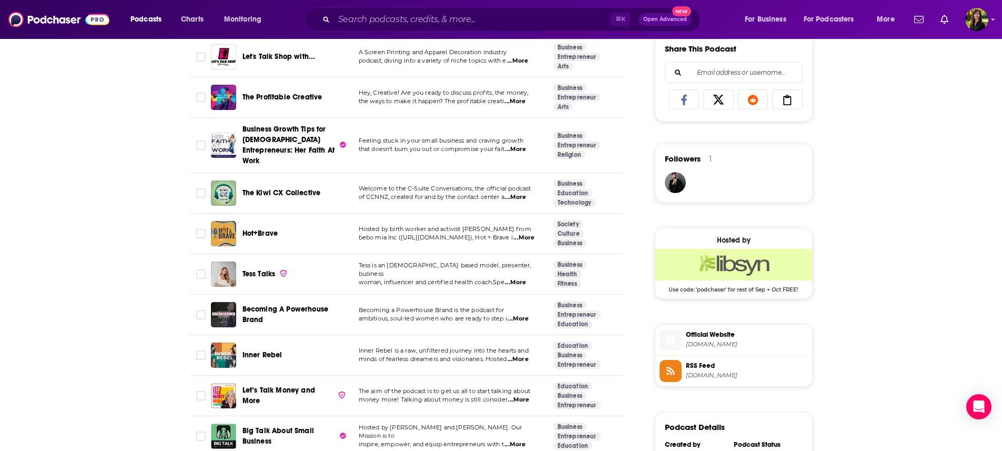
click at [523, 314] on span "...More" at bounding box center [517, 318] width 21 height 8
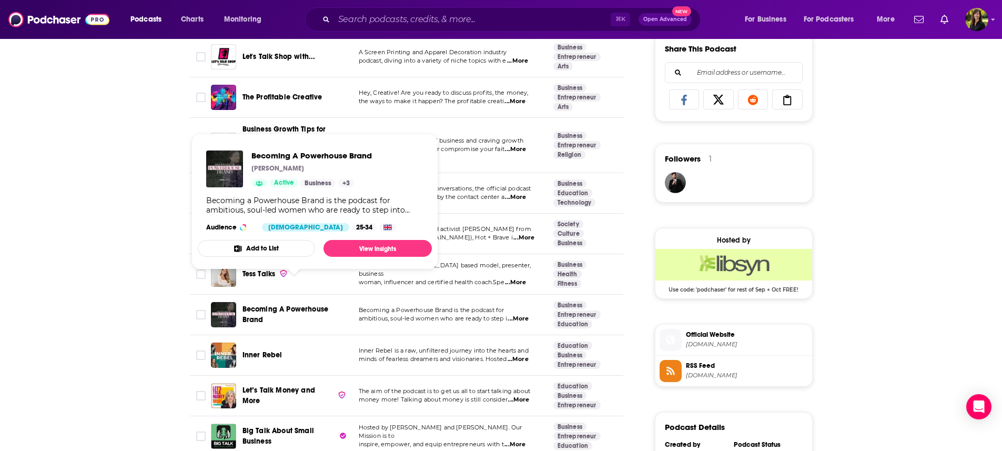
click at [298, 304] on span "Becoming A Powerhouse Brand" at bounding box center [294, 314] width 104 height 21
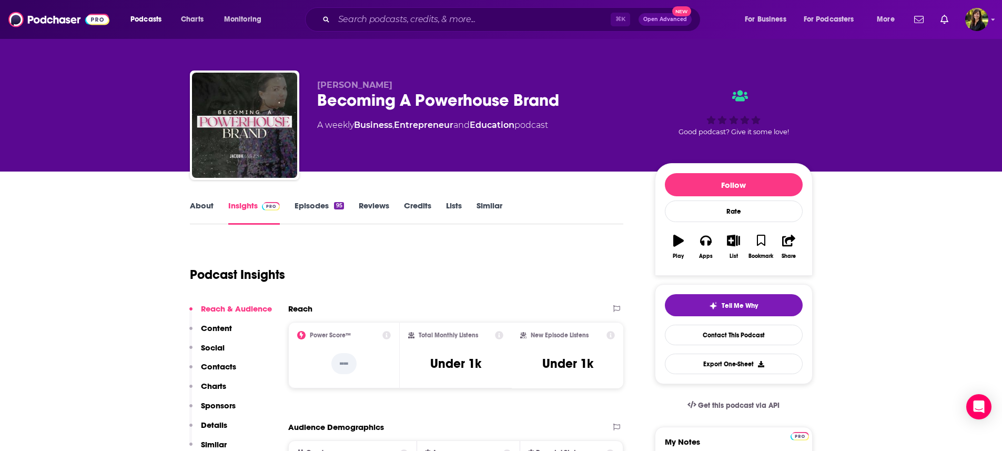
click at [204, 209] on link "About" at bounding box center [202, 212] width 24 height 24
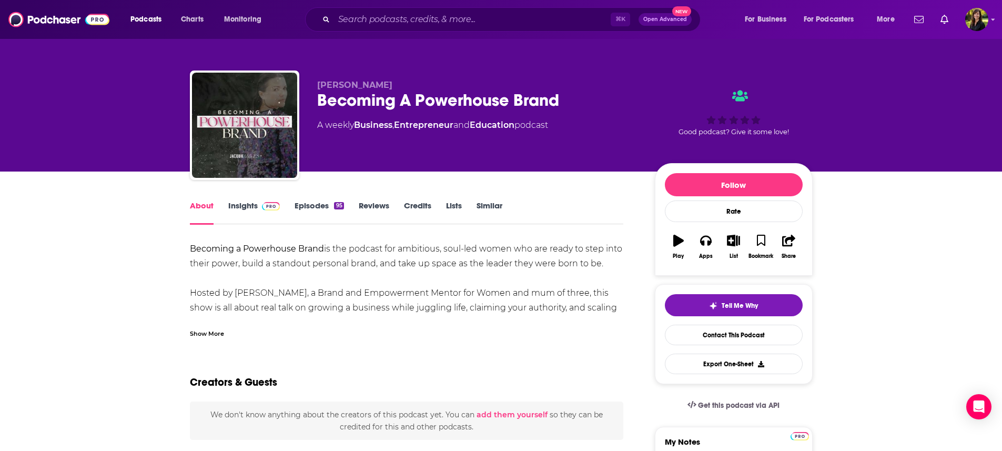
click at [315, 205] on link "Episodes 95" at bounding box center [318, 212] width 49 height 24
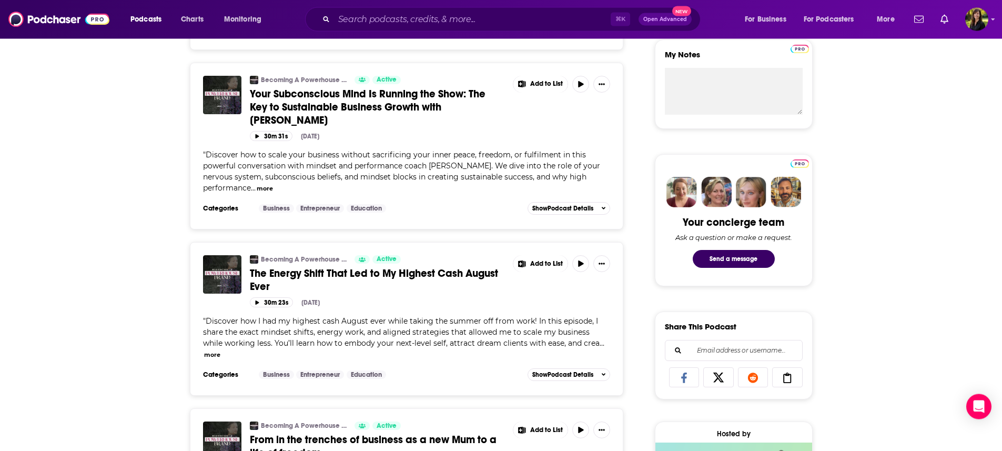
scroll to position [446, 0]
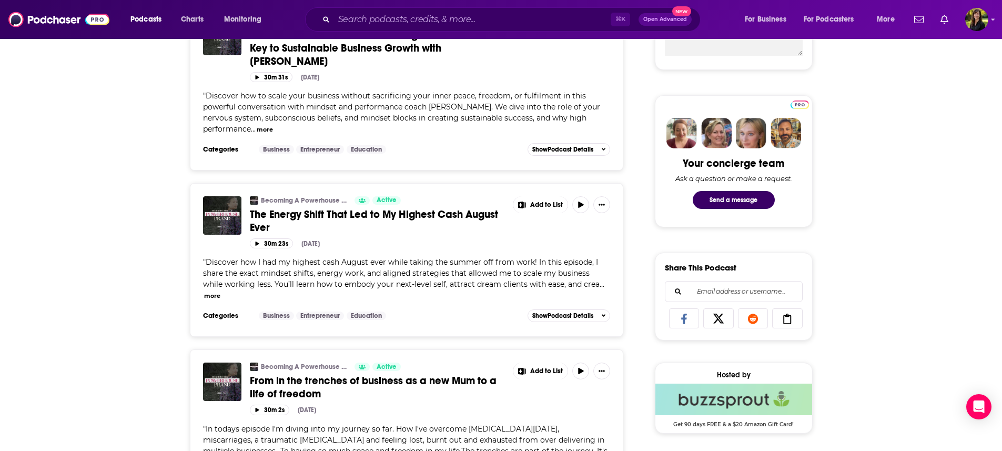
click at [220, 291] on button "more" at bounding box center [212, 295] width 16 height 9
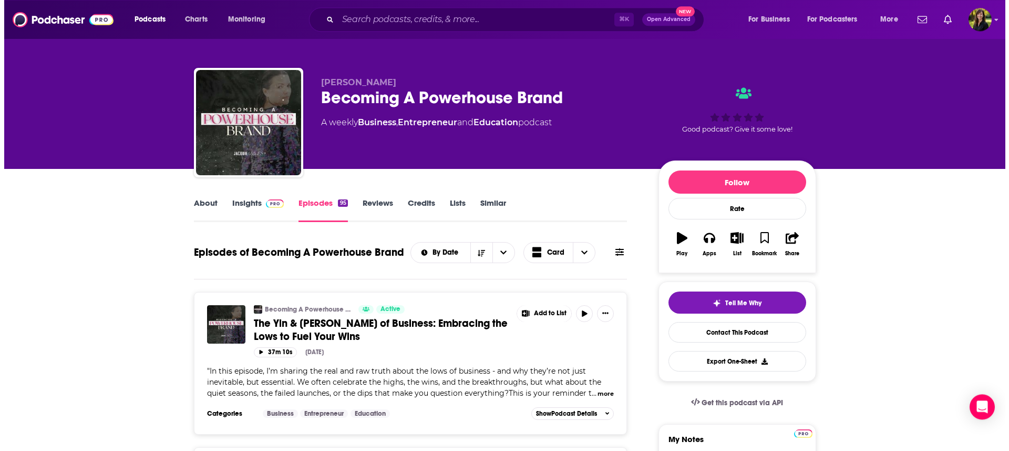
scroll to position [0, 0]
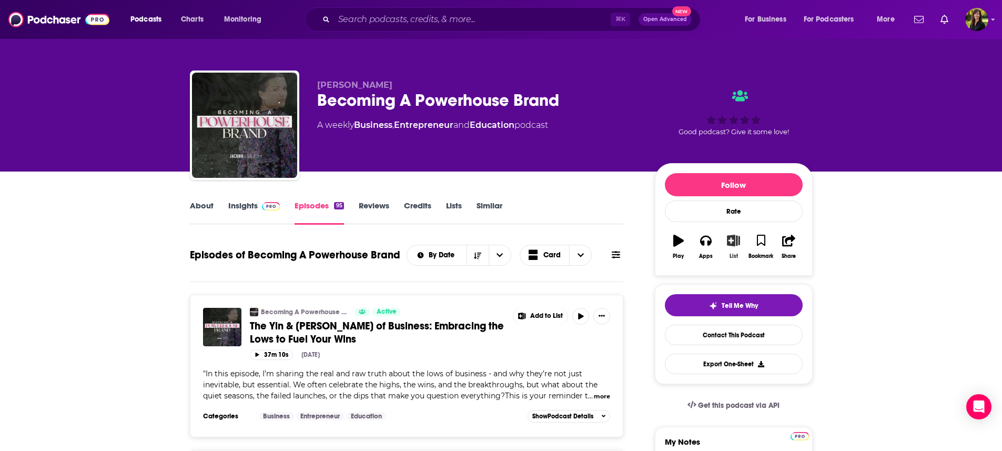
click at [734, 242] on icon "button" at bounding box center [733, 240] width 13 height 12
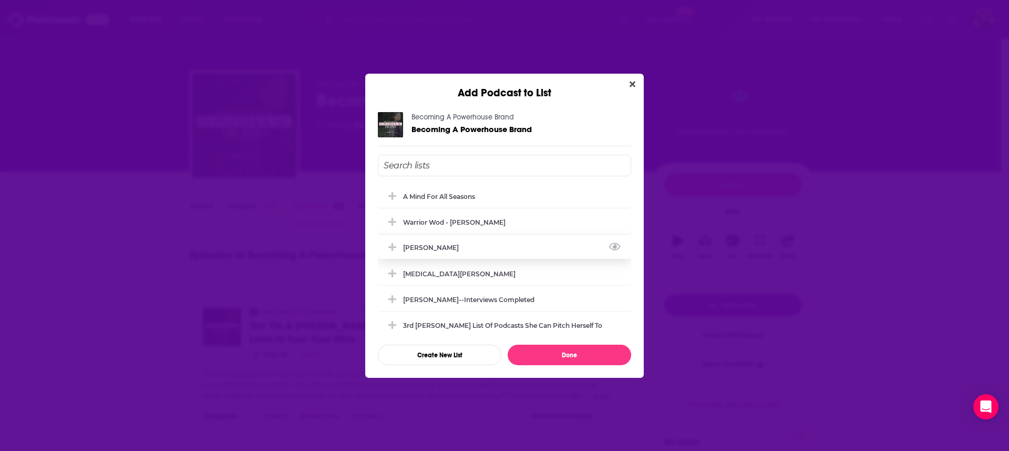
click at [414, 250] on div "[PERSON_NAME]" at bounding box center [434, 247] width 62 height 8
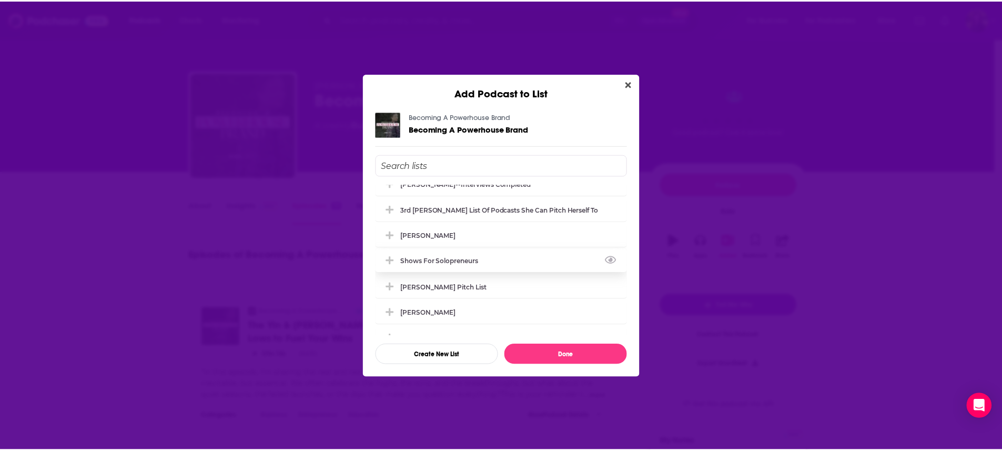
scroll to position [132, 0]
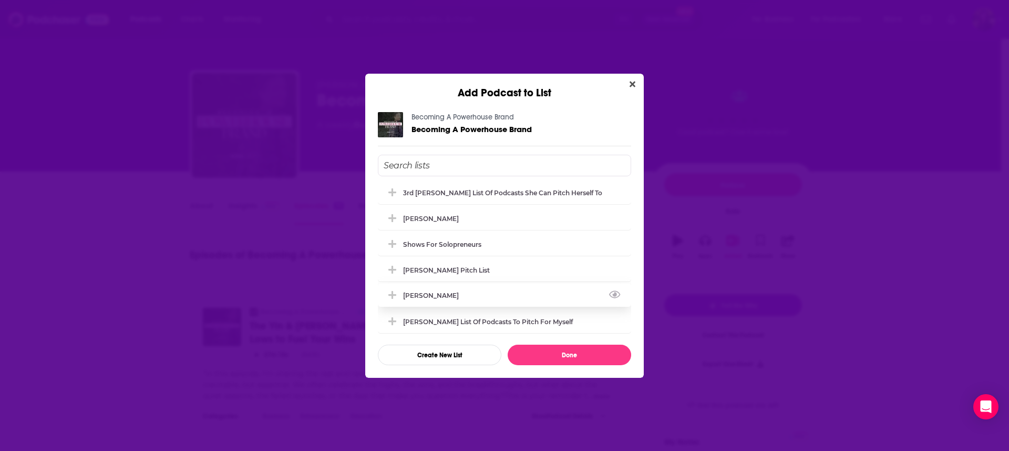
click at [419, 291] on div "[PERSON_NAME]" at bounding box center [434, 295] width 62 height 8
click at [579, 357] on button "Done" at bounding box center [570, 354] width 124 height 21
